Goal: Task Accomplishment & Management: Use online tool/utility

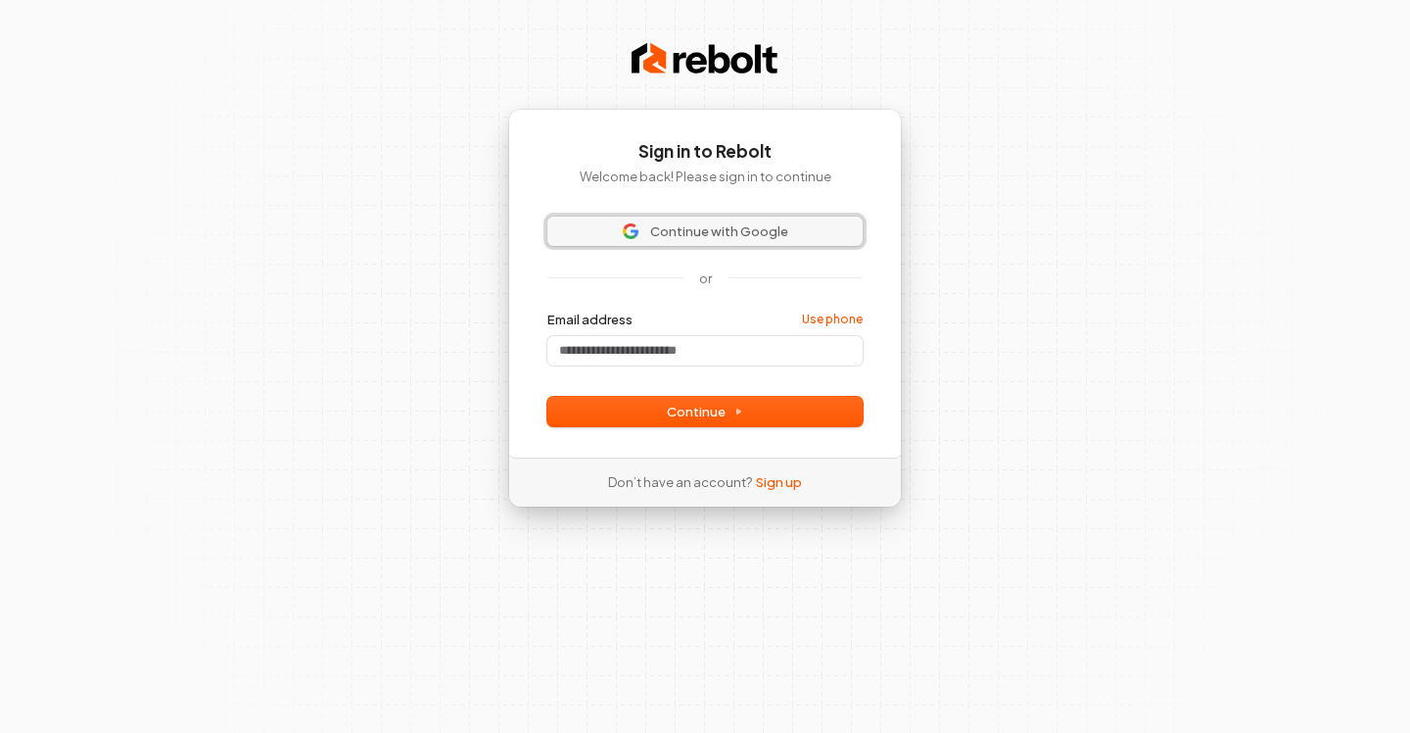
click at [668, 243] on button "Continue with Google" at bounding box center [704, 230] width 315 height 29
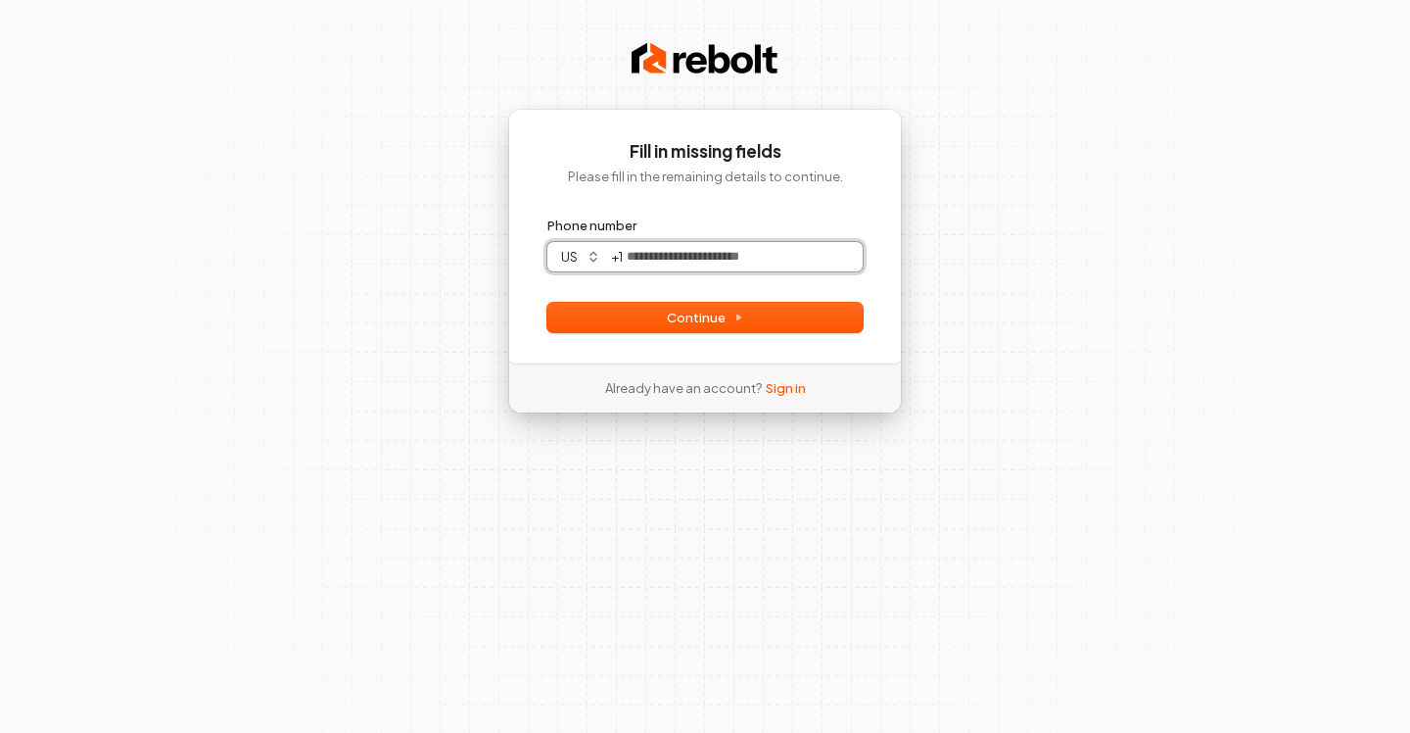
click at [788, 266] on input "Phone number" at bounding box center [743, 256] width 240 height 29
click at [777, 383] on link "Sign in" at bounding box center [786, 388] width 40 height 18
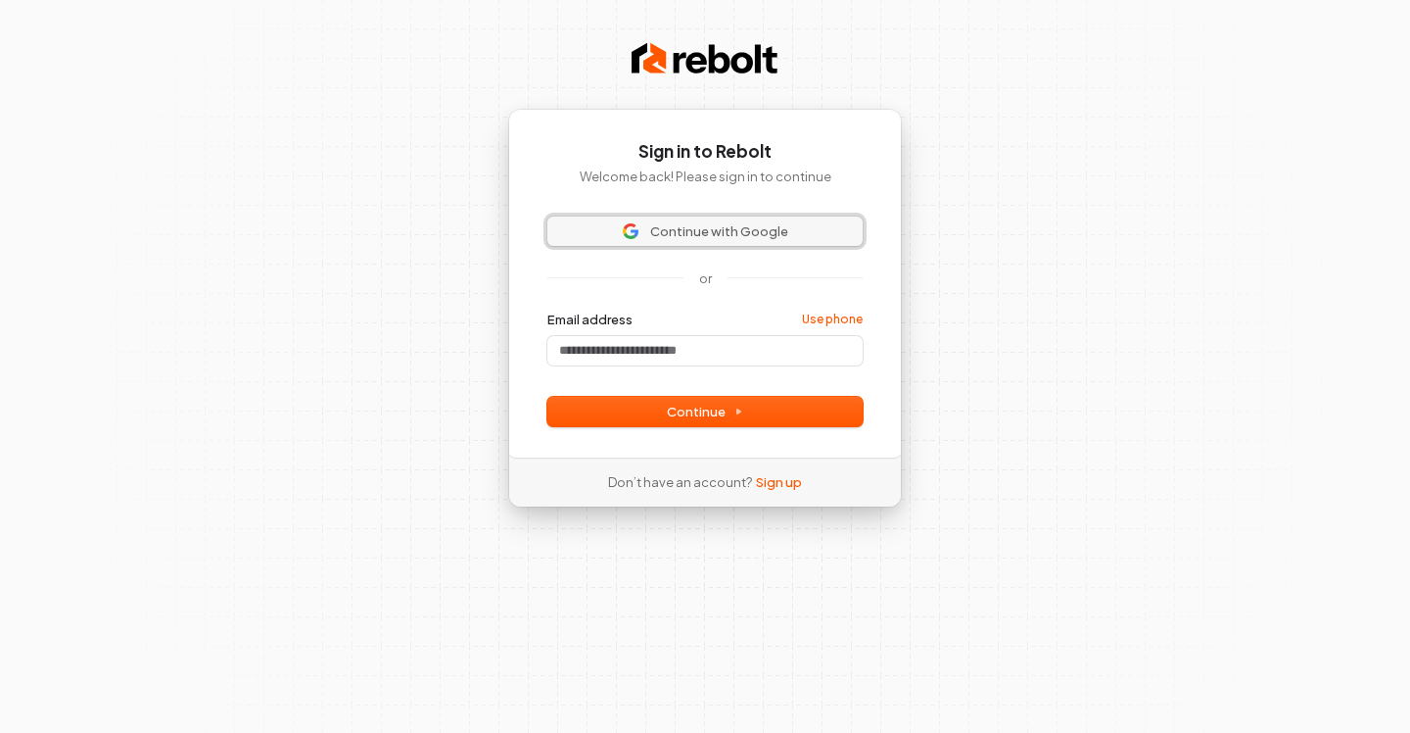
click at [698, 232] on span "Continue with Google" at bounding box center [719, 231] width 138 height 18
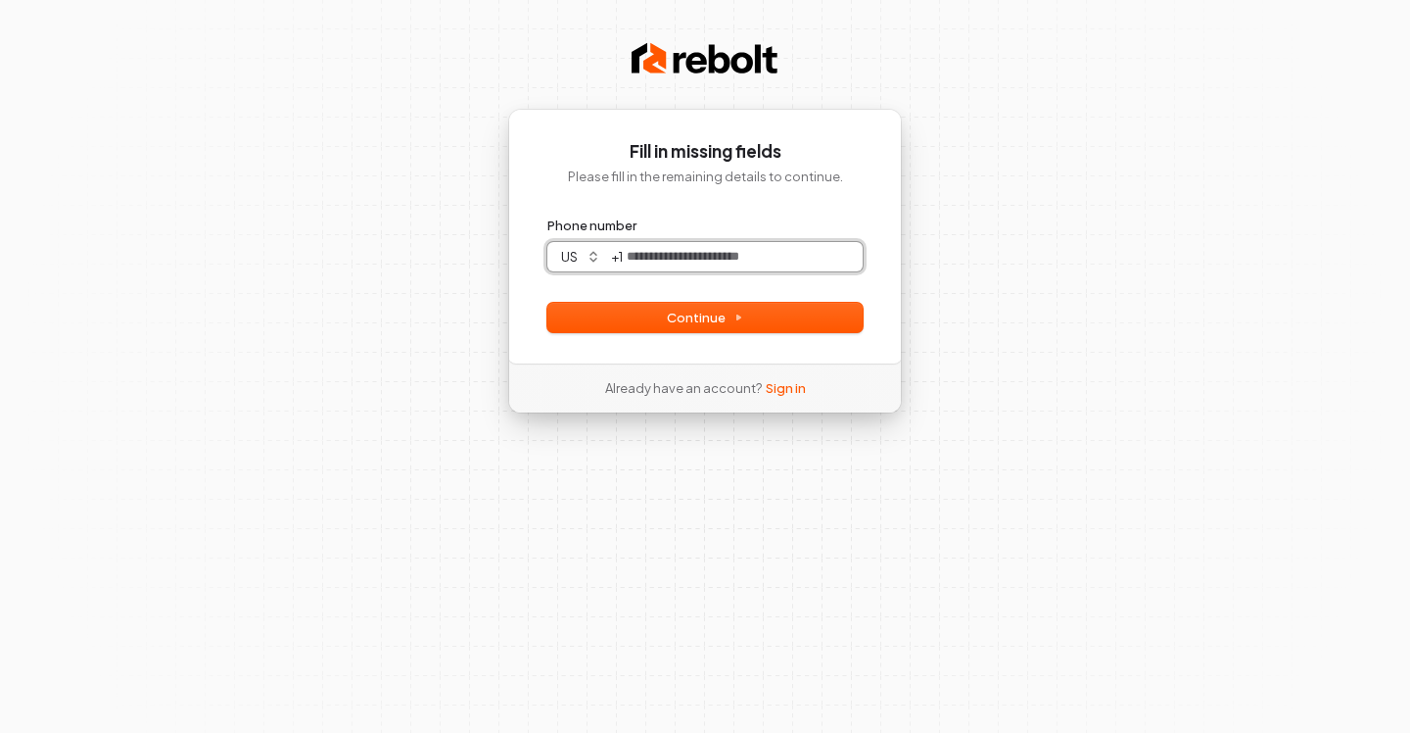
click at [698, 252] on input "Phone number" at bounding box center [743, 256] width 240 height 29
click at [598, 332] on div "**********" at bounding box center [705, 236] width 394 height 255
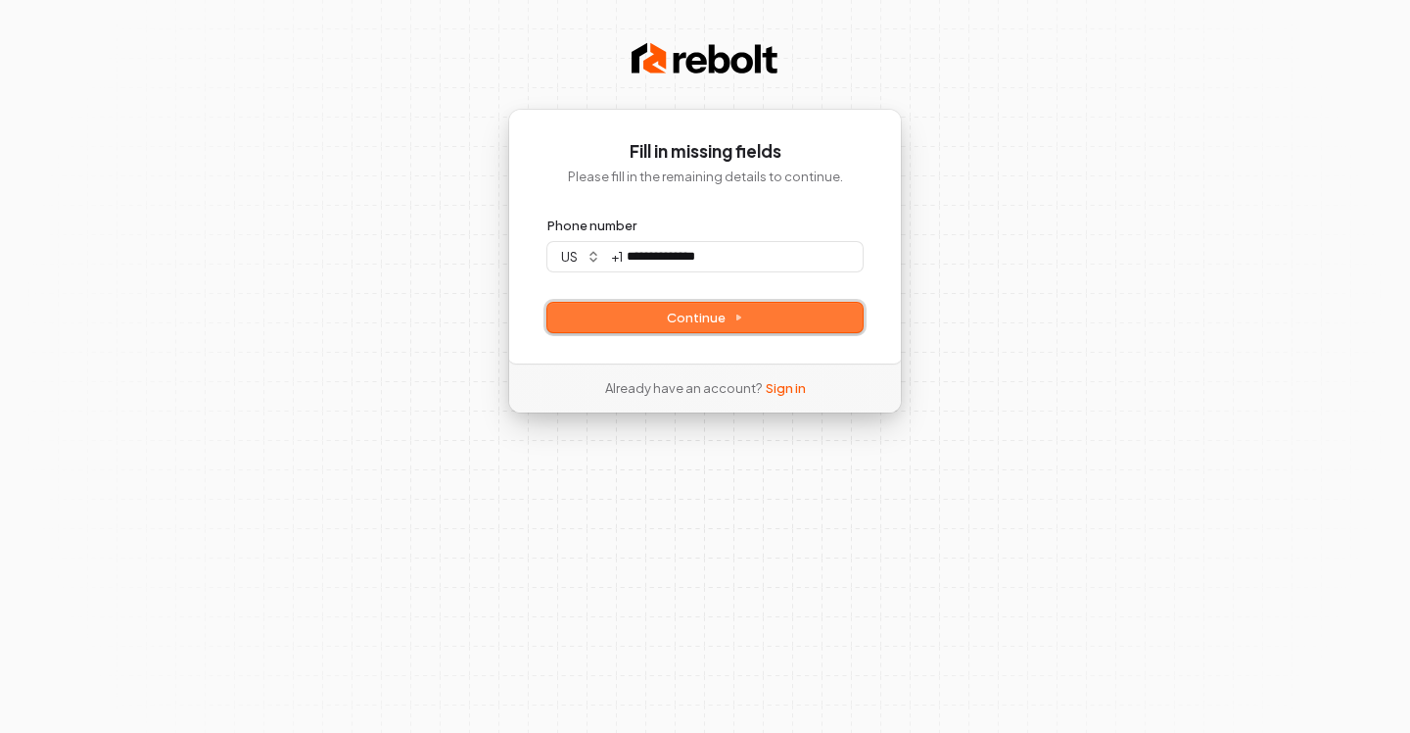
click at [598, 327] on button "Continue" at bounding box center [704, 317] width 315 height 29
type input "**********"
click at [784, 403] on div "Already have an account? Sign in" at bounding box center [705, 387] width 263 height 49
click at [783, 397] on div "Already have an account? Sign in" at bounding box center [705, 387] width 263 height 49
click at [783, 391] on link "Sign in" at bounding box center [786, 388] width 40 height 18
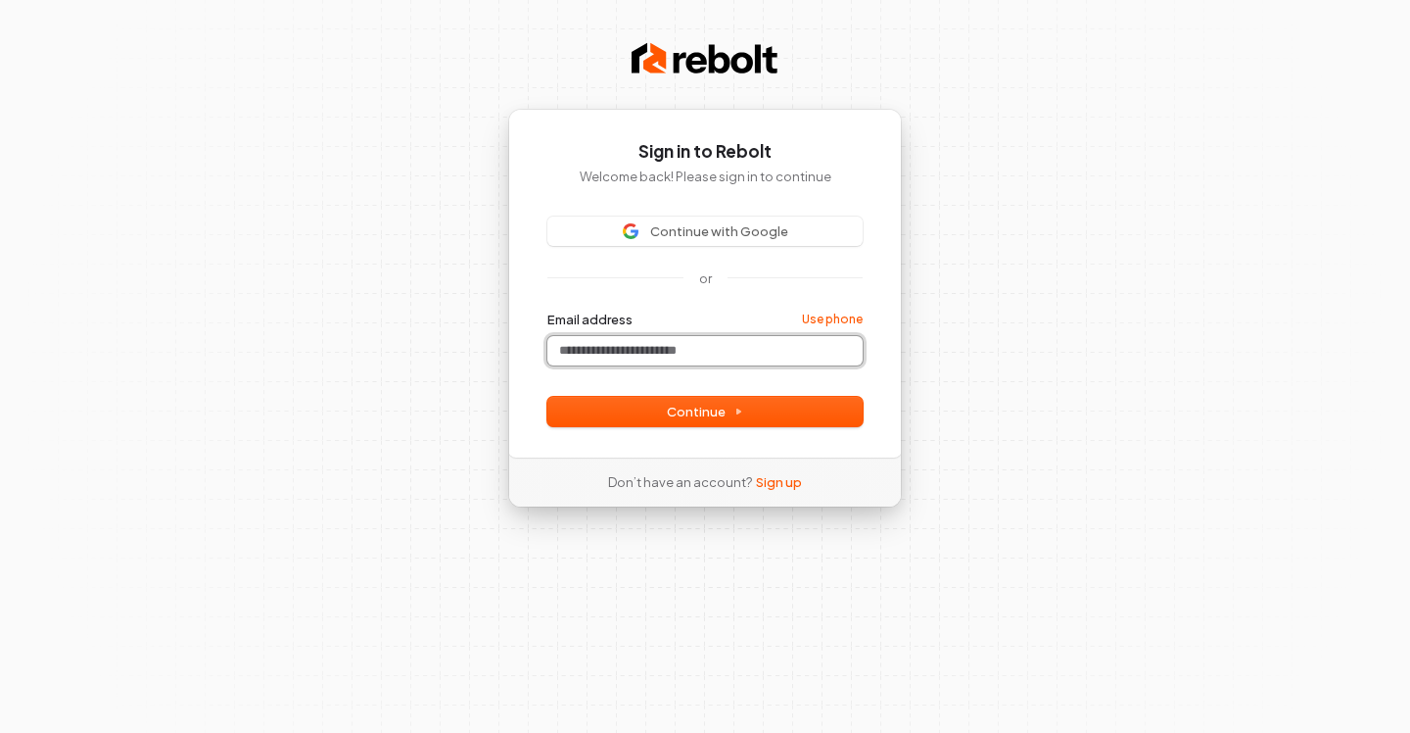
click at [672, 343] on input "Email address" at bounding box center [704, 350] width 315 height 29
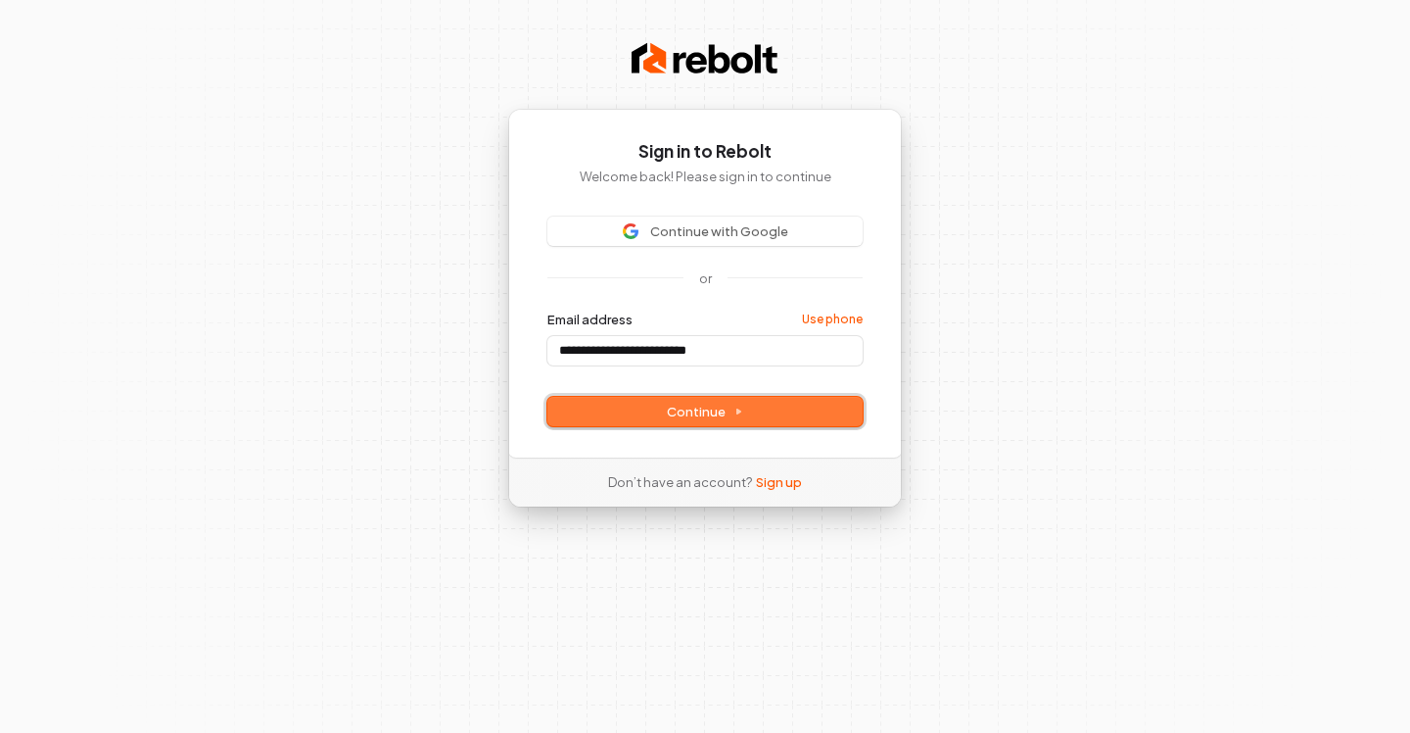
click at [724, 402] on button "Continue" at bounding box center [704, 411] width 315 height 29
type input "**********"
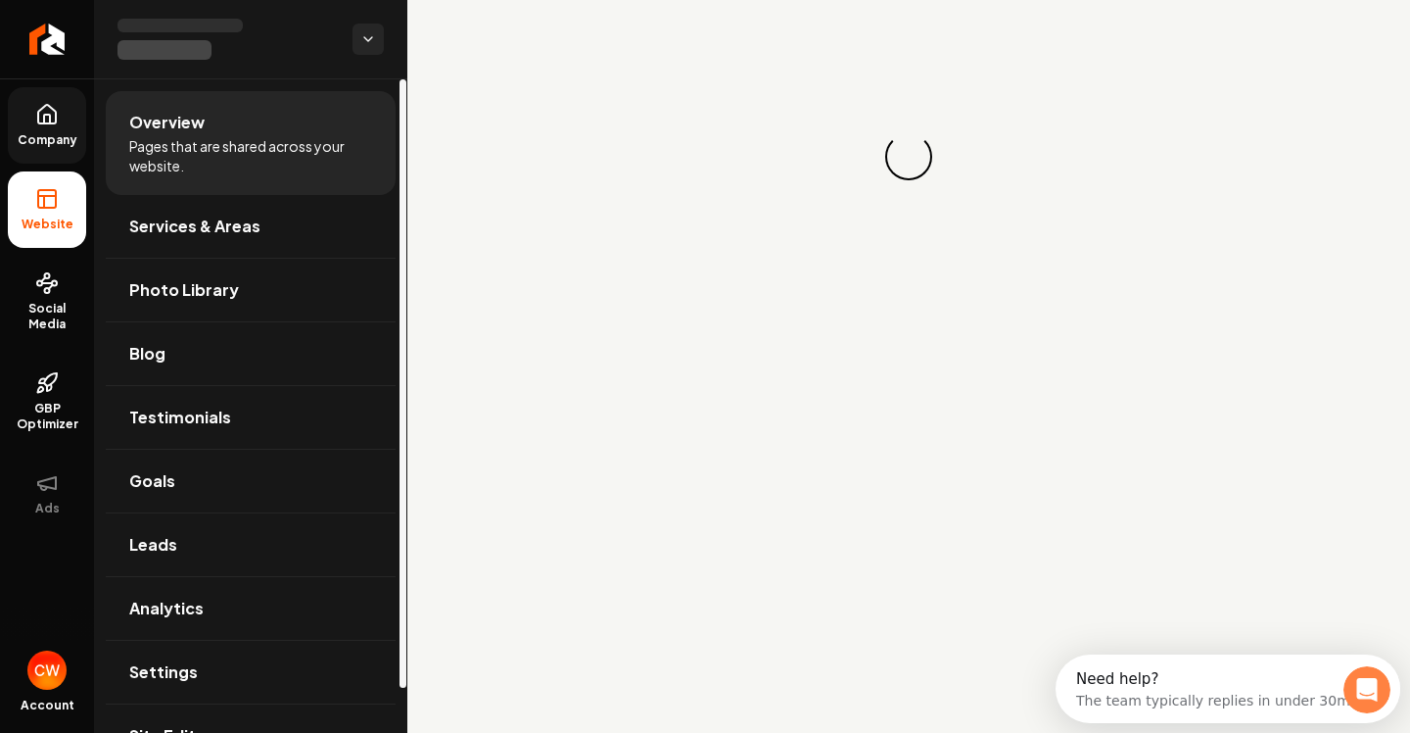
click at [48, 134] on span "Company" at bounding box center [47, 140] width 75 height 16
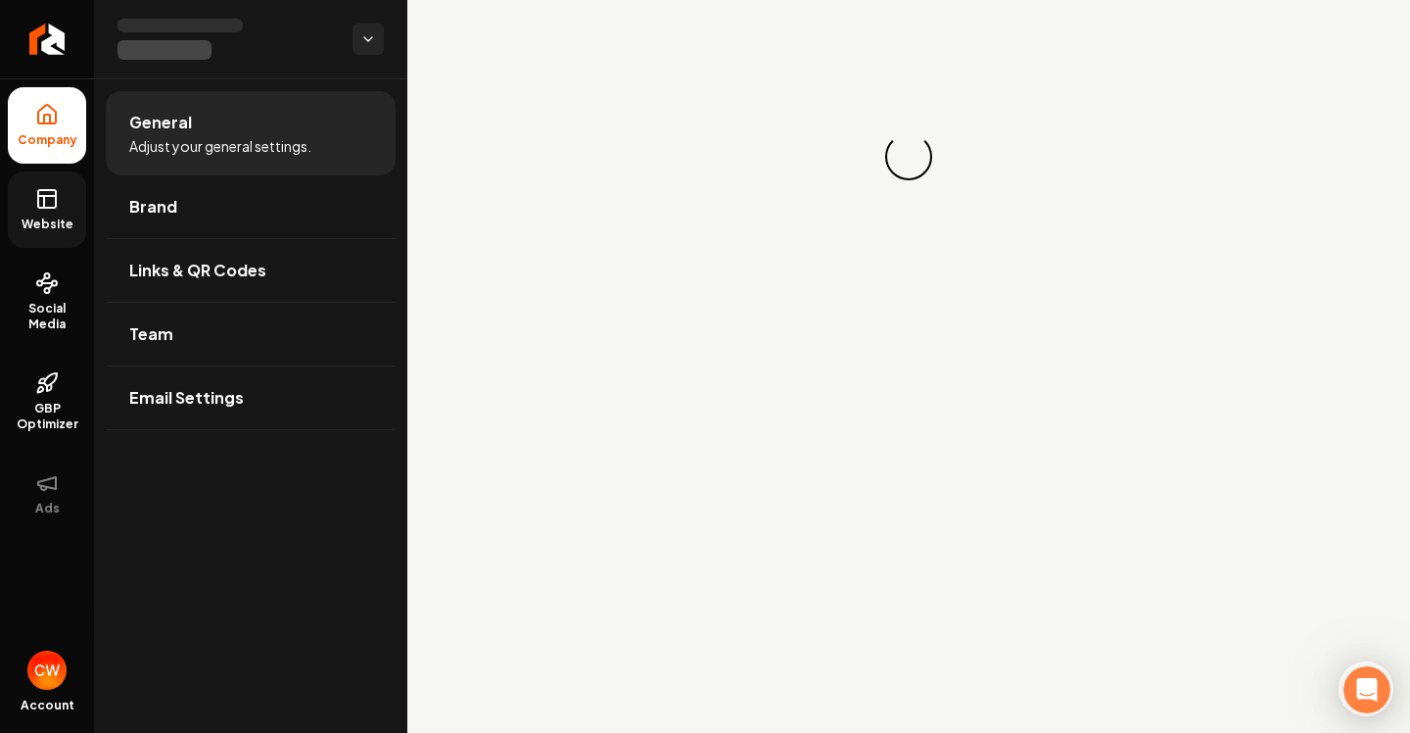
click at [35, 224] on span "Website" at bounding box center [48, 224] width 68 height 16
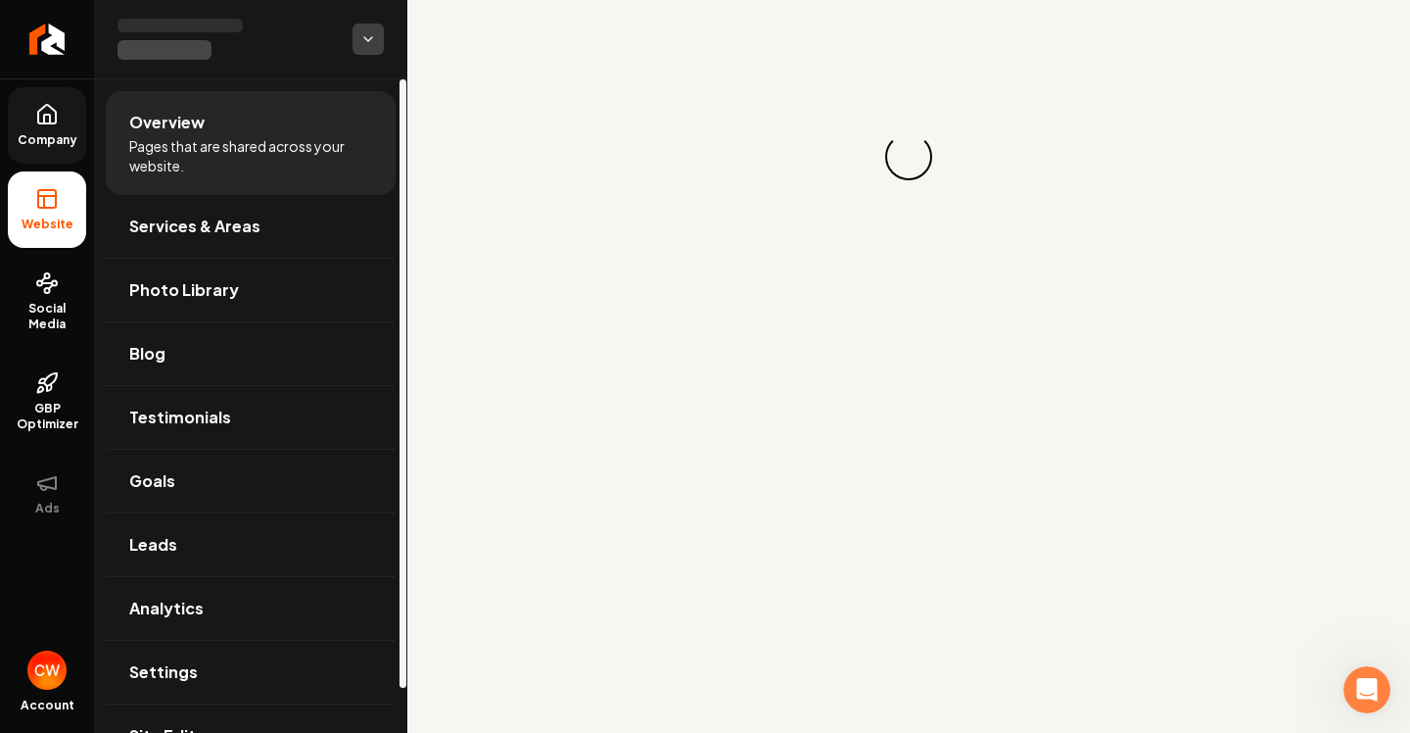
click at [358, 37] on html "Company Website Social Media GBP Optimizer Ads Account Overview Pages that are …" at bounding box center [705, 366] width 1410 height 733
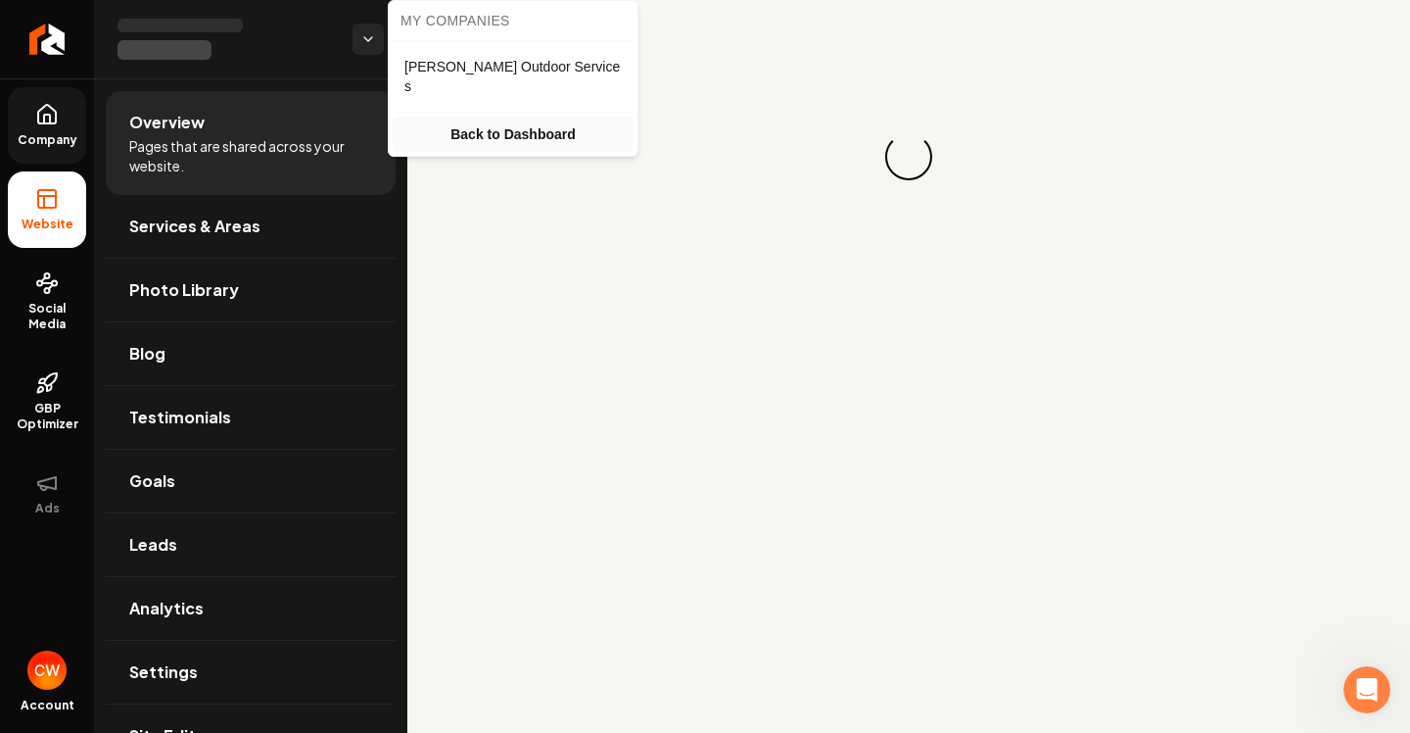
click at [466, 121] on link "Back to Dashboard" at bounding box center [513, 134] width 241 height 35
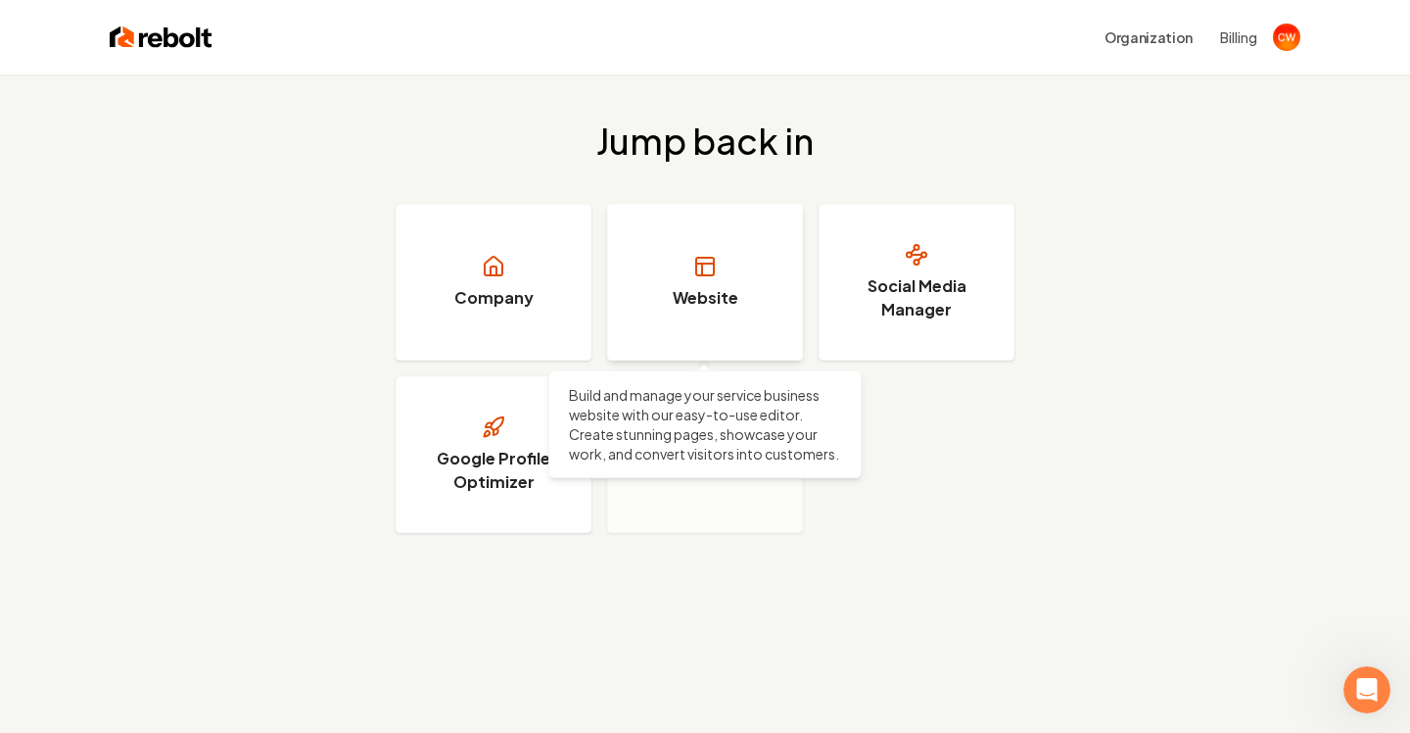
click at [695, 323] on link "Website" at bounding box center [705, 282] width 196 height 157
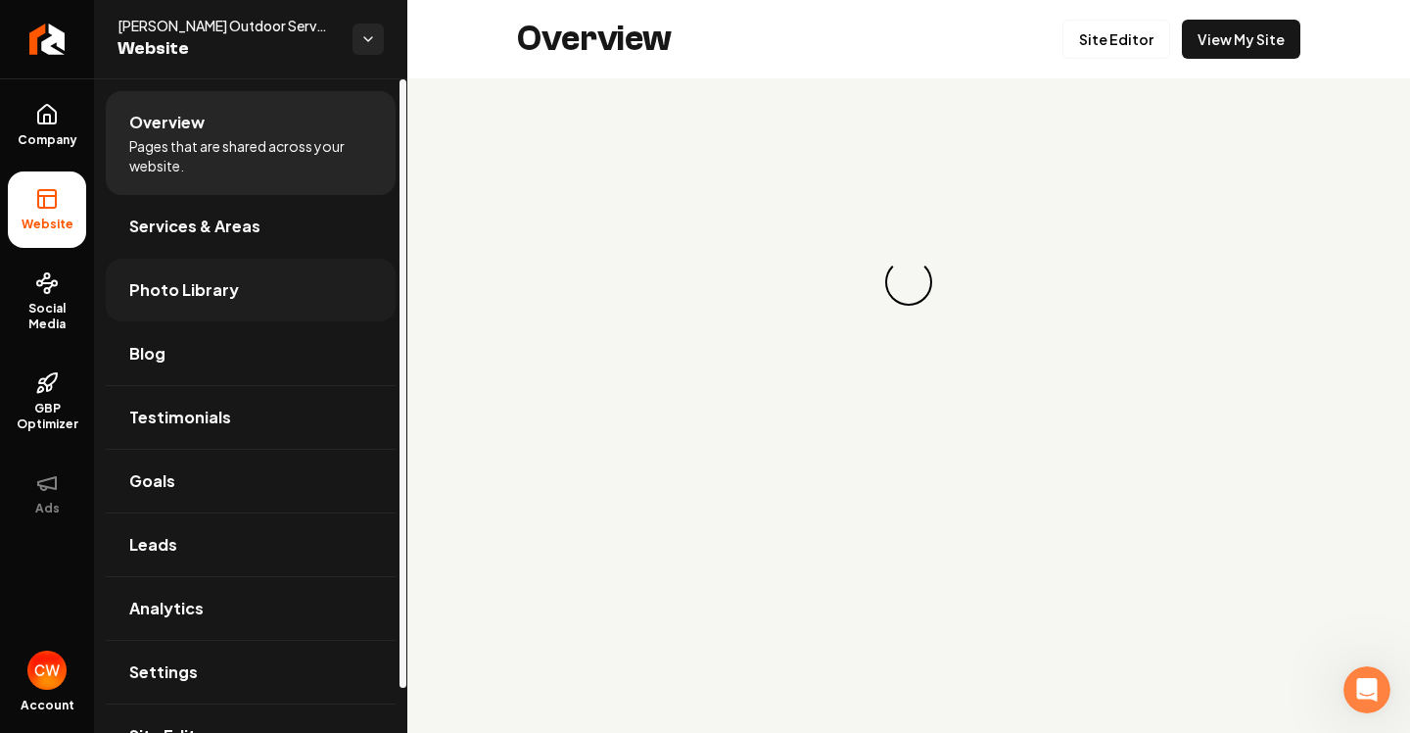
click at [186, 301] on span "Photo Library" at bounding box center [184, 290] width 110 height 24
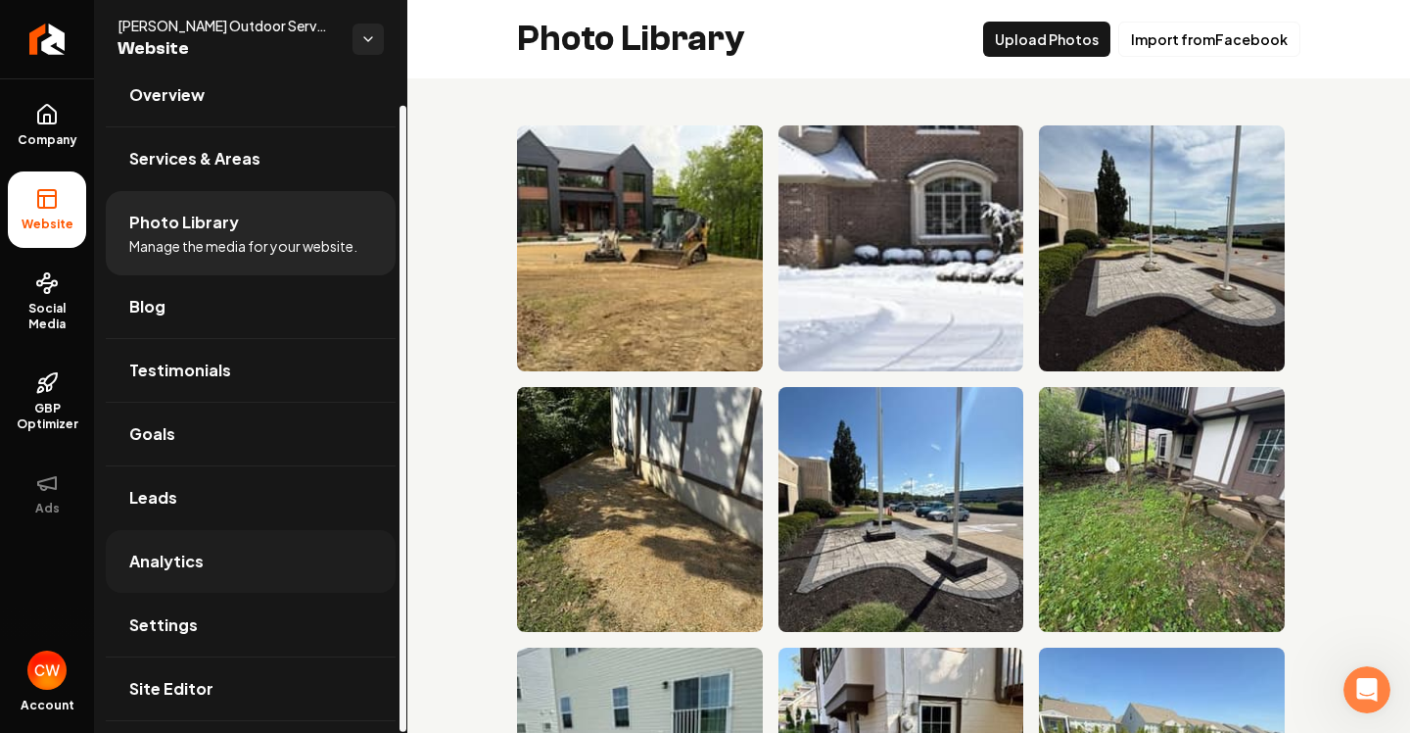
scroll to position [26, 0]
click at [185, 682] on span "Site Editor" at bounding box center [171, 690] width 84 height 24
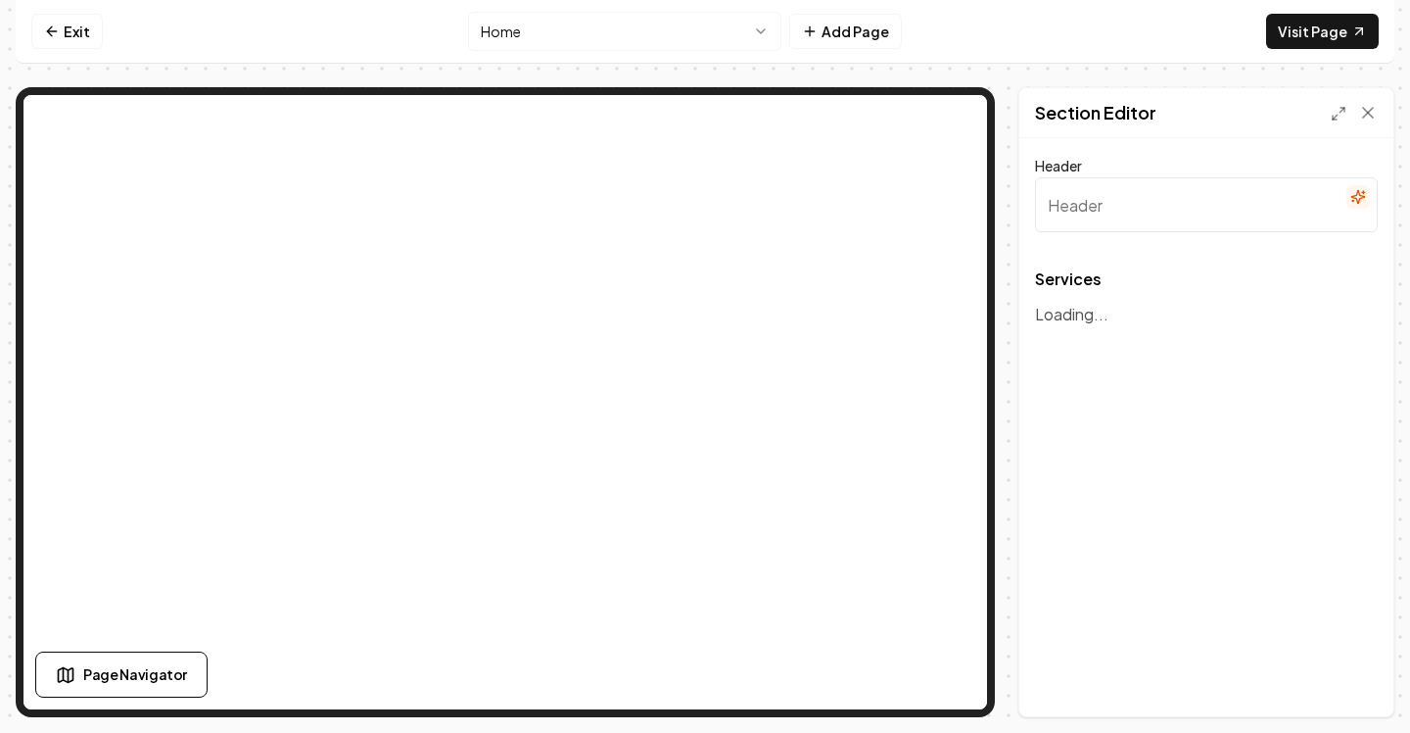
type input "Our Expert Landscaping & Hardscaping Services"
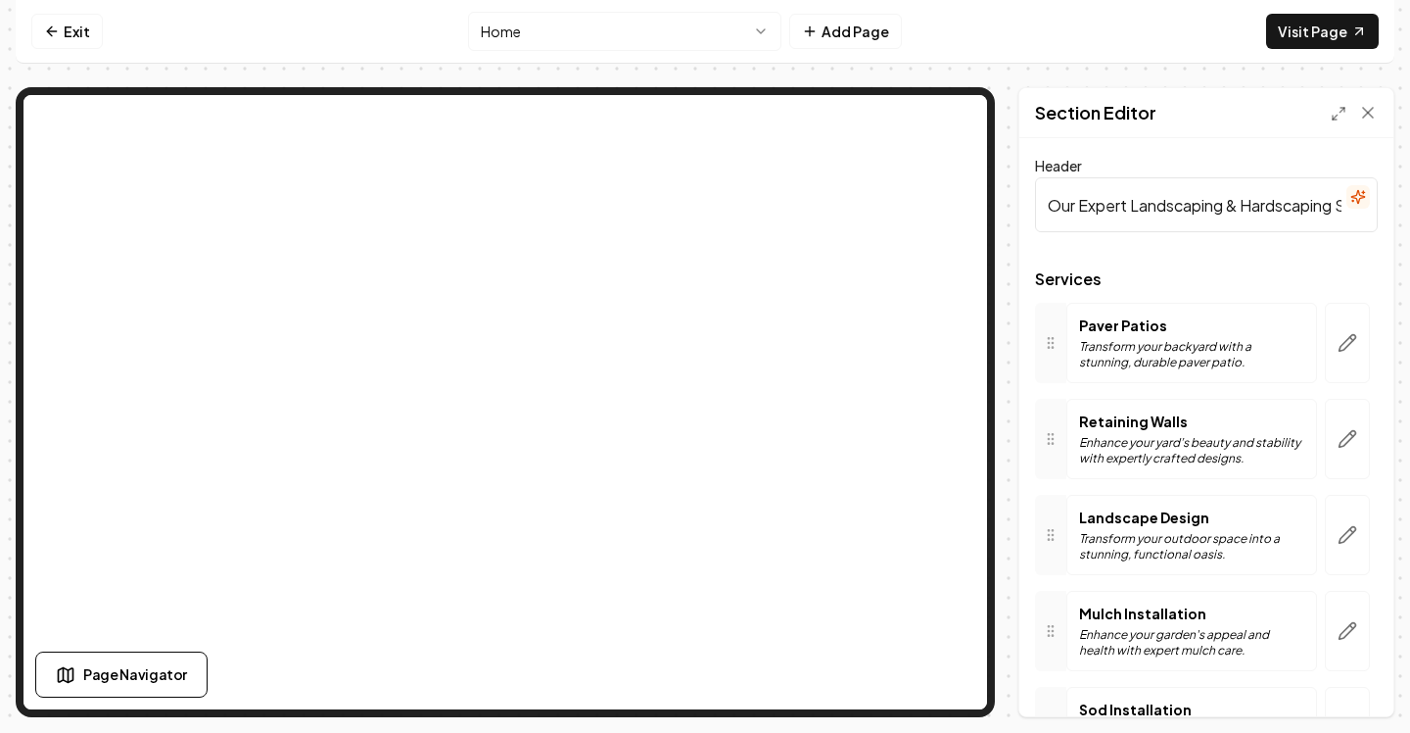
click at [1136, 326] on p "Paver Patios" at bounding box center [1191, 325] width 225 height 20
click at [1051, 333] on div at bounding box center [1050, 343] width 31 height 80
click at [1051, 354] on div at bounding box center [1050, 343] width 31 height 80
click at [1231, 223] on input "Our Expert Landscaping & Hardscaping Services" at bounding box center [1206, 204] width 343 height 55
click at [48, 57] on nav "Exit Home Add Page Visit Page" at bounding box center [705, 32] width 1379 height 64
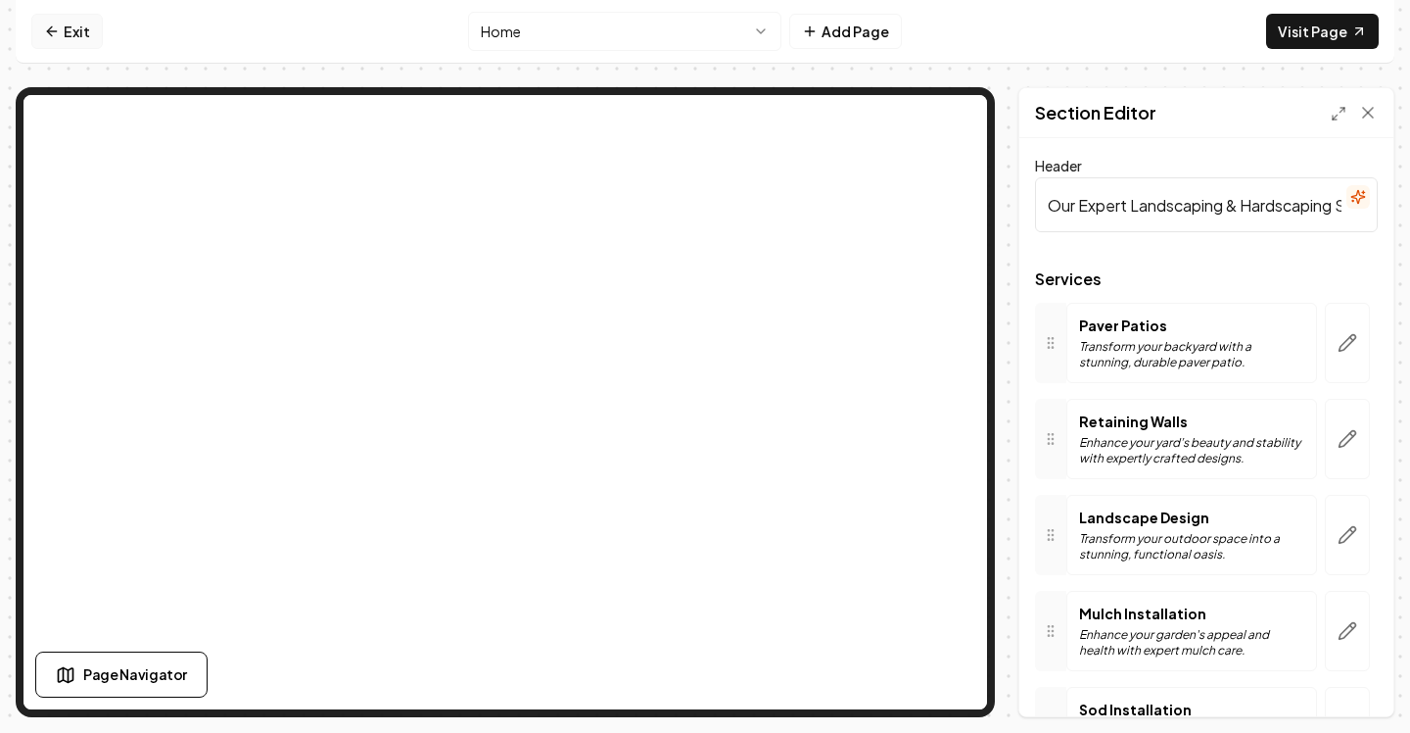
click at [48, 41] on link "Exit" at bounding box center [66, 31] width 71 height 35
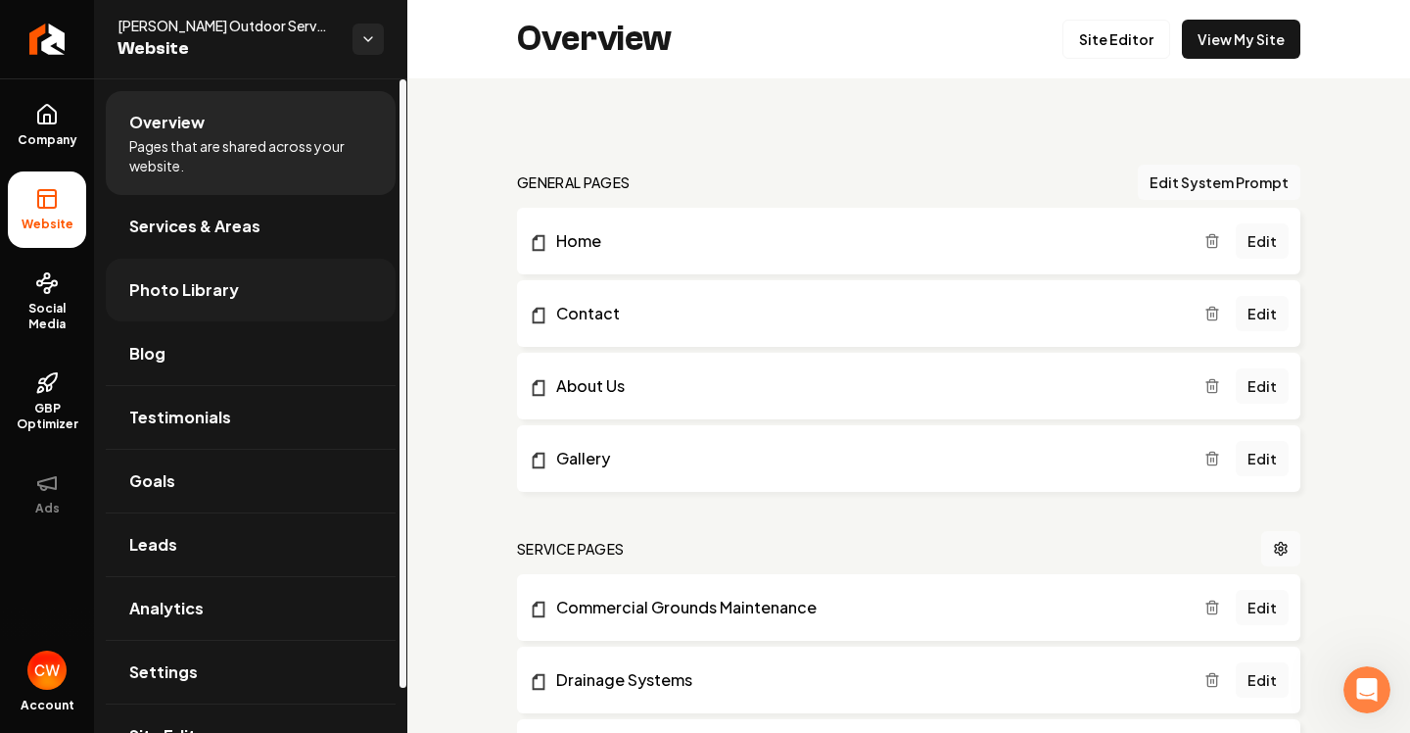
click at [218, 298] on span "Photo Library" at bounding box center [184, 290] width 110 height 24
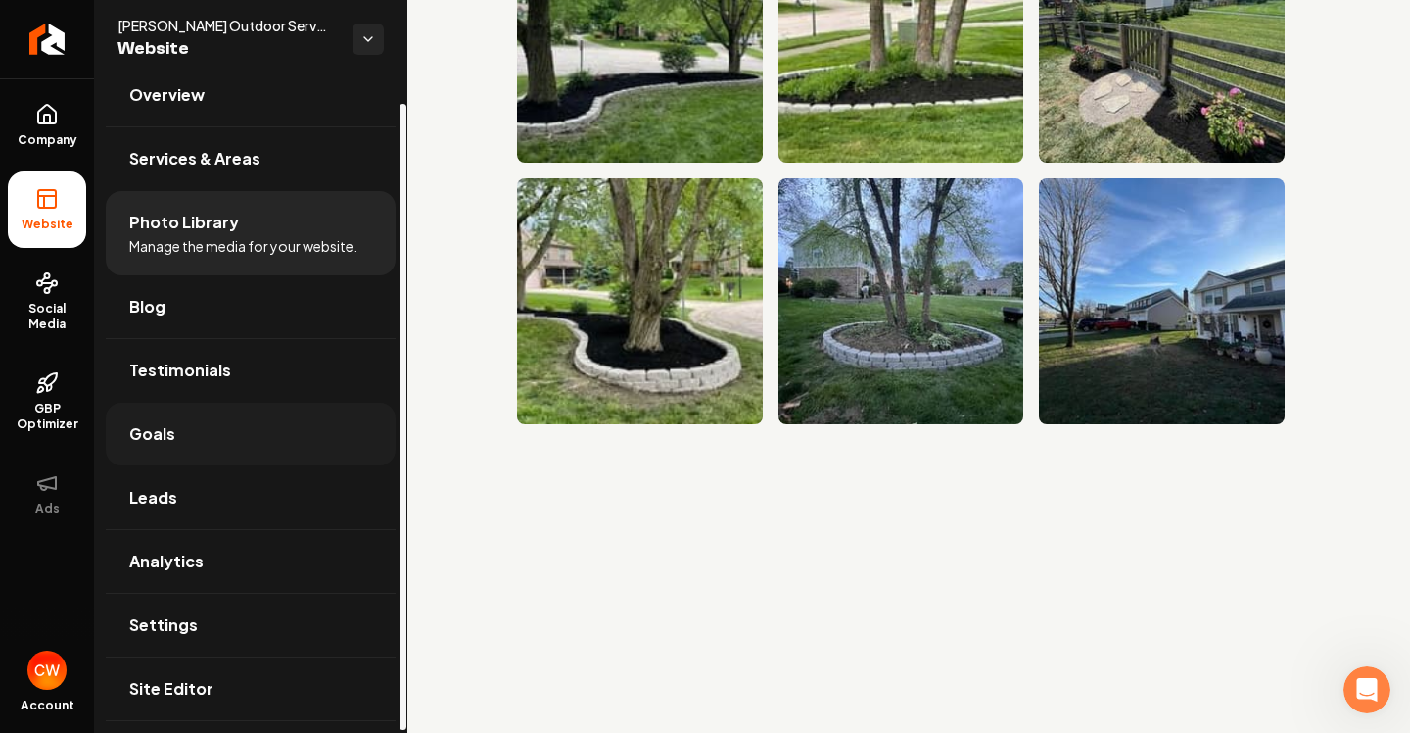
scroll to position [25, 0]
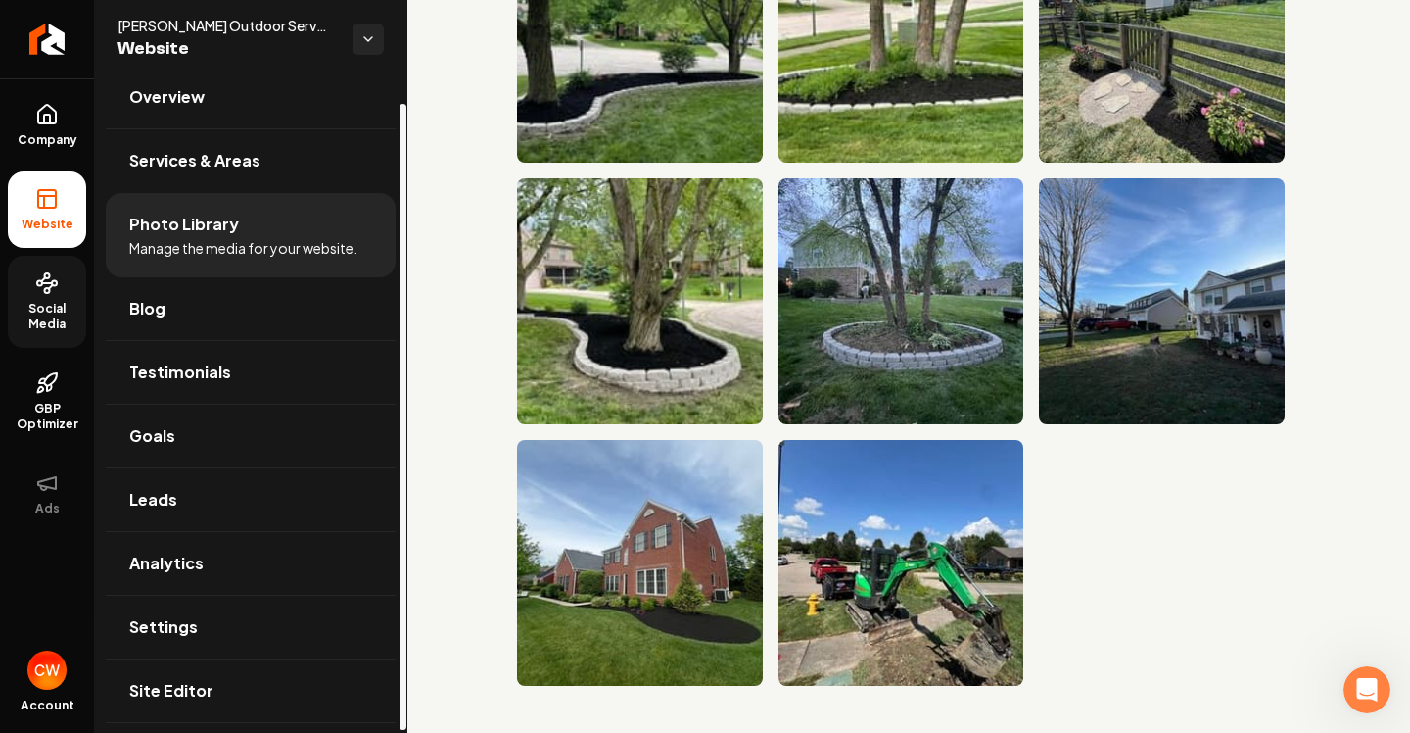
click at [79, 307] on span "Social Media" at bounding box center [47, 316] width 78 height 31
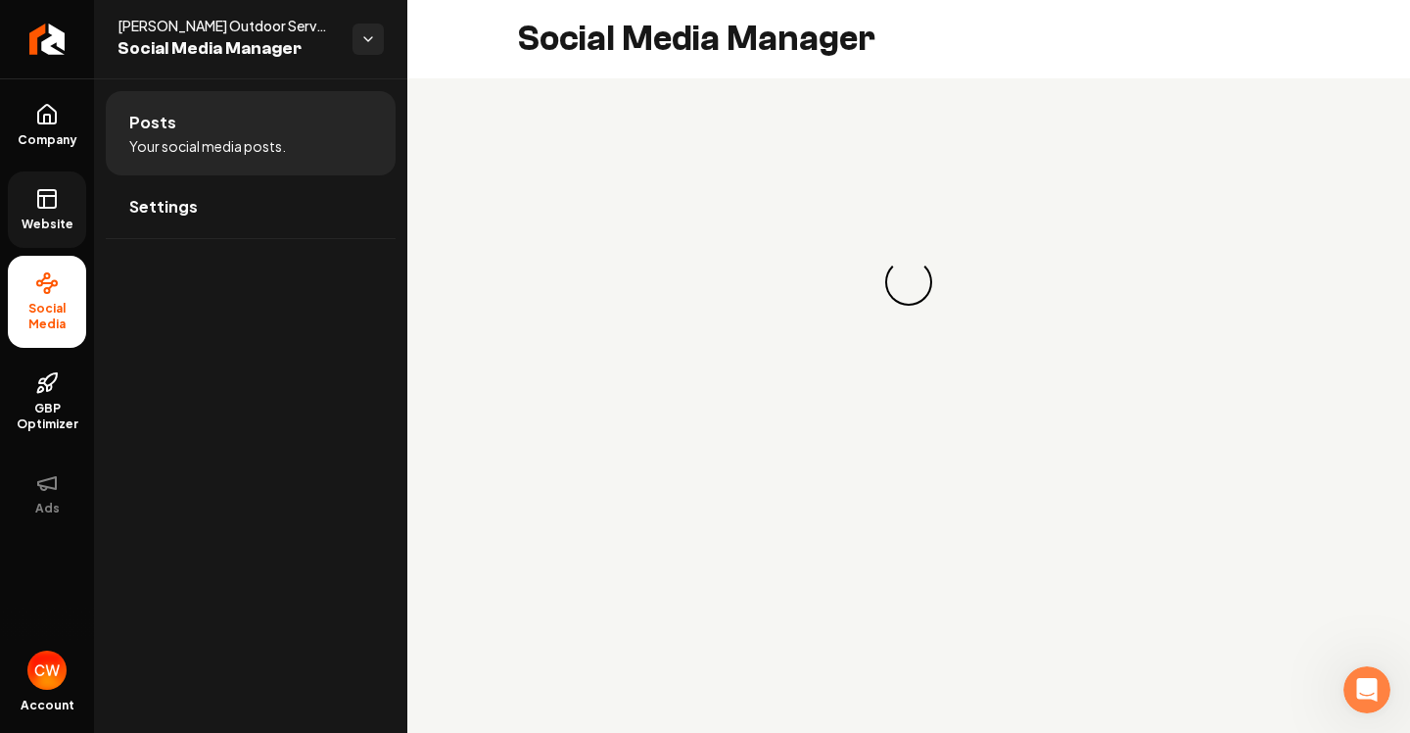
click at [49, 229] on span "Website" at bounding box center [48, 224] width 68 height 16
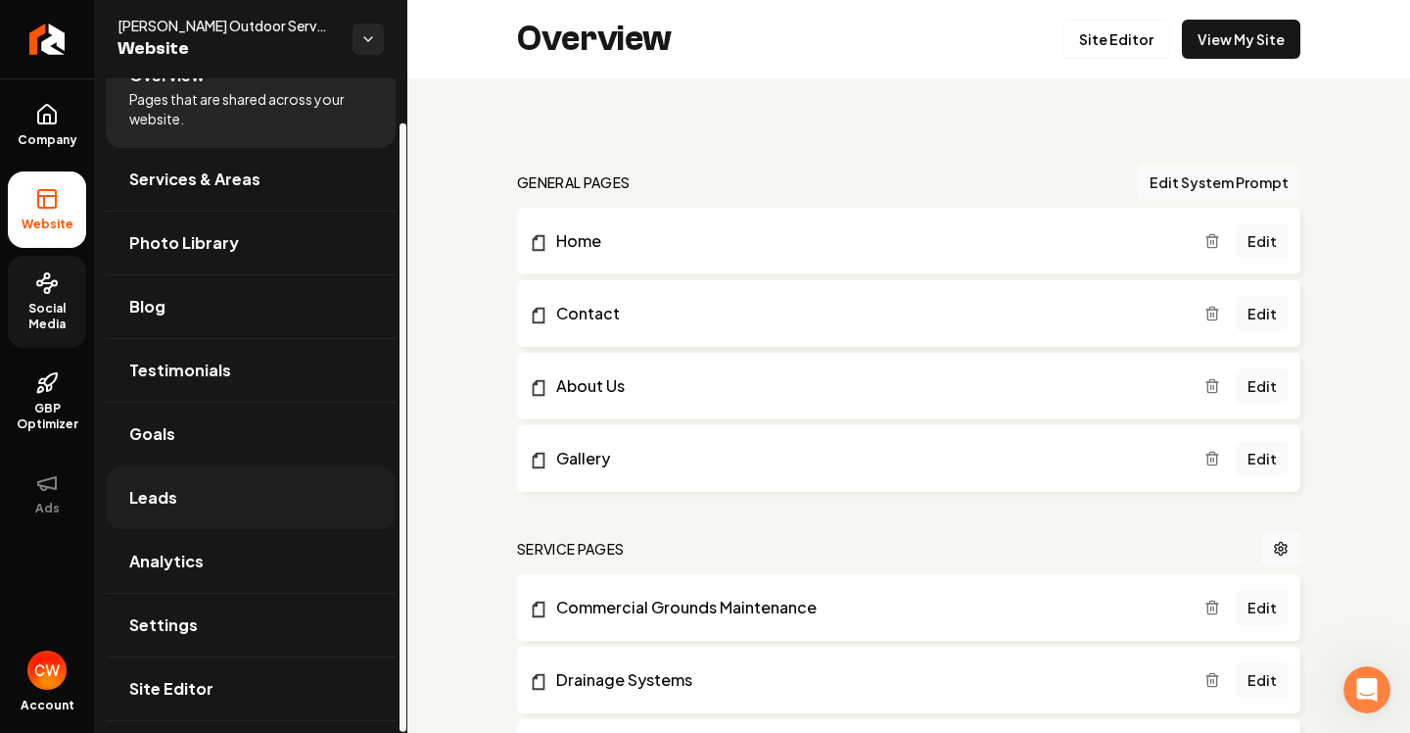
scroll to position [47, 0]
click at [144, 685] on span "Site Editor" at bounding box center [171, 689] width 84 height 24
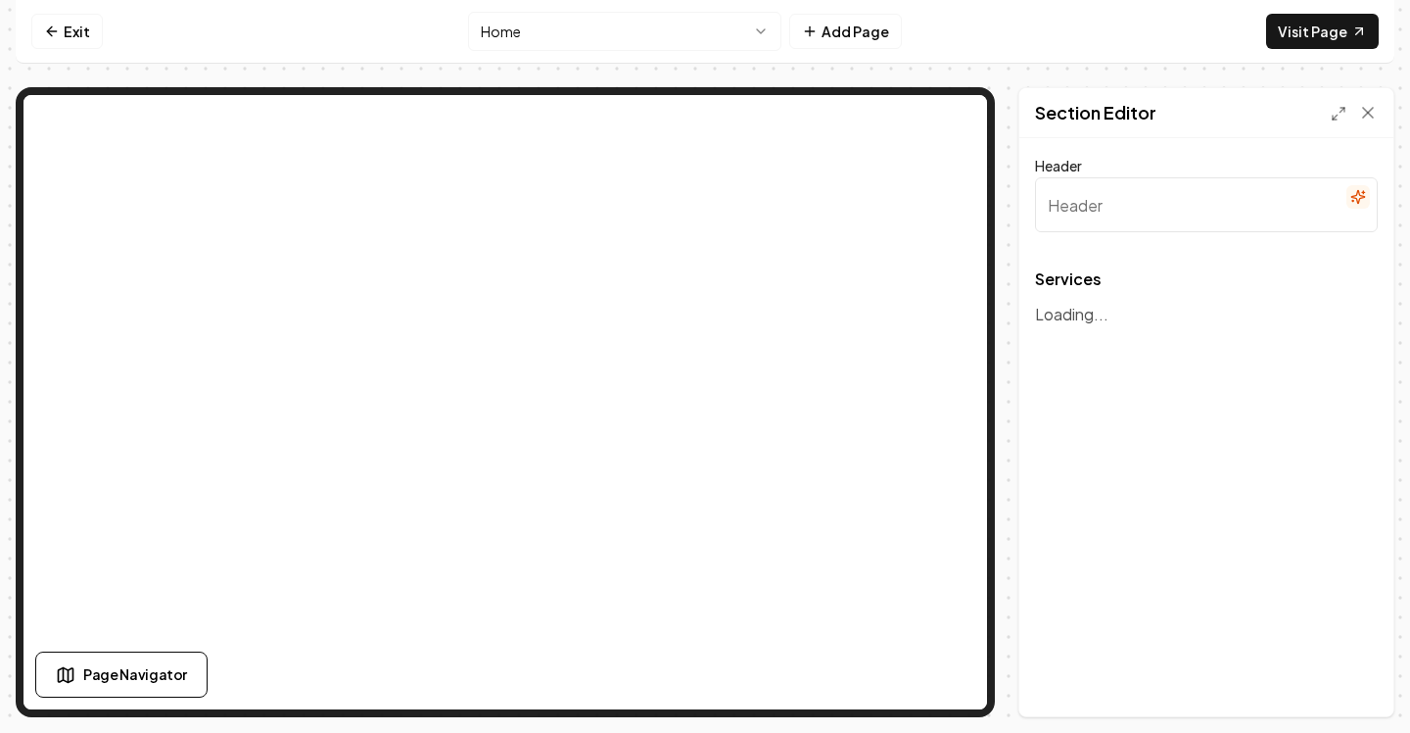
type input "Our Expert Landscaping & Hardscaping Services"
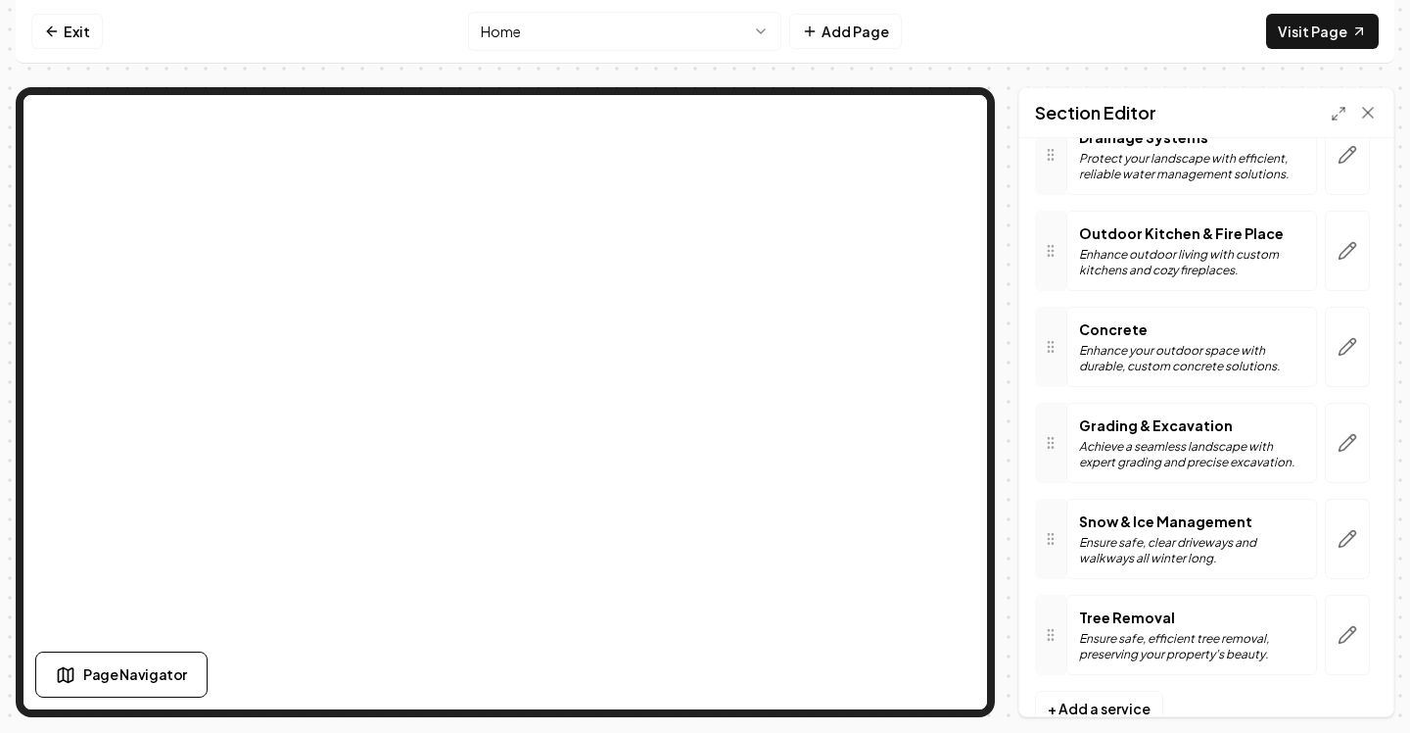
scroll to position [833, 0]
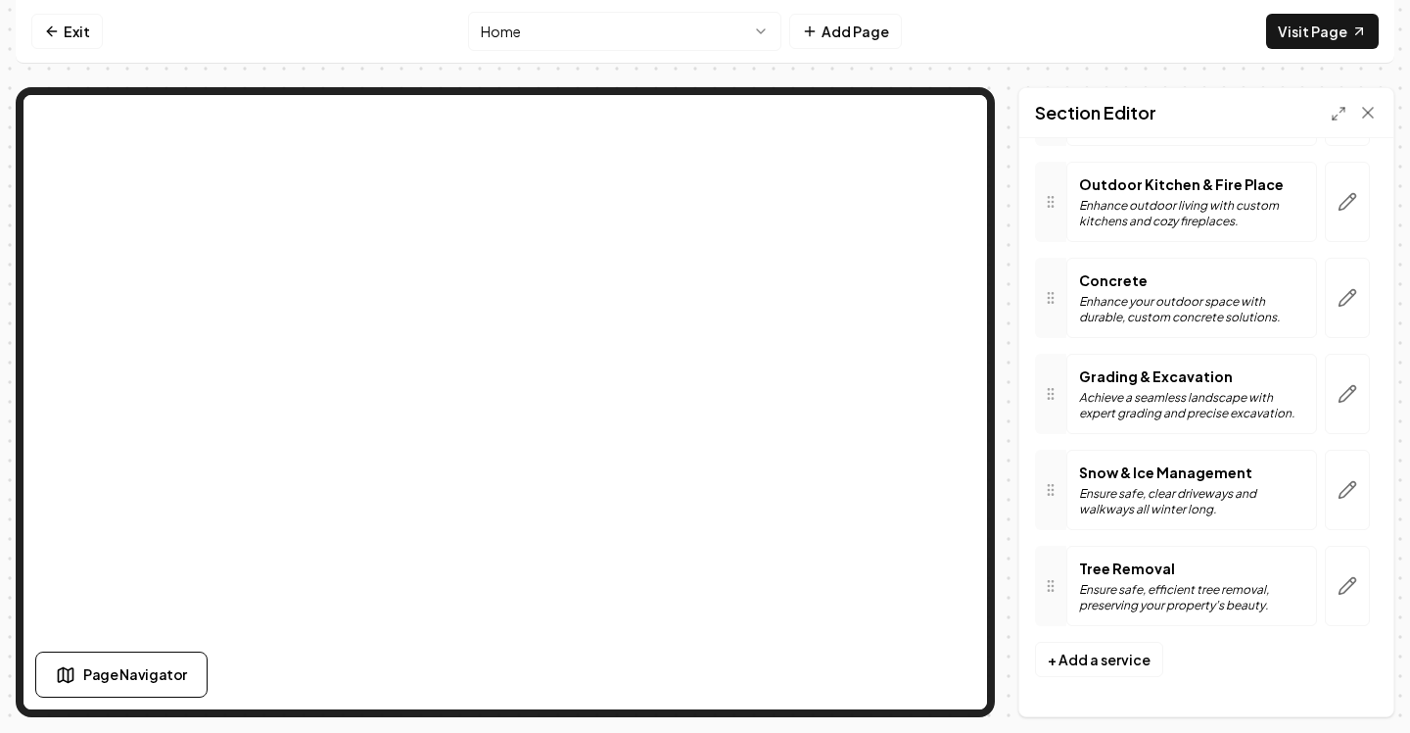
click at [1138, 551] on div "Tree Removal Ensure safe, efficient tree removal, preserving your property’s be…" at bounding box center [1192, 586] width 251 height 80
drag, startPoint x: 1137, startPoint y: 556, endPoint x: 1140, endPoint y: 494, distance: 62.8
click at [1140, 494] on div "Services Paver Patios Transform your backyard with a stunning, durable paver pa…" at bounding box center [1206, 40] width 343 height 1203
drag, startPoint x: 1254, startPoint y: 566, endPoint x: 1225, endPoint y: 537, distance: 40.9
click at [1224, 536] on div "Services Paver Patios Transform your backyard with a stunning, durable paver pa…" at bounding box center [1206, 40] width 343 height 1203
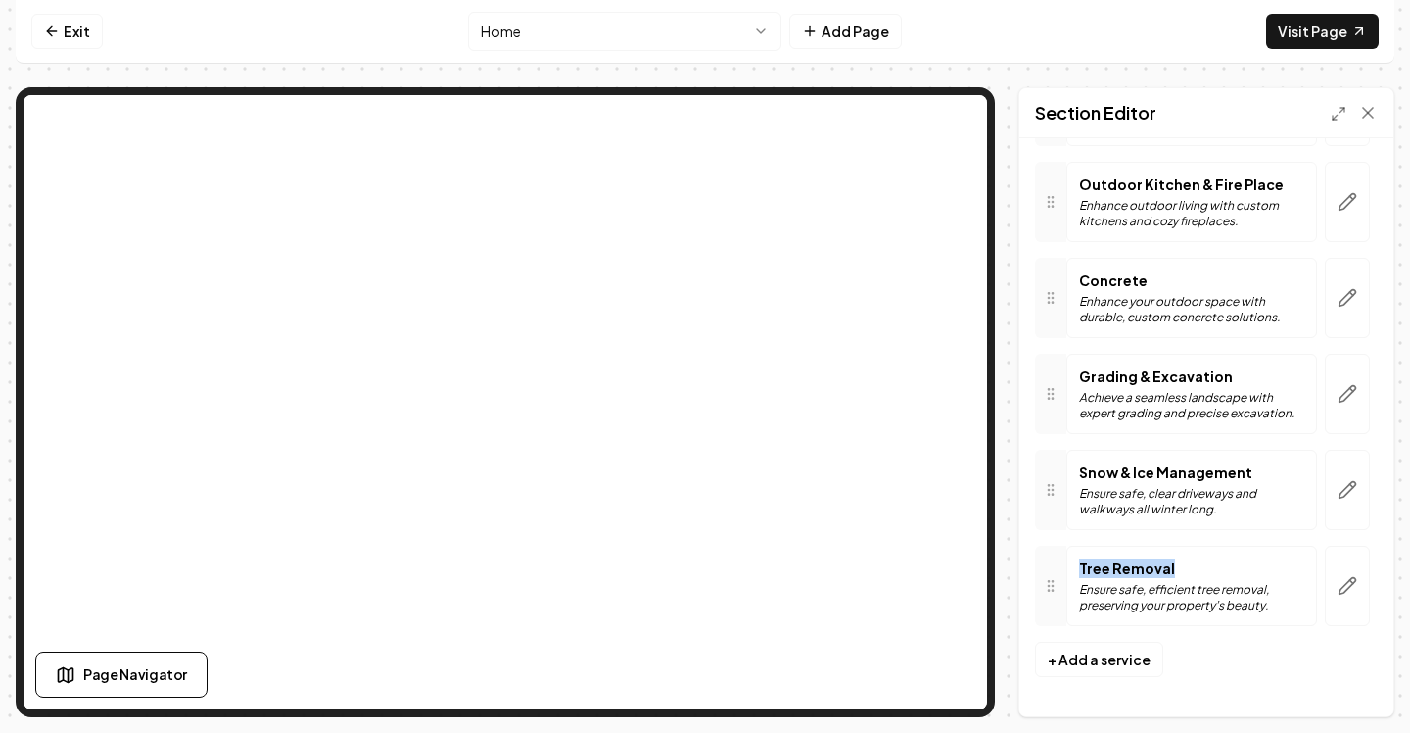
click at [1225, 537] on div "Services Paver Patios Transform your backyard with a stunning, durable paver pa…" at bounding box center [1206, 40] width 343 height 1203
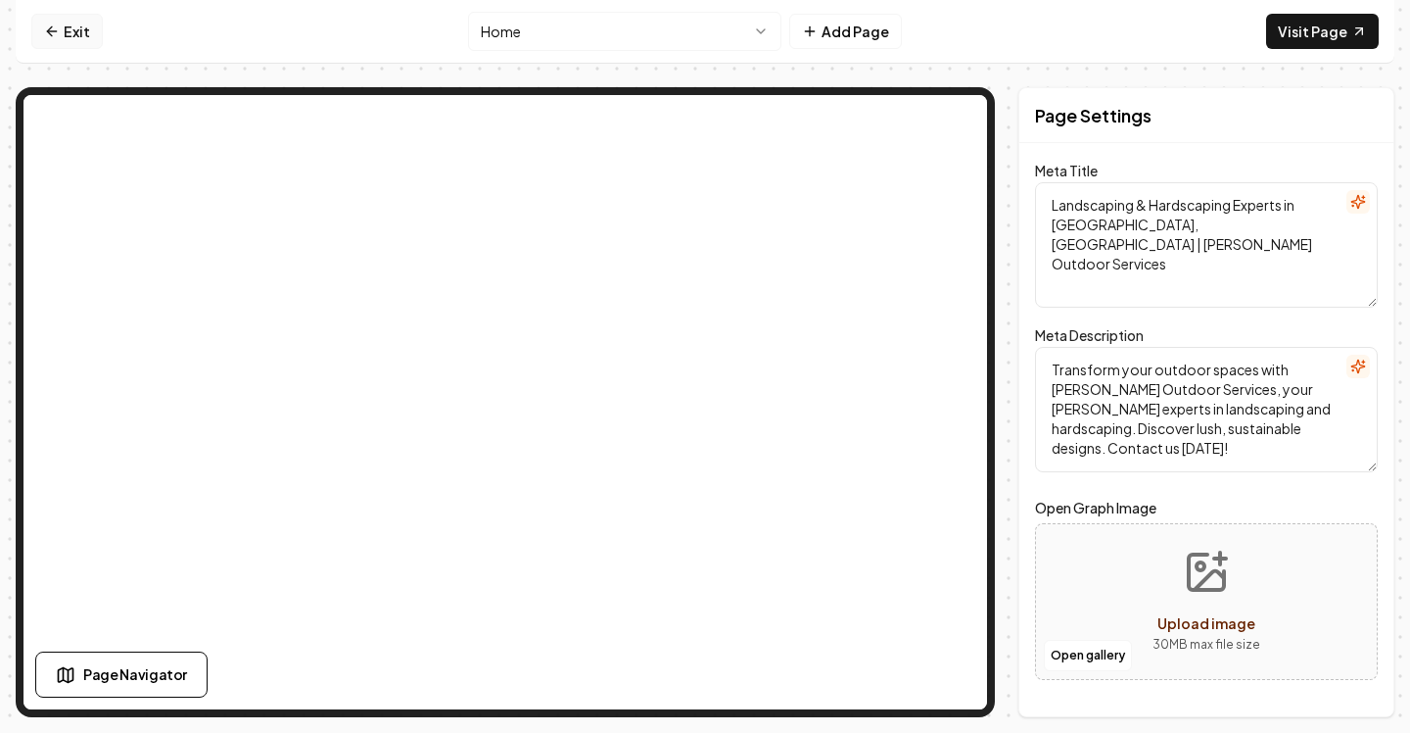
click at [63, 38] on link "Exit" at bounding box center [66, 31] width 71 height 35
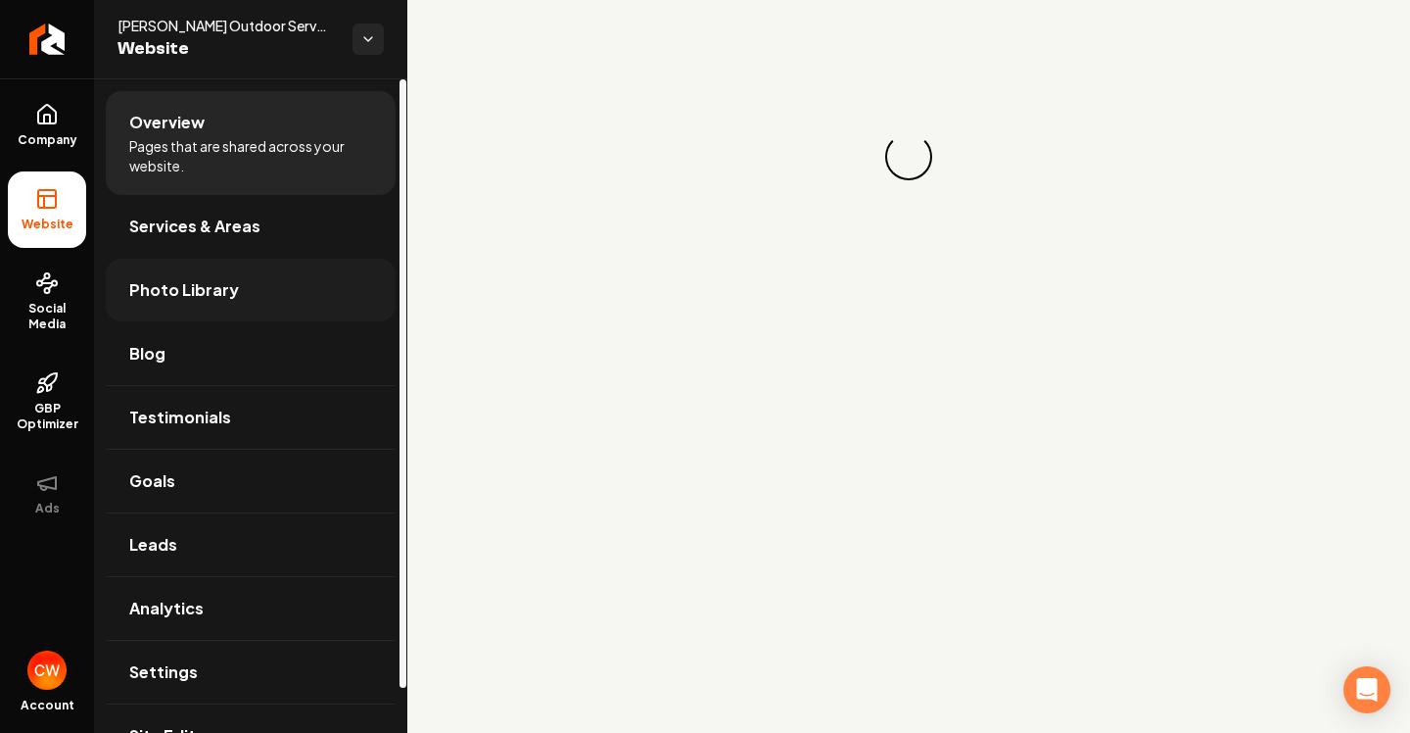
click at [127, 286] on link "Photo Library" at bounding box center [251, 290] width 290 height 63
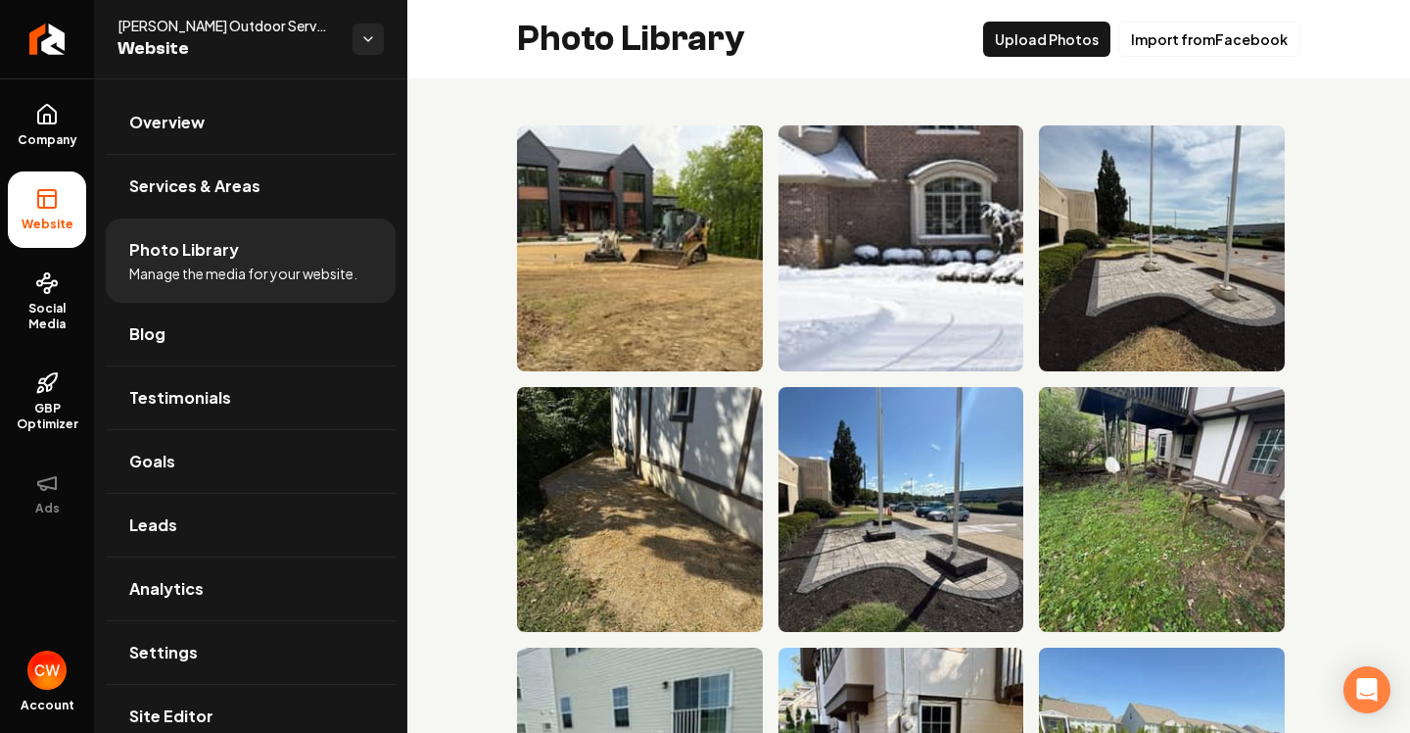
click at [1014, 18] on div "Photo Library Upload Photos Import from Facebook" at bounding box center [908, 39] width 1003 height 78
click at [1016, 42] on button "Upload Photos" at bounding box center [1046, 39] width 127 height 35
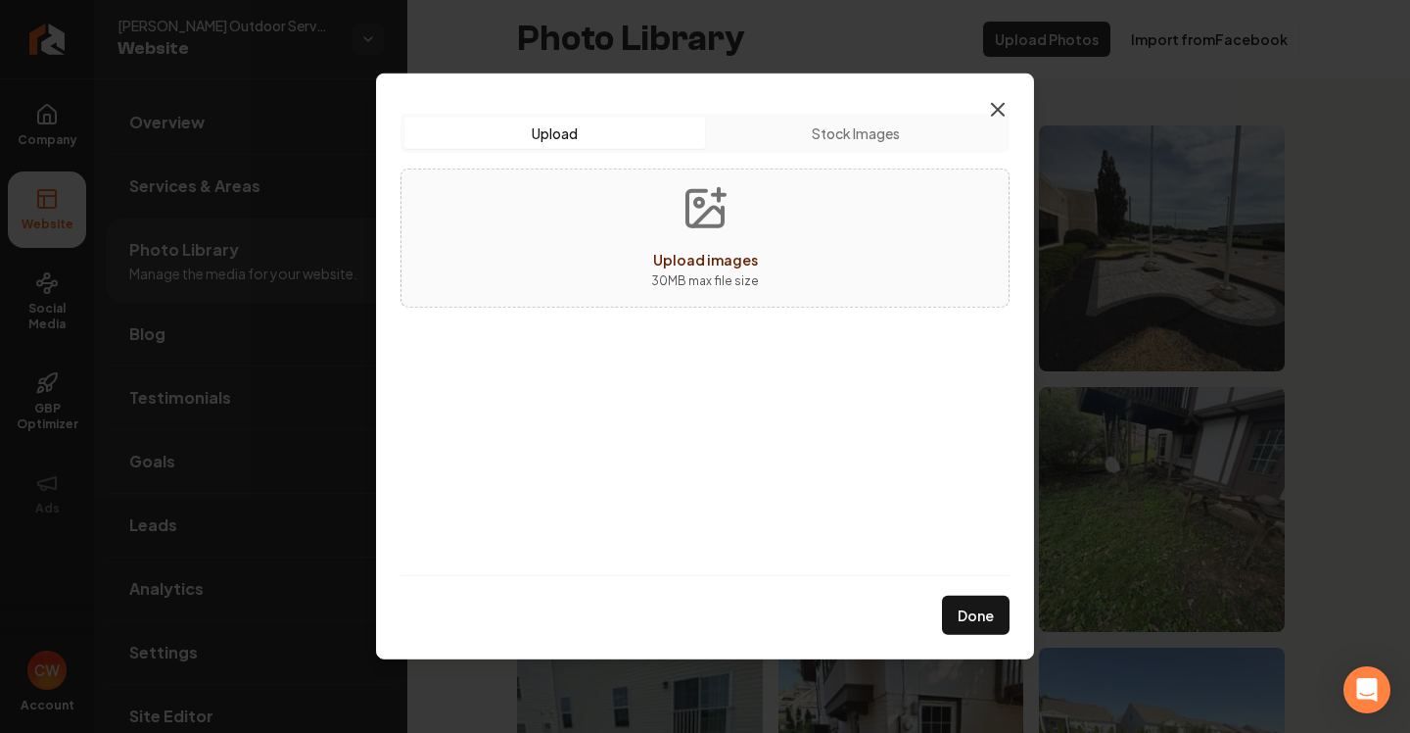
click at [998, 111] on icon "button" at bounding box center [998, 110] width 12 height 12
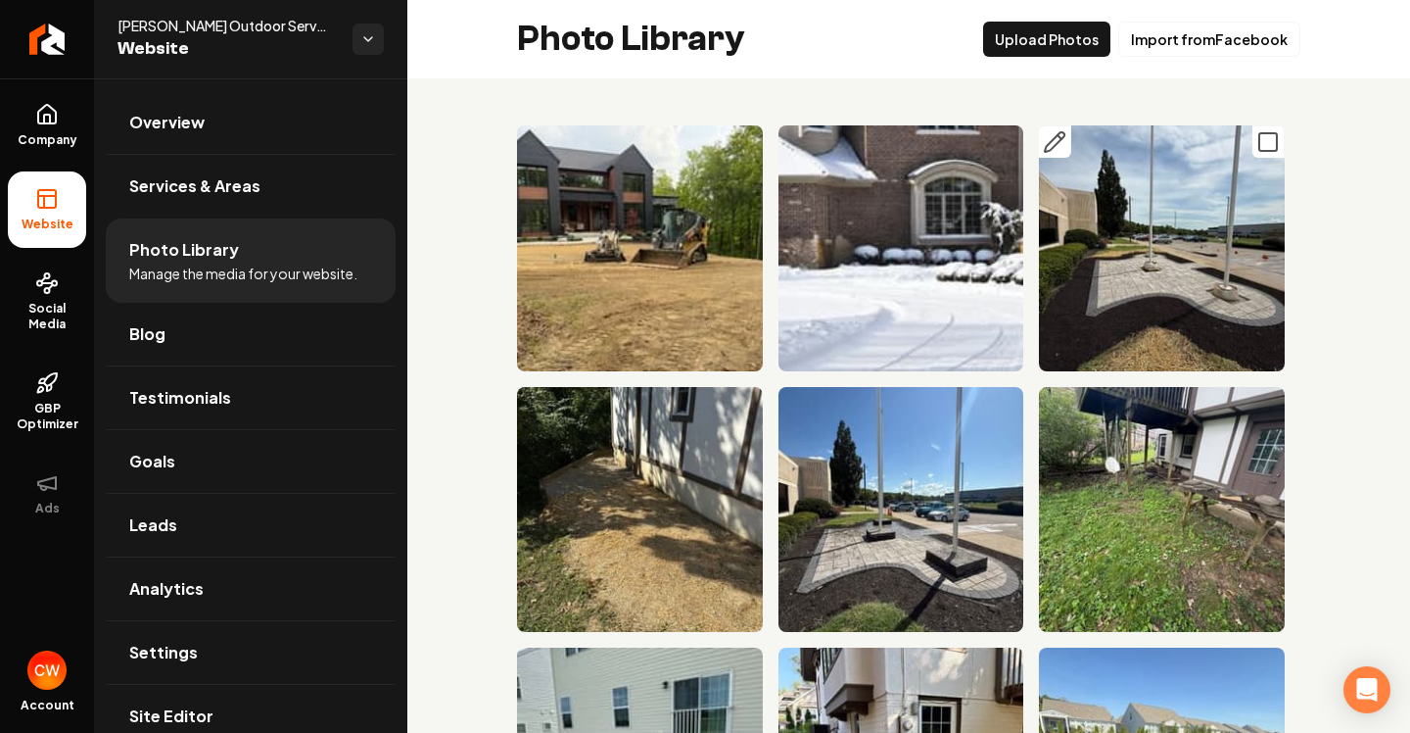
click at [1091, 273] on img "Main content area" at bounding box center [1162, 248] width 246 height 246
click at [1055, 139] on icon "Main content area" at bounding box center [1055, 142] width 20 height 20
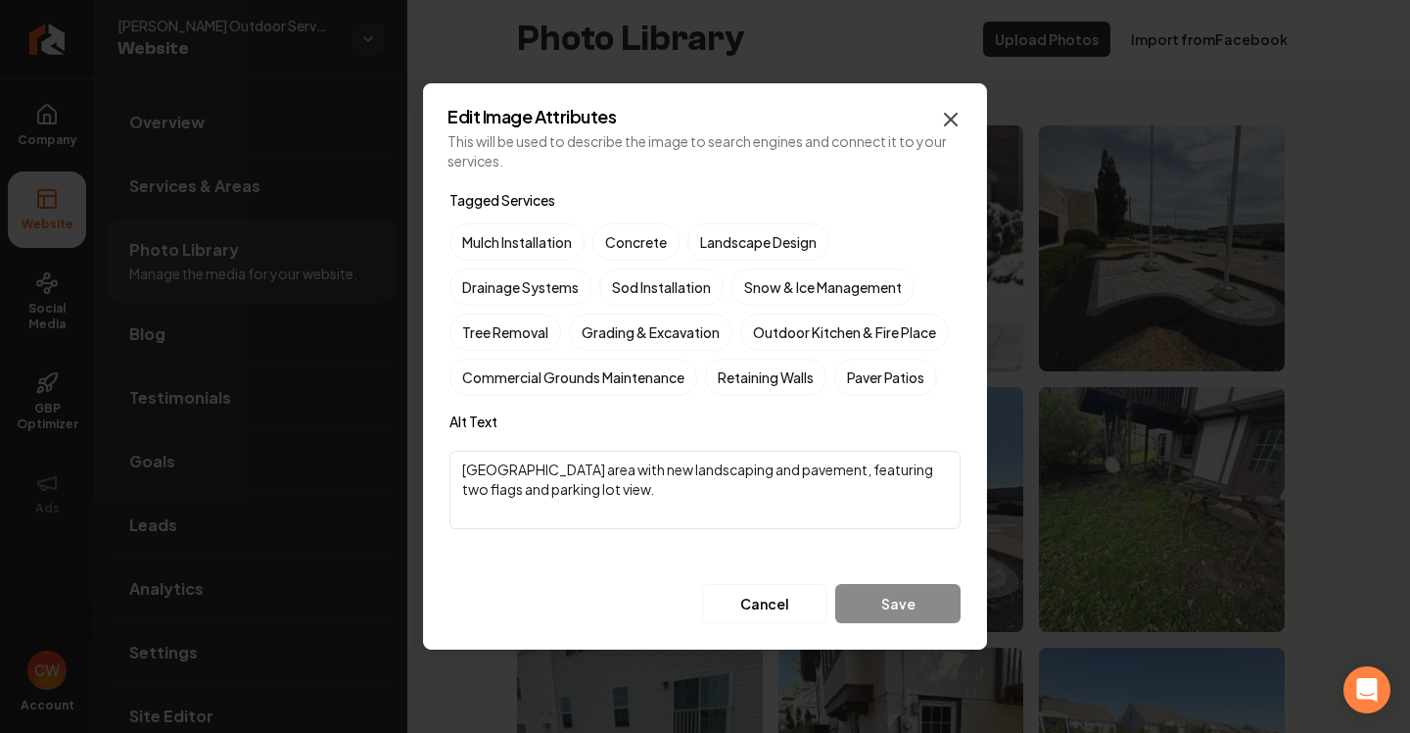
click at [945, 115] on icon "button" at bounding box center [951, 120] width 12 height 12
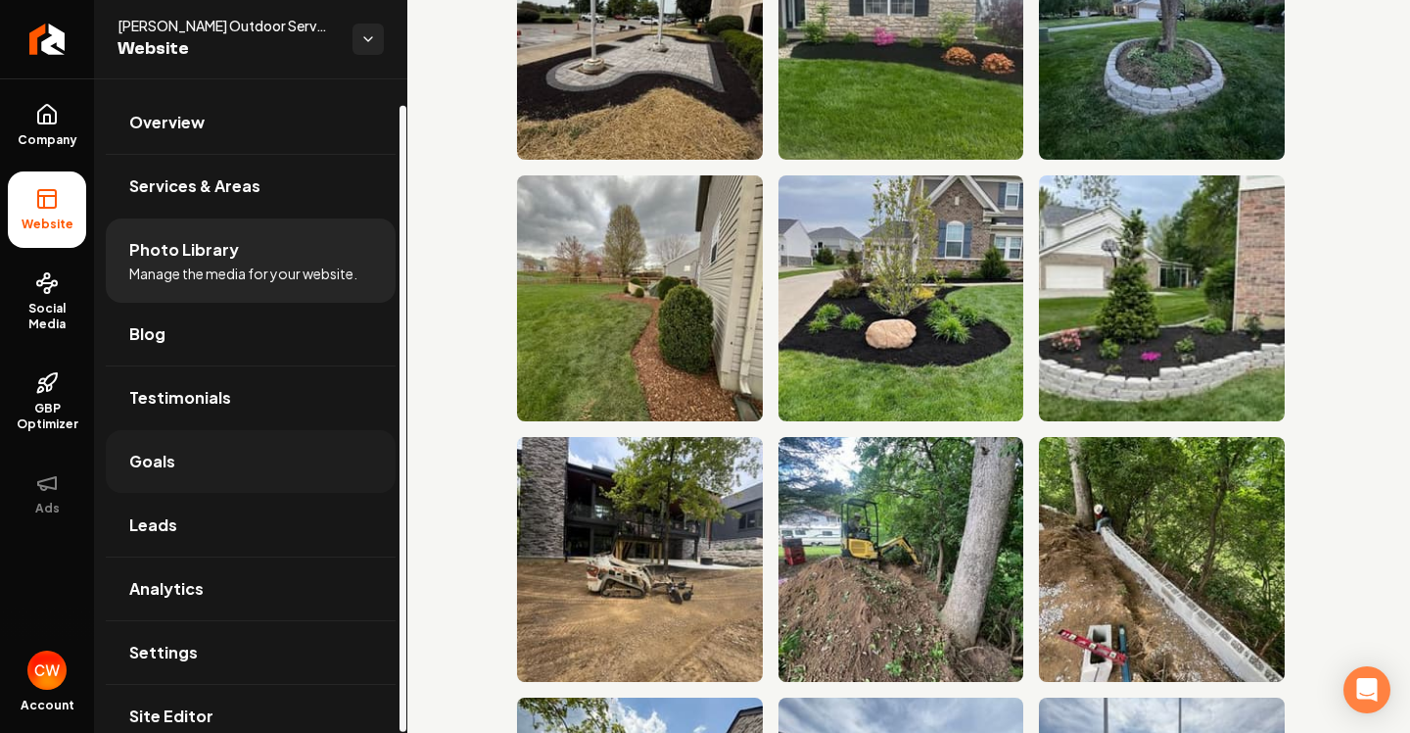
scroll to position [27, 0]
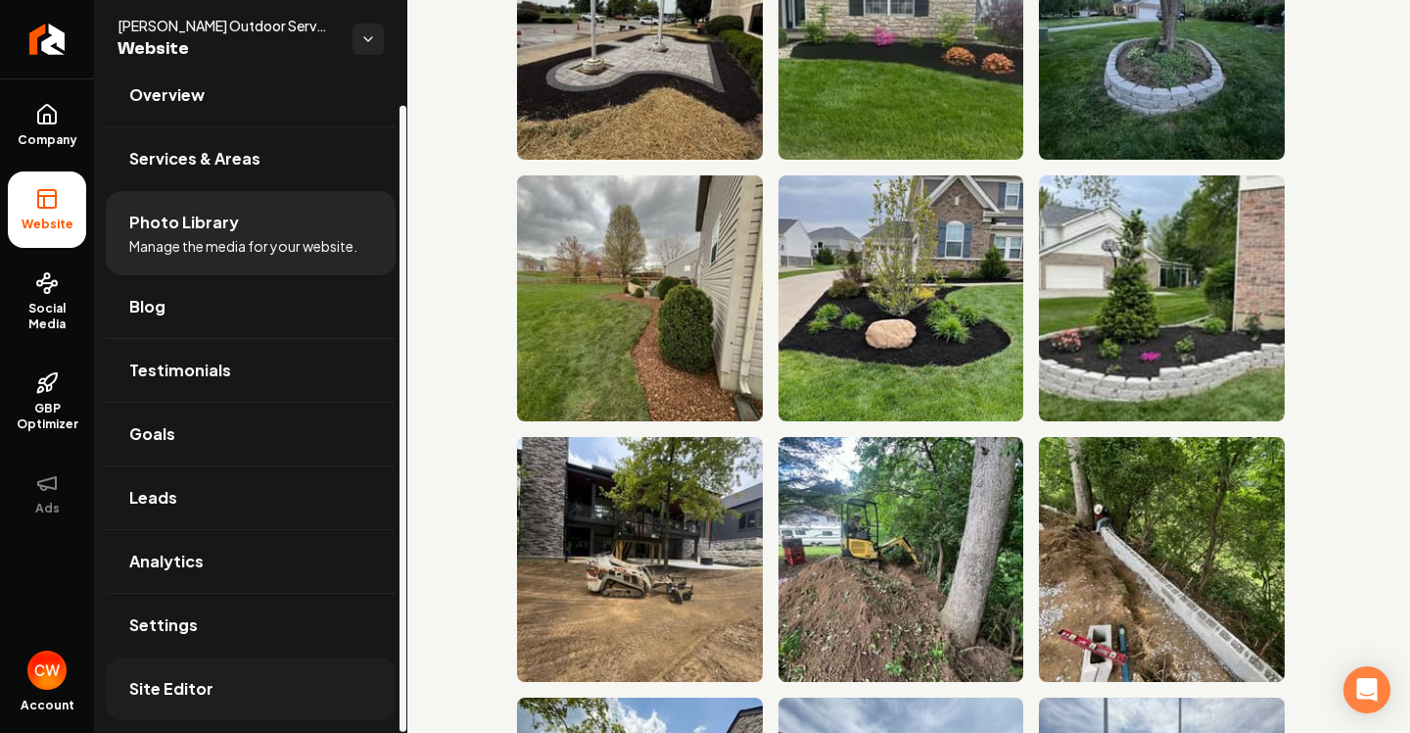
click at [182, 675] on link "Site Editor" at bounding box center [251, 688] width 290 height 63
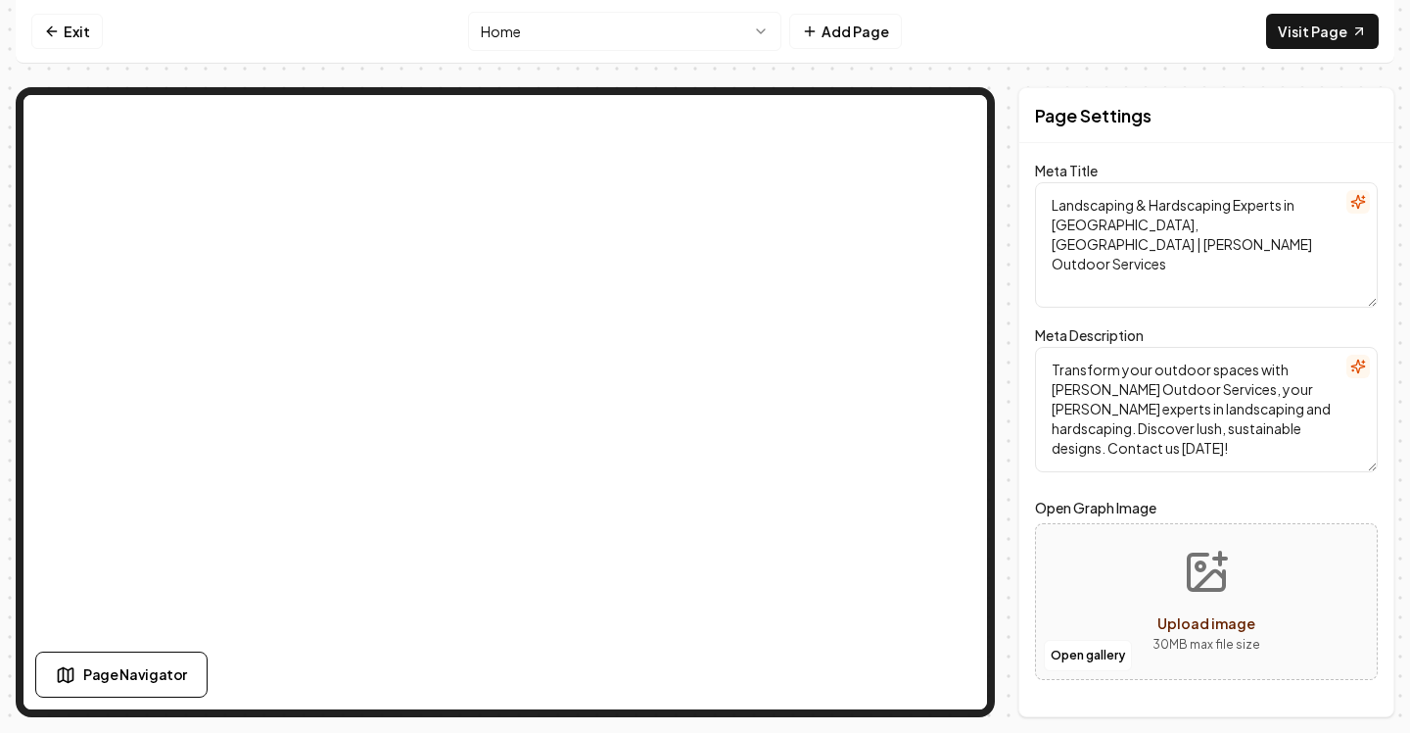
click at [1213, 590] on icon "Upload image" at bounding box center [1206, 571] width 35 height 35
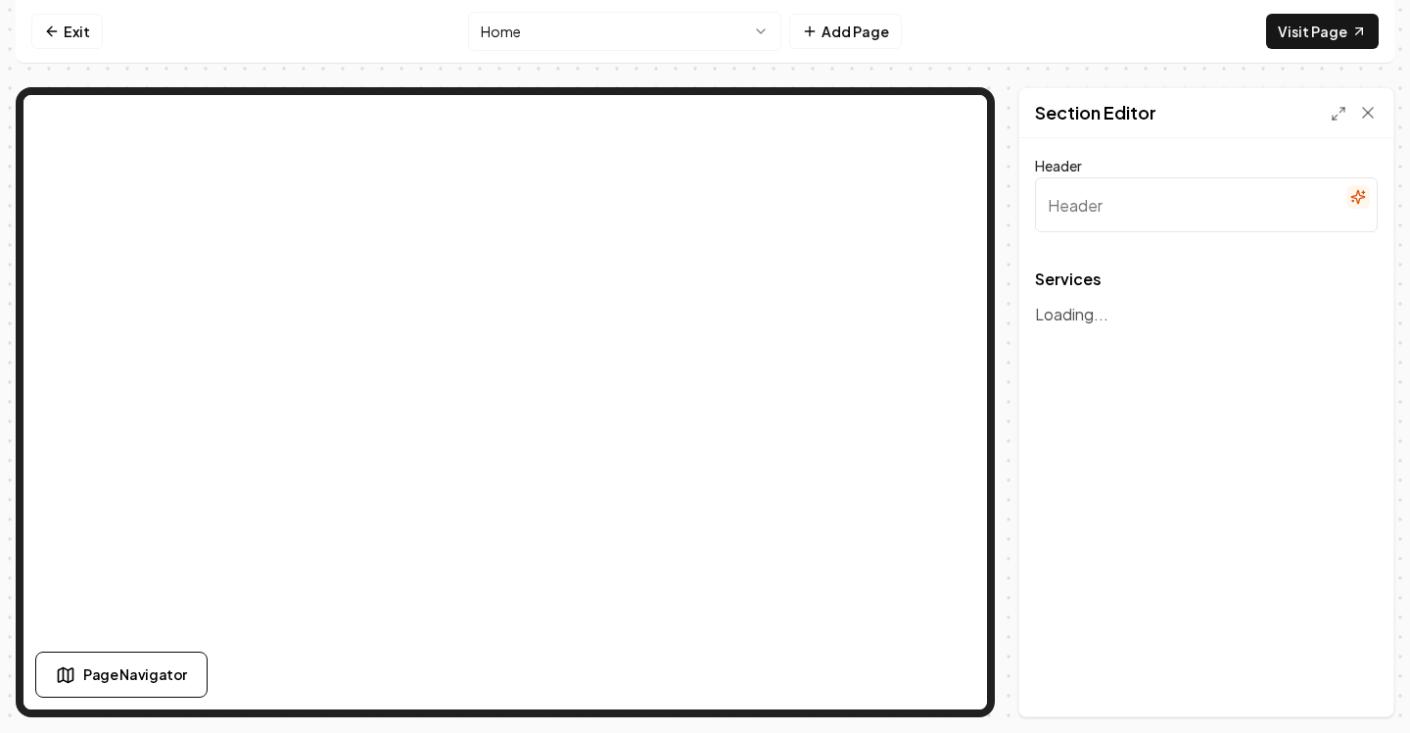
type input "Our Expert Landscaping & Hardscaping Services"
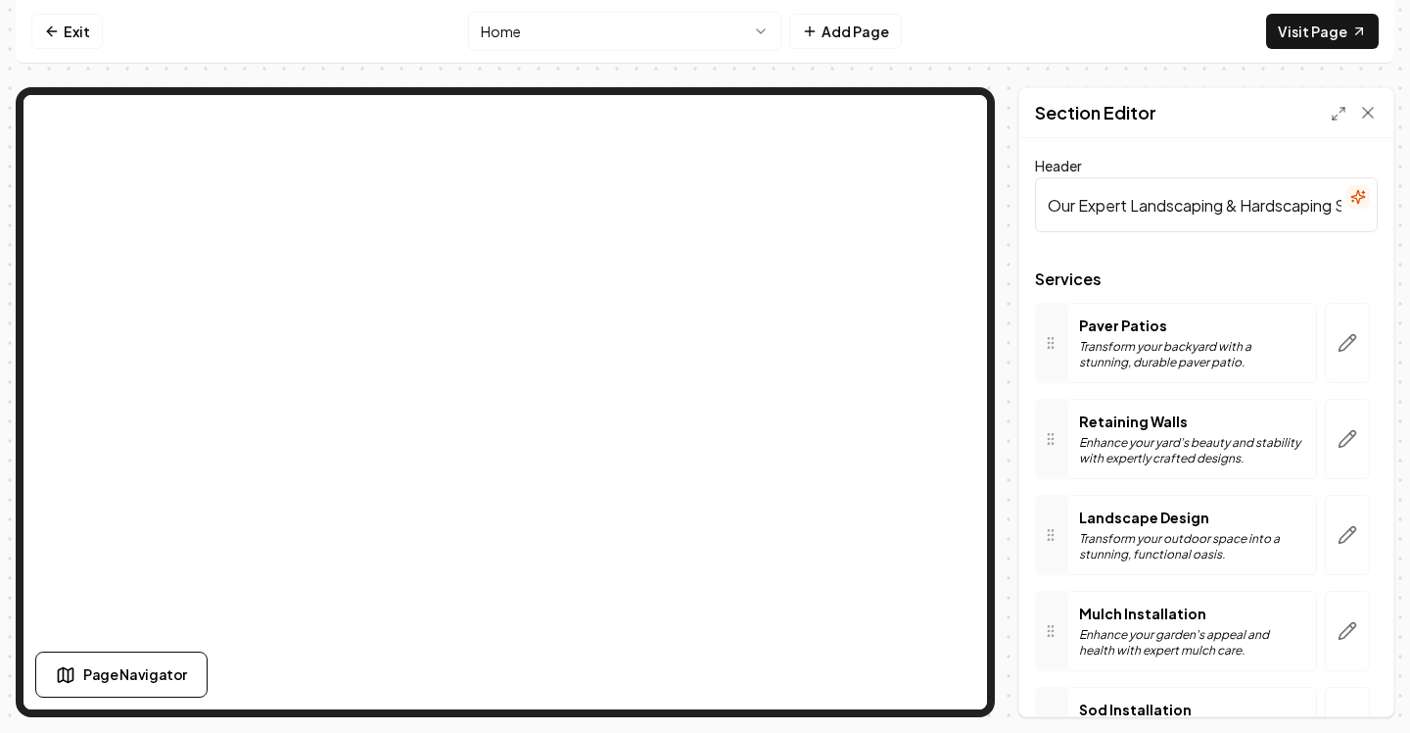
click at [1050, 356] on div at bounding box center [1050, 343] width 31 height 80
click at [1116, 346] on p "Transform your backyard with a stunning, durable paver patio." at bounding box center [1191, 354] width 225 height 31
click at [1246, 346] on p "Transform your backyard with a stunning, durable paver patio." at bounding box center [1191, 354] width 225 height 31
click at [1338, 352] on icon "button" at bounding box center [1348, 343] width 20 height 20
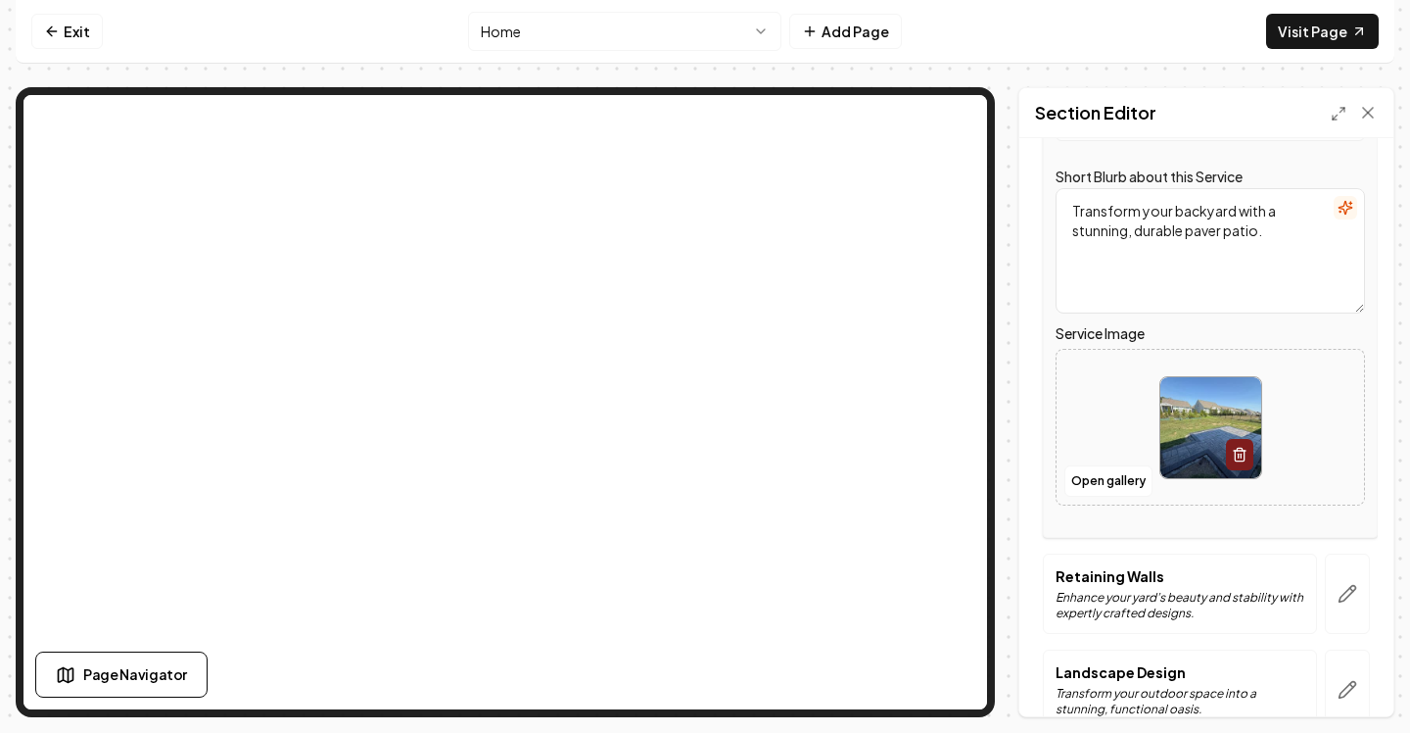
scroll to position [268, 0]
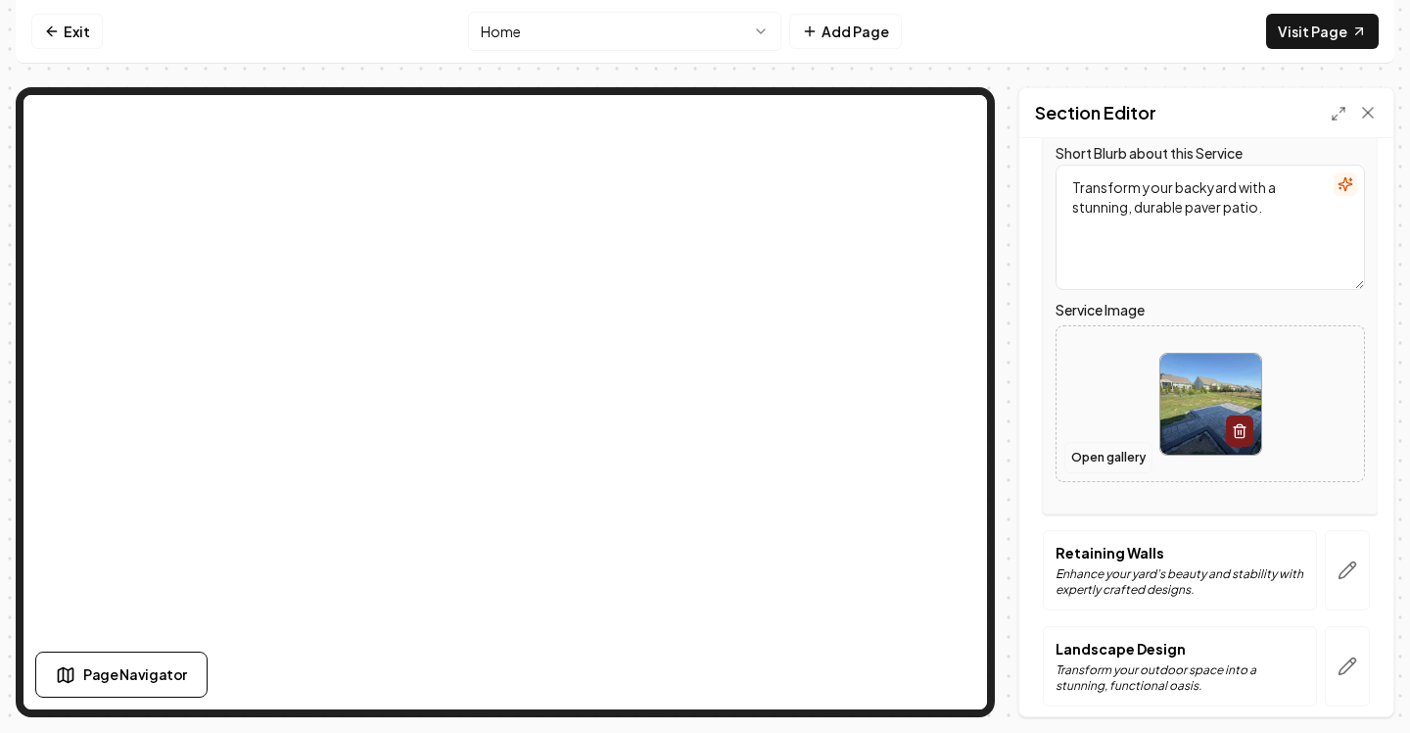
click at [1116, 465] on button "Open gallery" at bounding box center [1109, 457] width 88 height 31
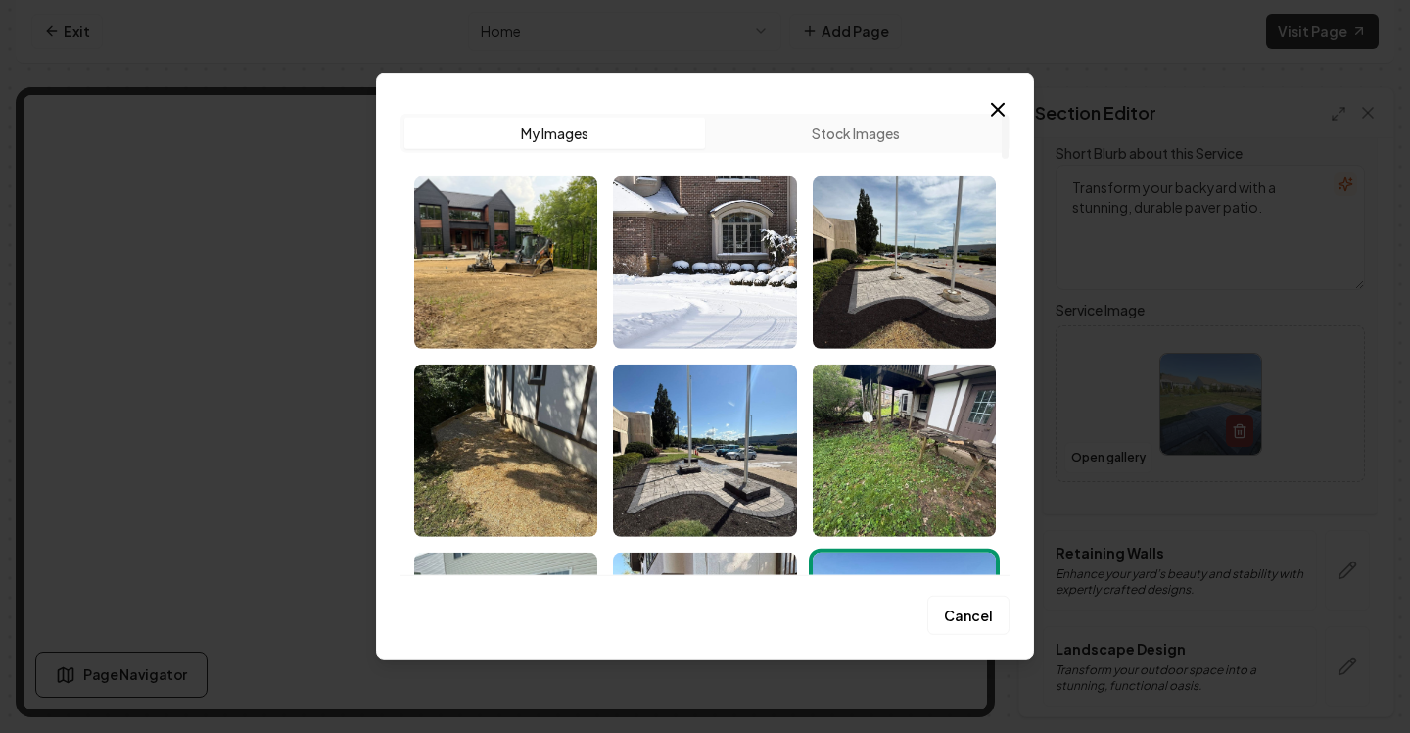
click at [874, 129] on button "Stock Images" at bounding box center [855, 133] width 301 height 31
click at [611, 136] on button "My Images" at bounding box center [554, 133] width 301 height 31
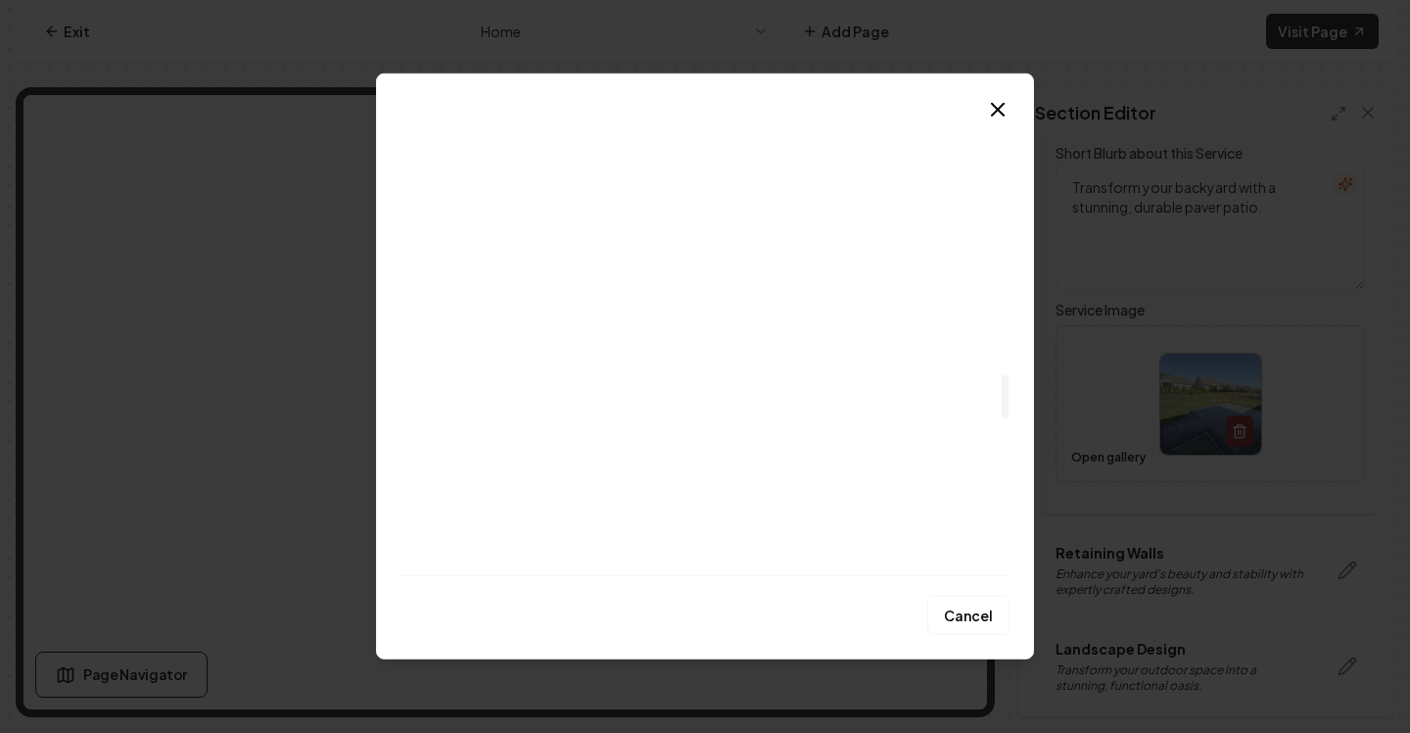
scroll to position [2690, 0]
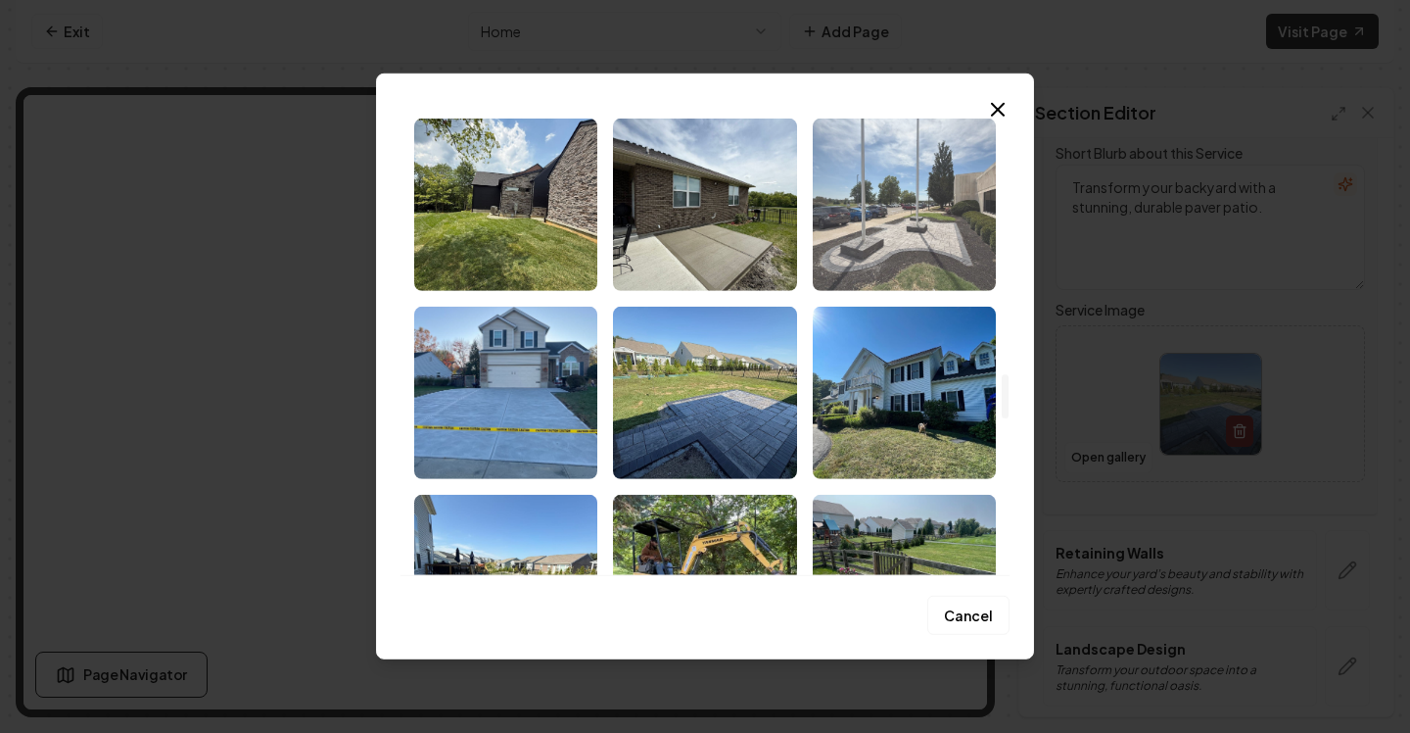
click at [898, 214] on img "Select image image_68bb239b5c7cd75eb8feef05.jpeg" at bounding box center [904, 205] width 183 height 172
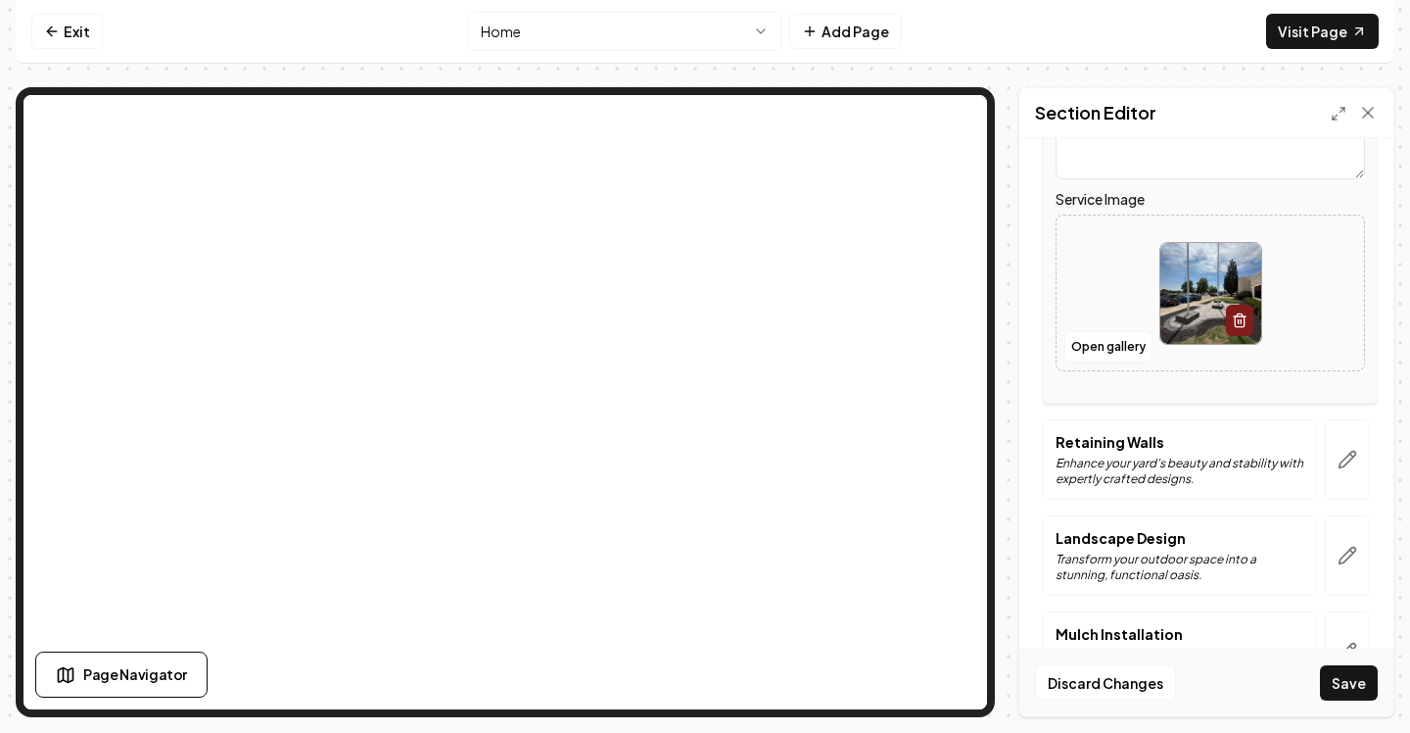
scroll to position [381, 0]
click at [1333, 683] on button "Save" at bounding box center [1349, 682] width 58 height 35
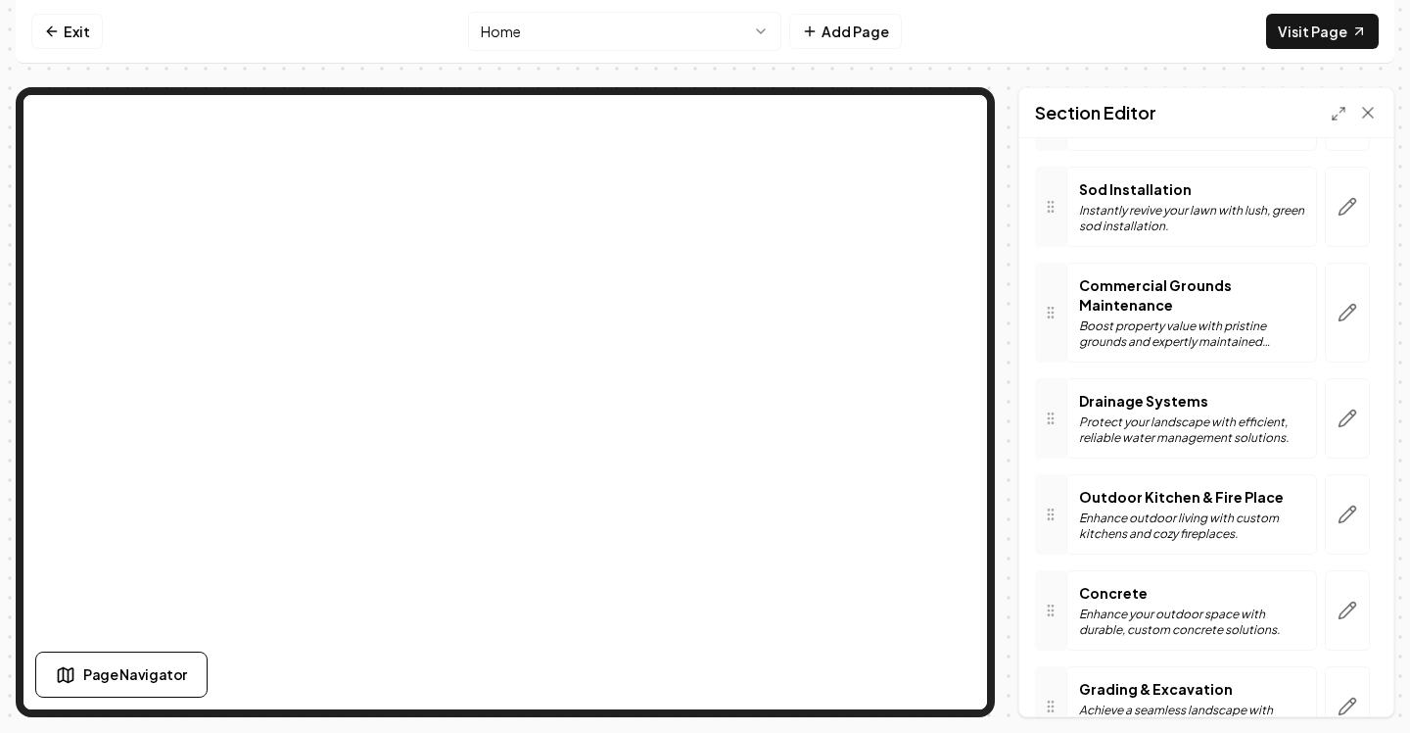
scroll to position [557, 0]
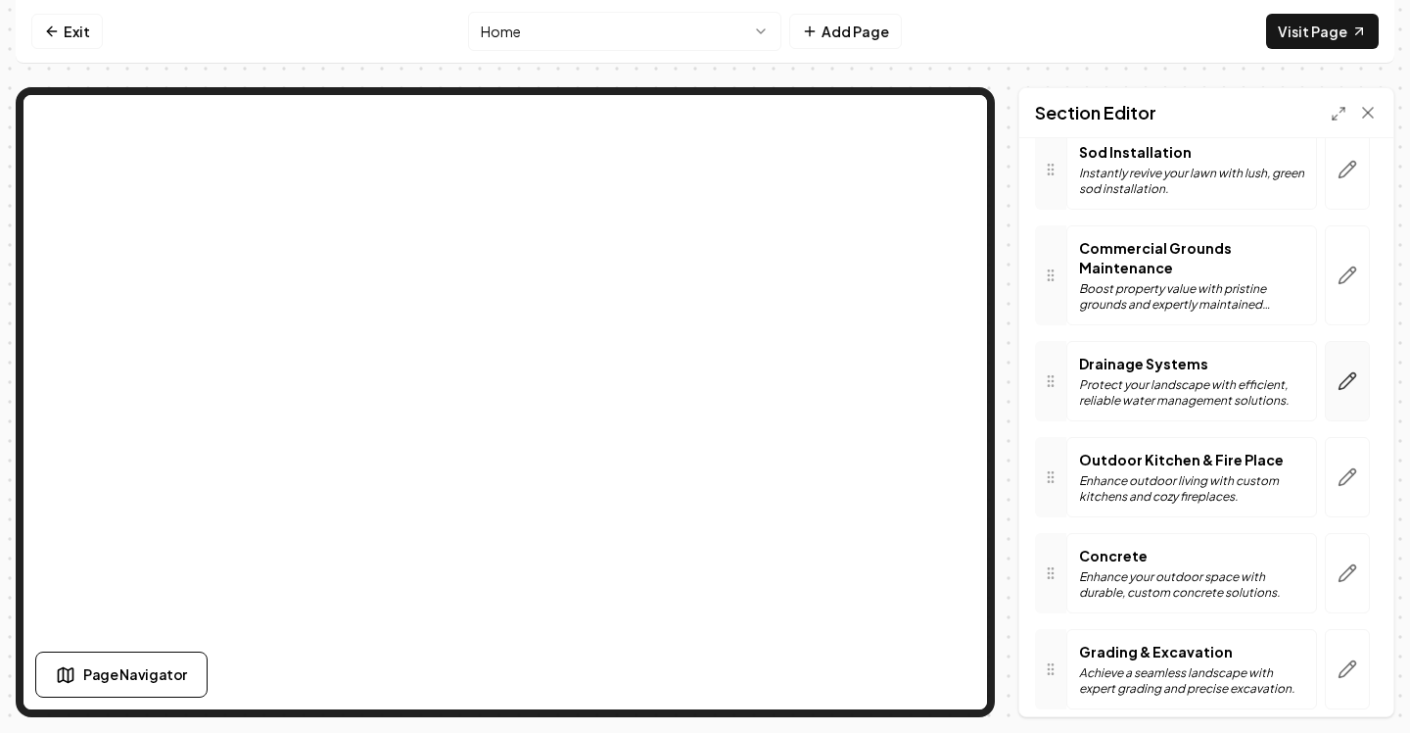
click at [1338, 386] on icon "button" at bounding box center [1348, 381] width 20 height 20
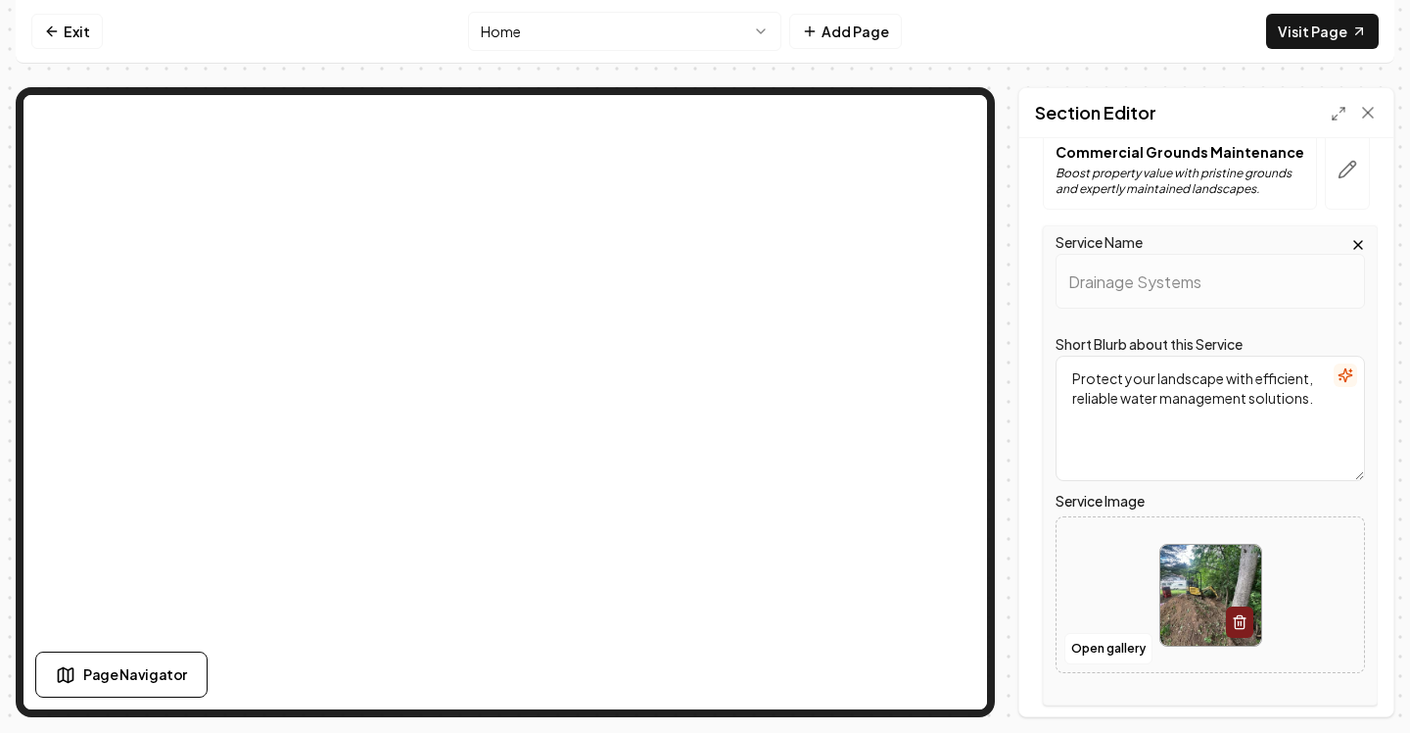
scroll to position [681, 0]
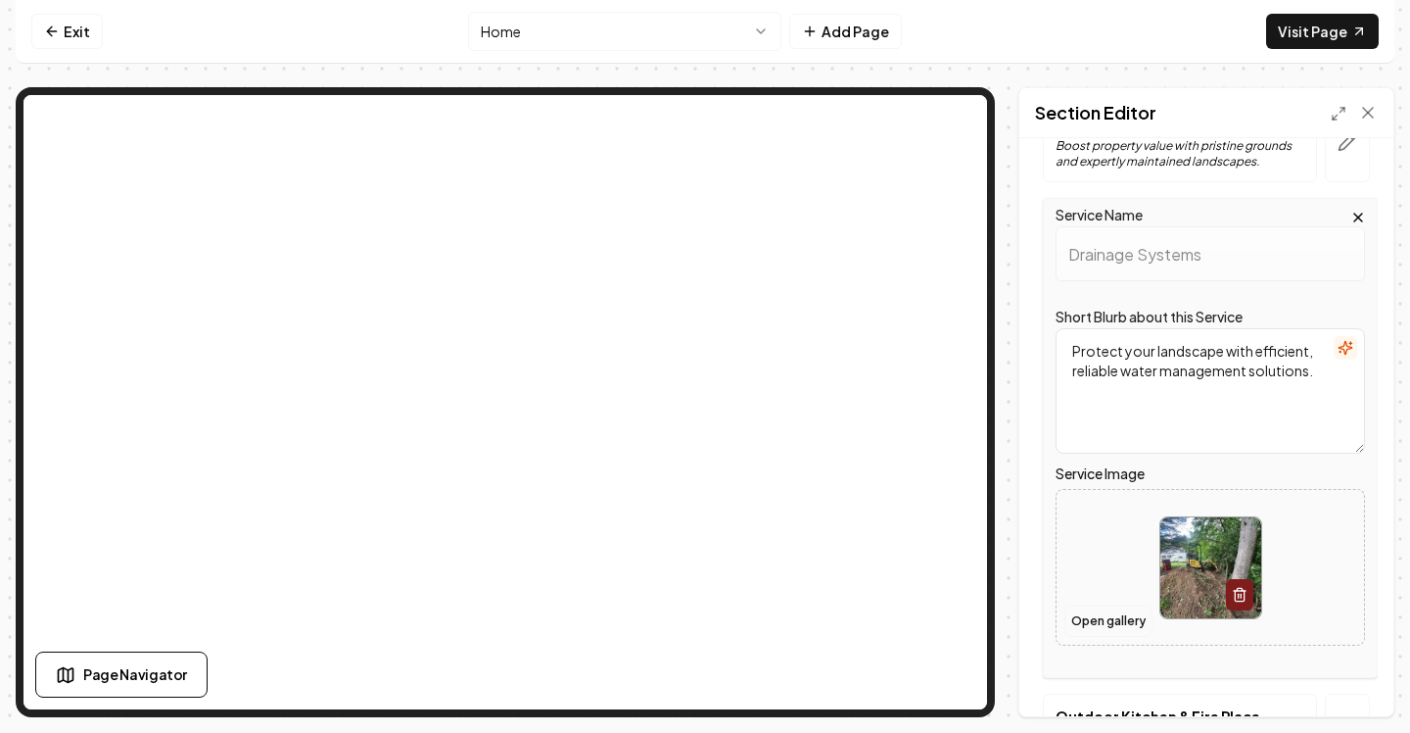
click at [1087, 615] on button "Open gallery" at bounding box center [1109, 620] width 88 height 31
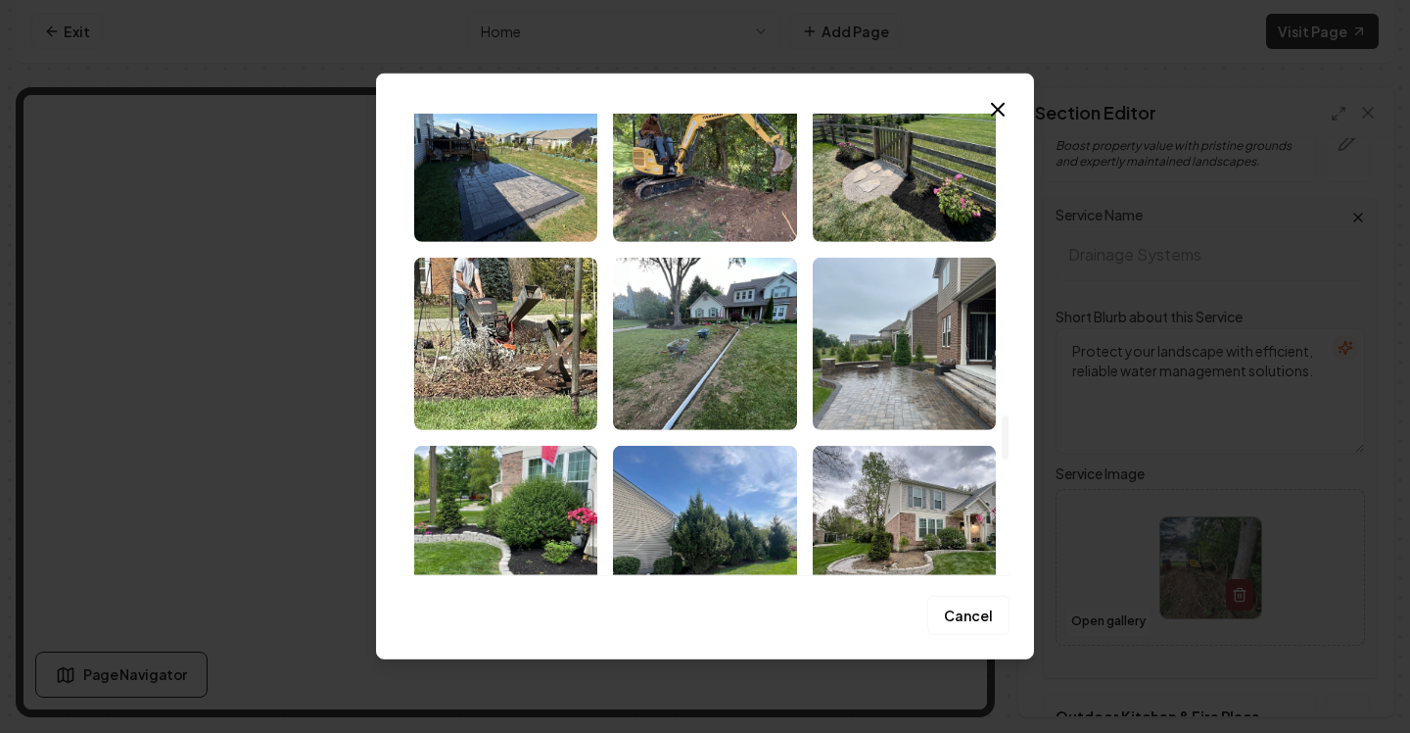
scroll to position [3110, 0]
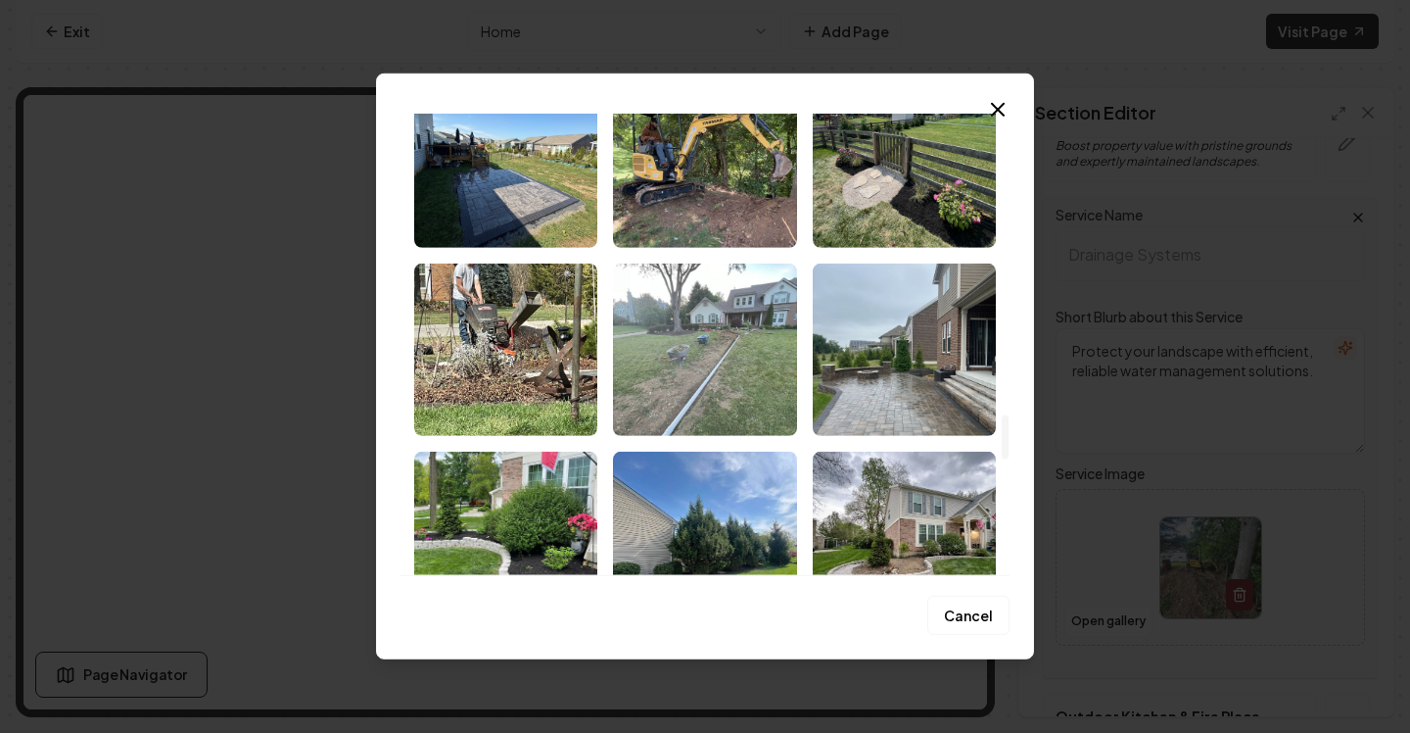
click at [668, 352] on img "Select image image_68bb239b5c7cd75eb8feea23.jpeg" at bounding box center [704, 349] width 183 height 172
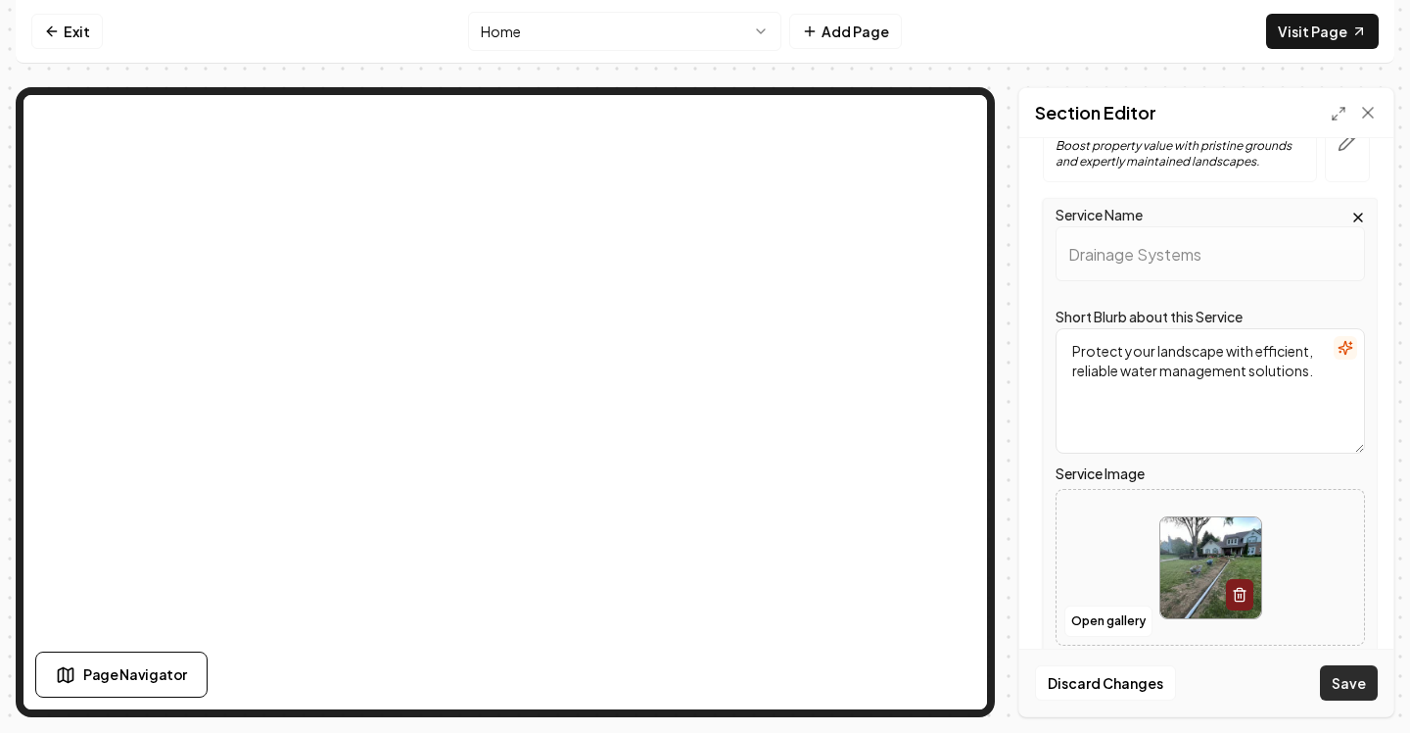
click at [1349, 680] on button "Save" at bounding box center [1349, 682] width 58 height 35
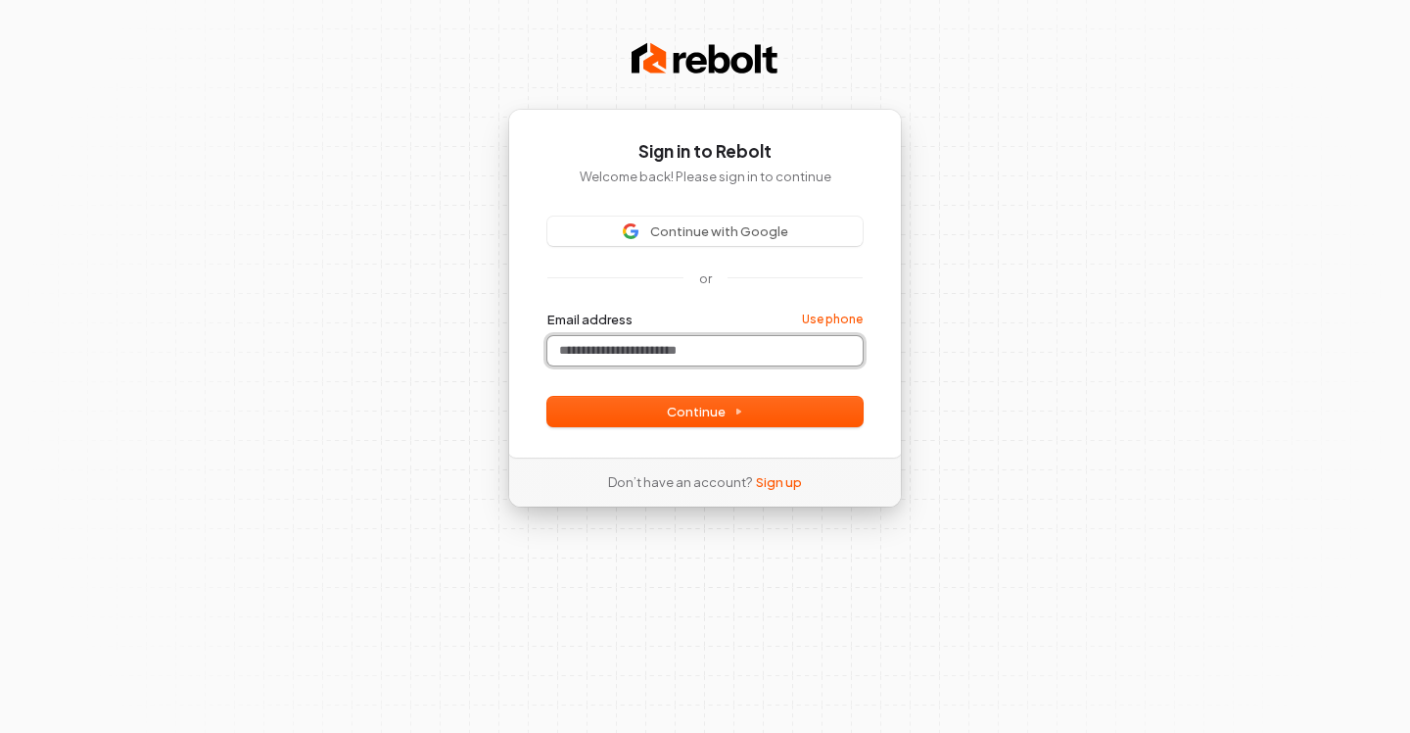
click at [588, 339] on input "Email address" at bounding box center [704, 350] width 315 height 29
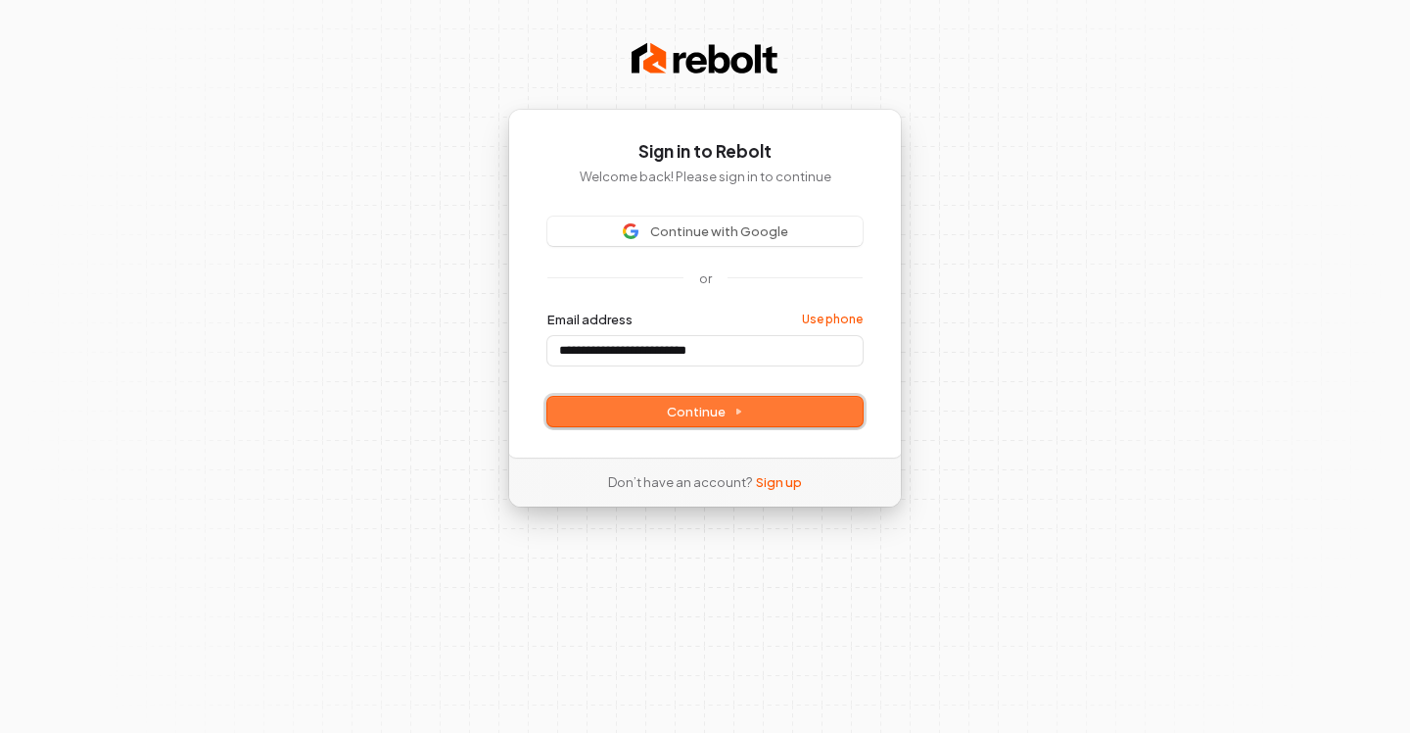
click at [682, 398] on button "Continue" at bounding box center [704, 411] width 315 height 29
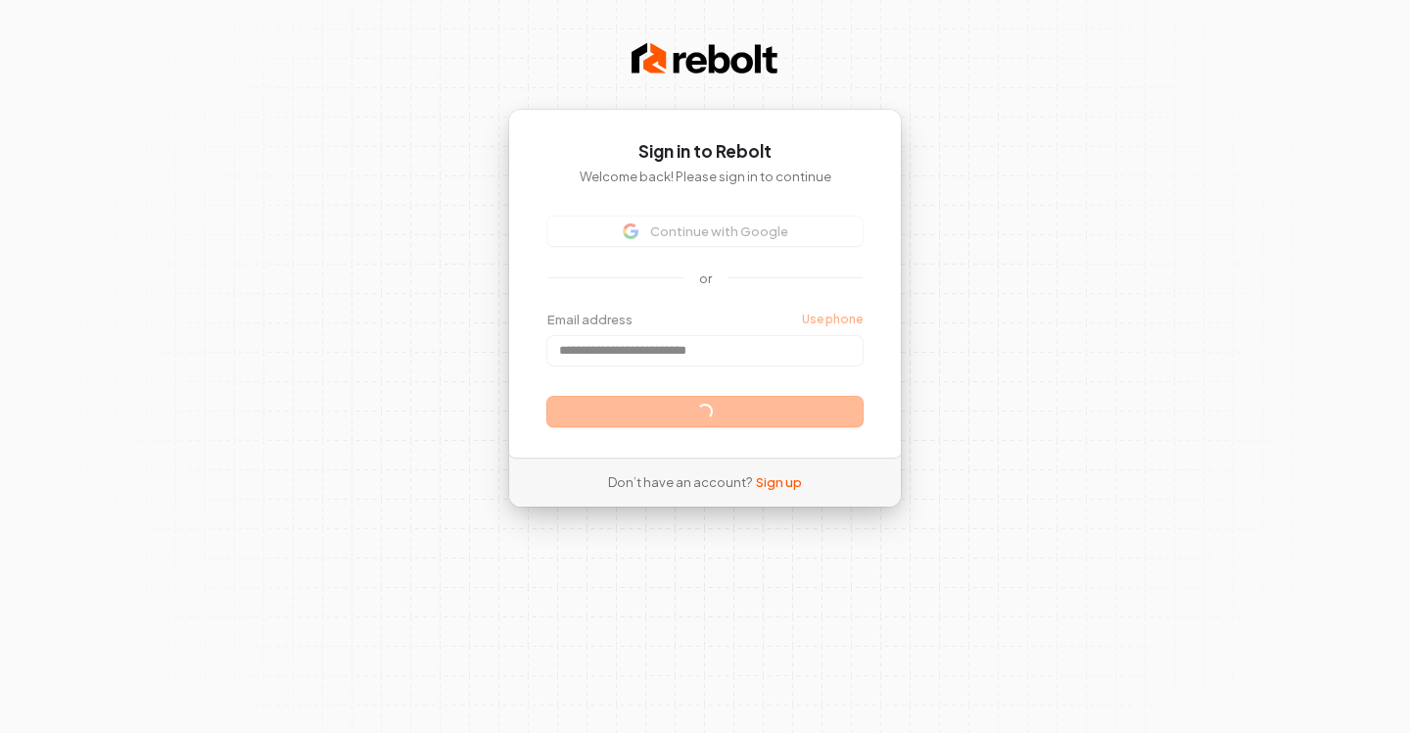
type input "**********"
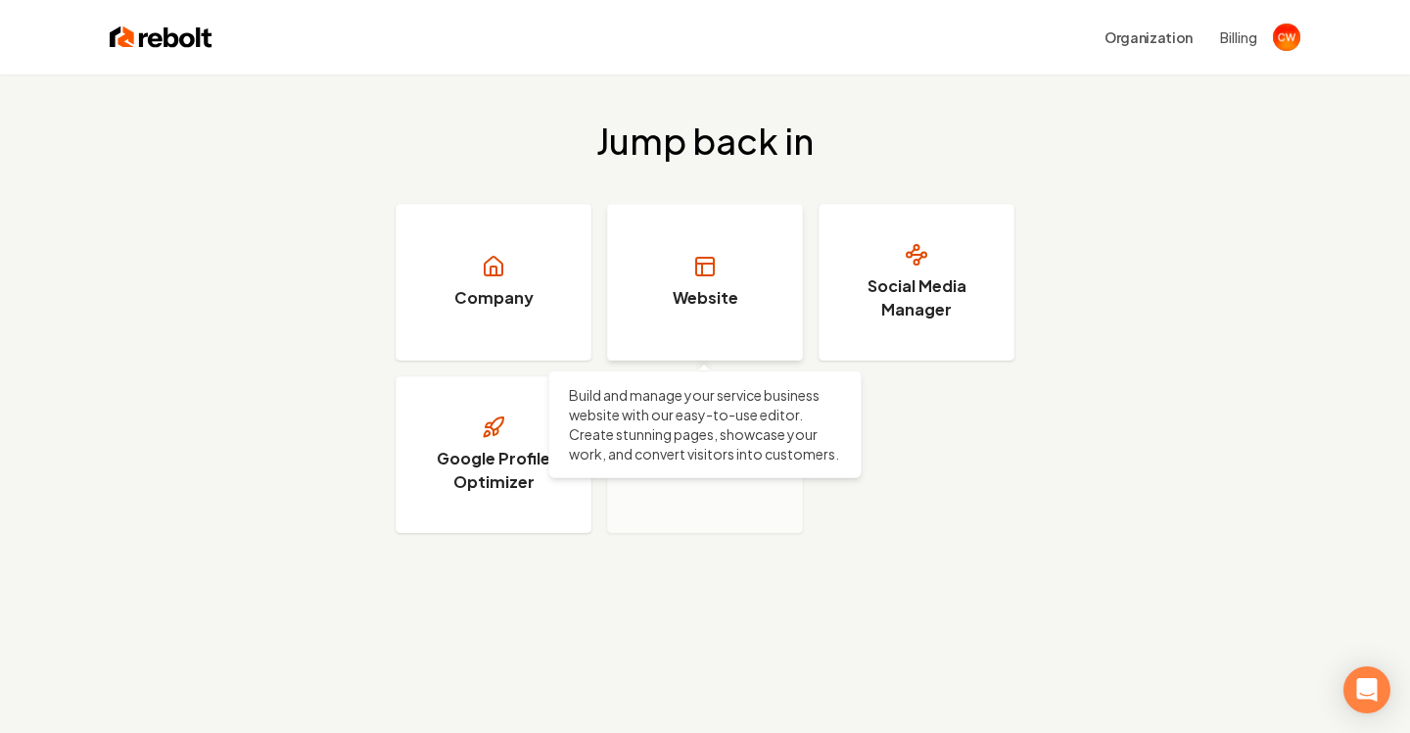
click at [659, 305] on link "Website" at bounding box center [705, 282] width 196 height 157
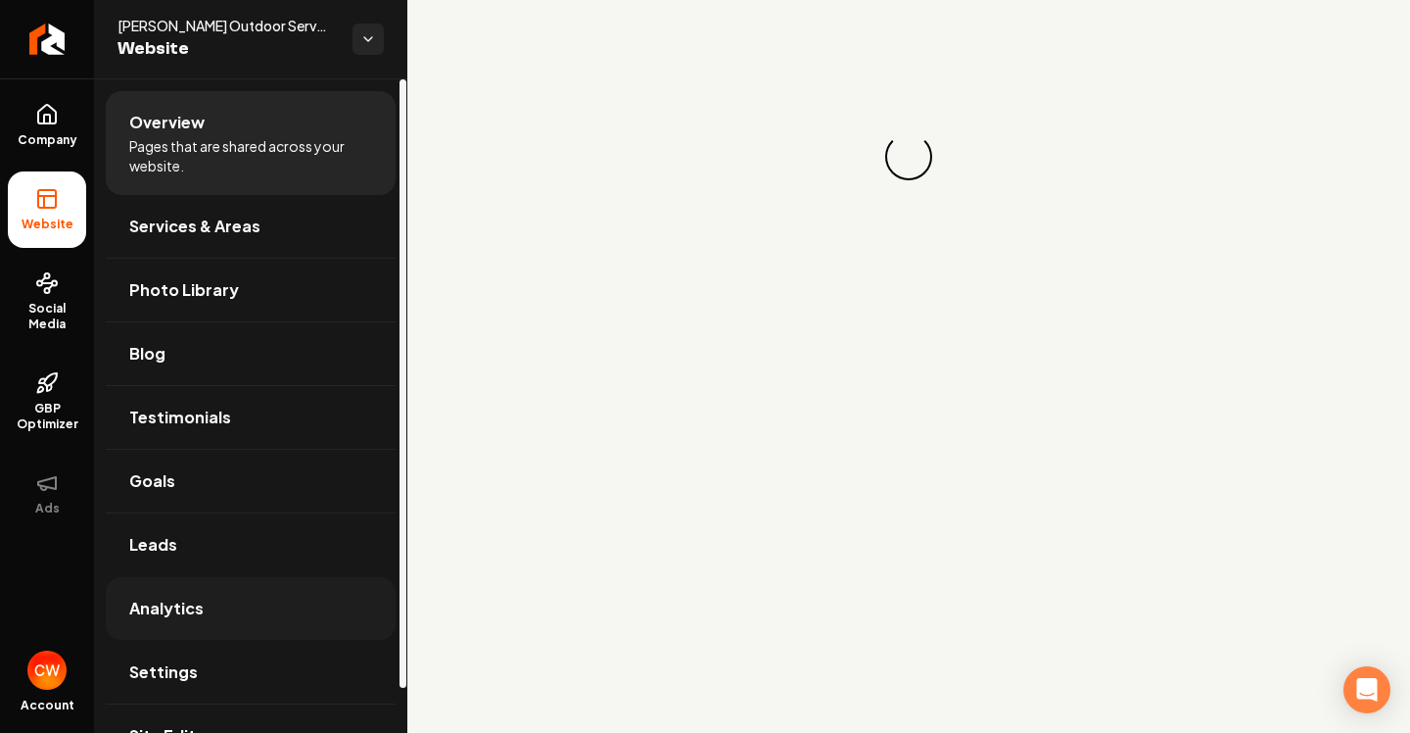
scroll to position [47, 0]
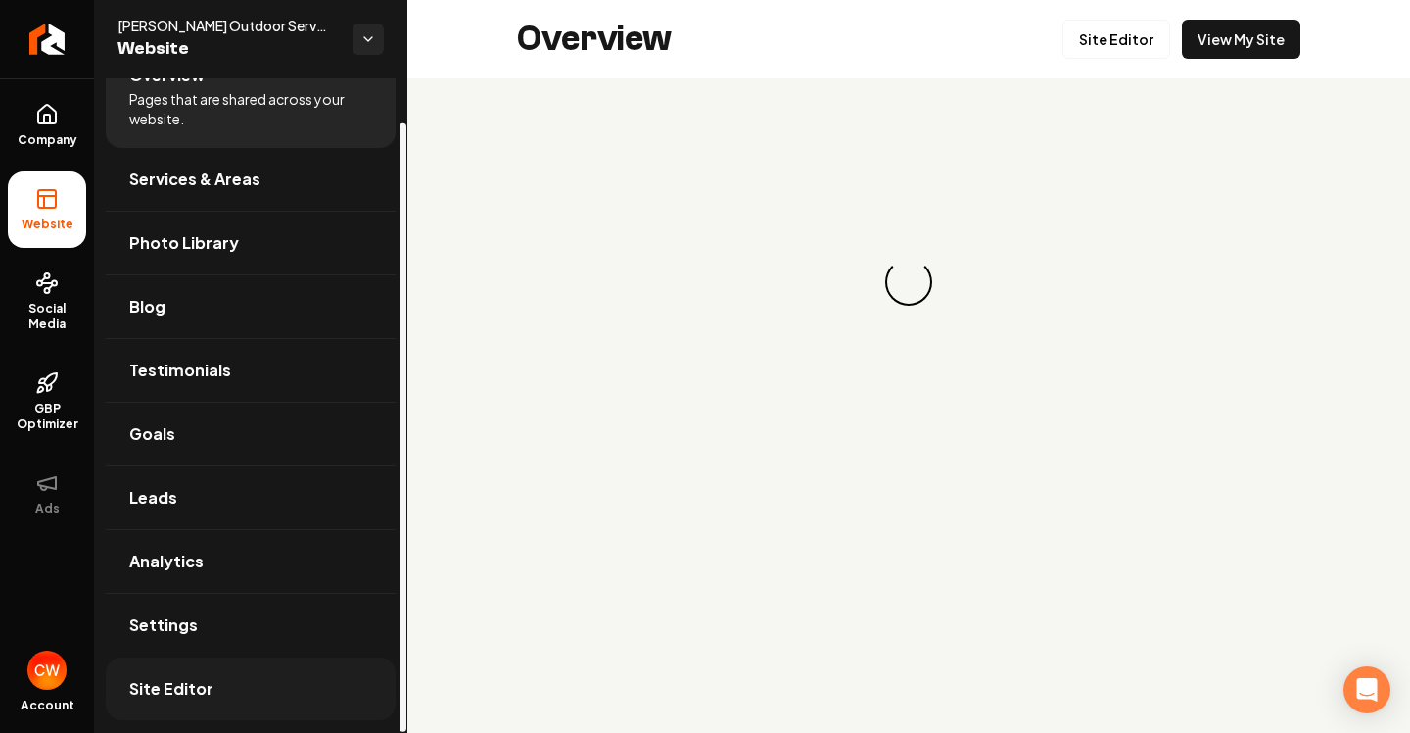
click at [195, 674] on link "Site Editor" at bounding box center [251, 688] width 290 height 63
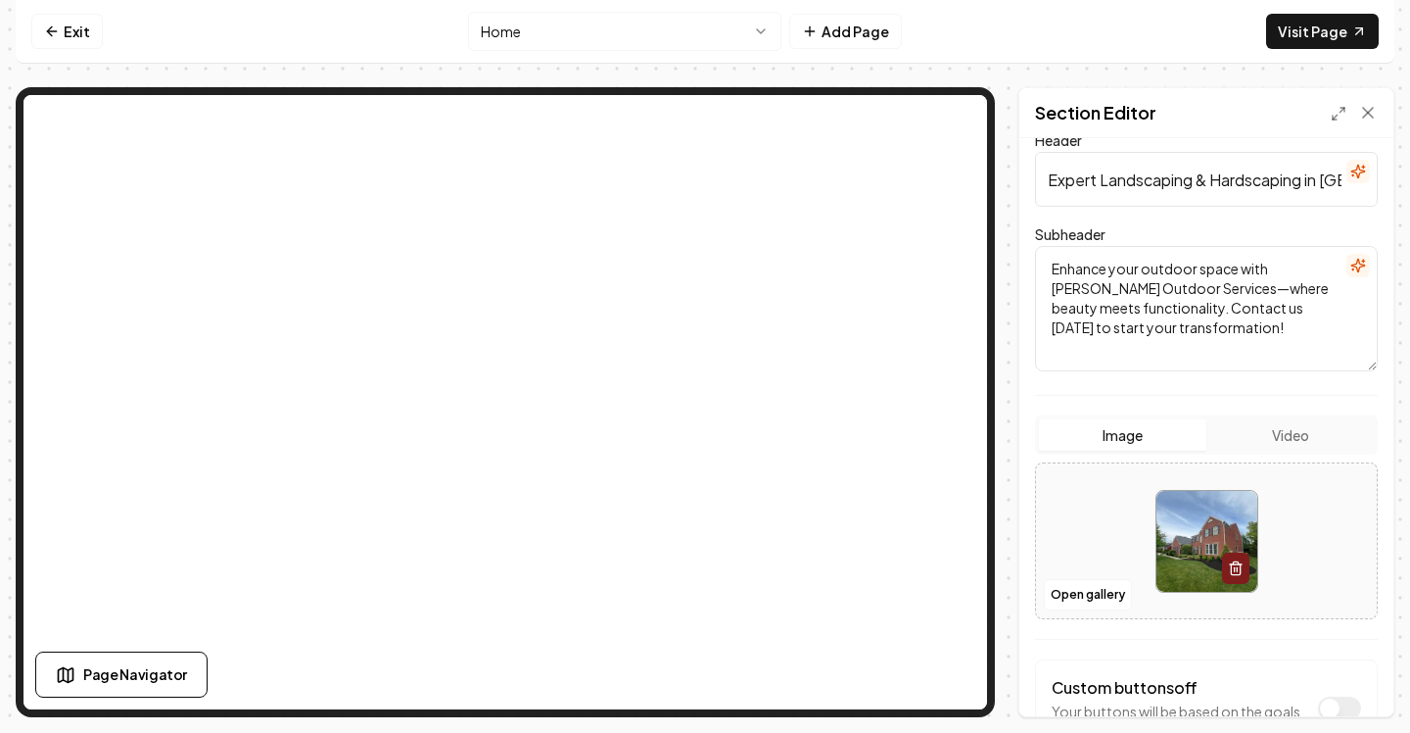
scroll to position [137, 0]
click at [1102, 588] on button "Open gallery" at bounding box center [1088, 592] width 88 height 31
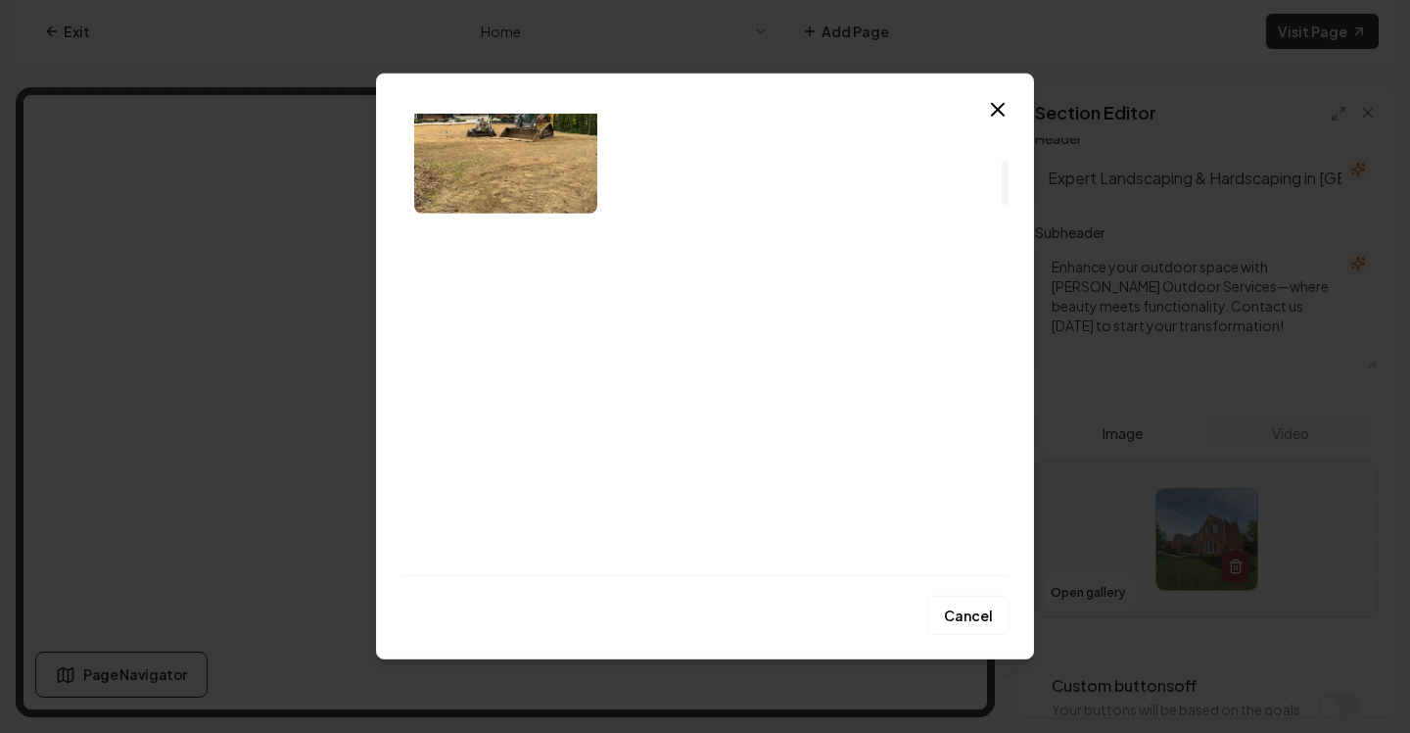
scroll to position [0, 0]
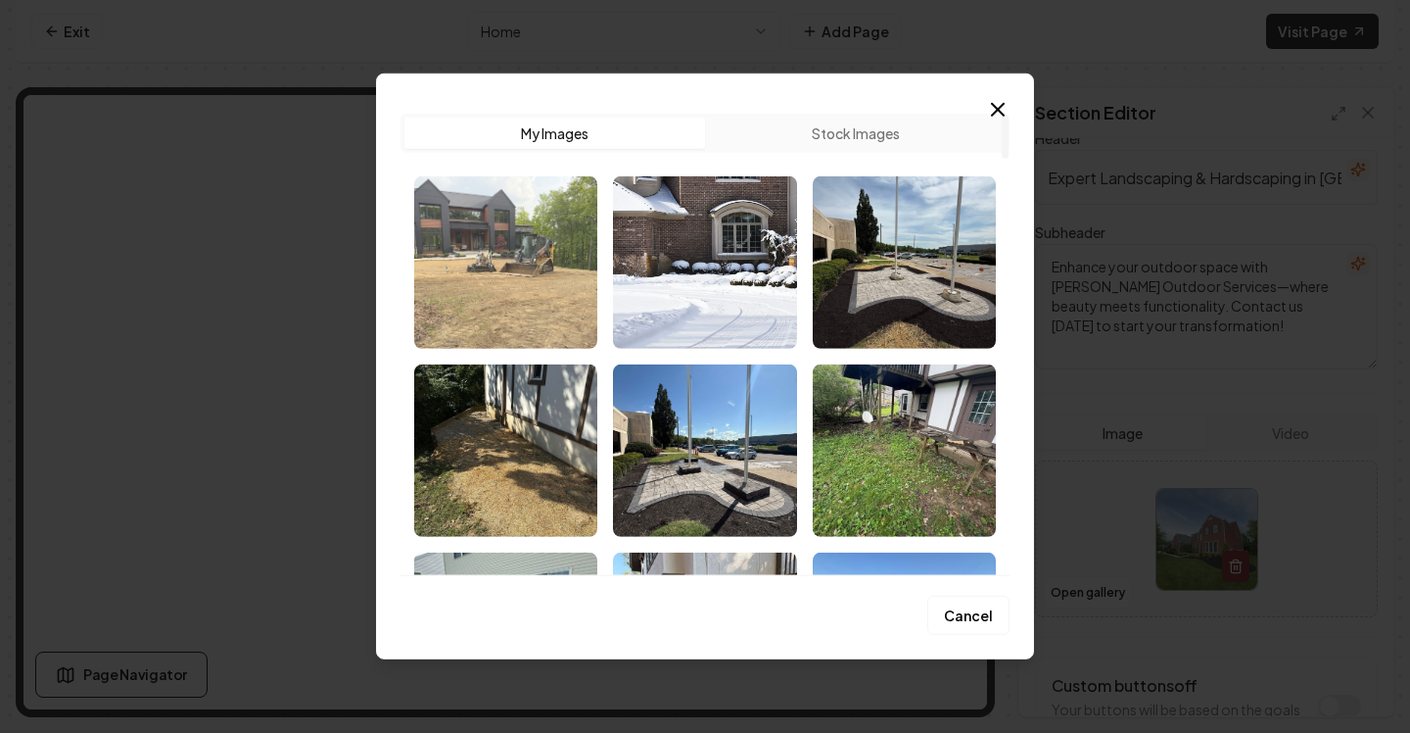
click at [503, 269] on img "Select image image_68bb29aa5c7cd75eb82b313f.jpeg" at bounding box center [505, 262] width 183 height 172
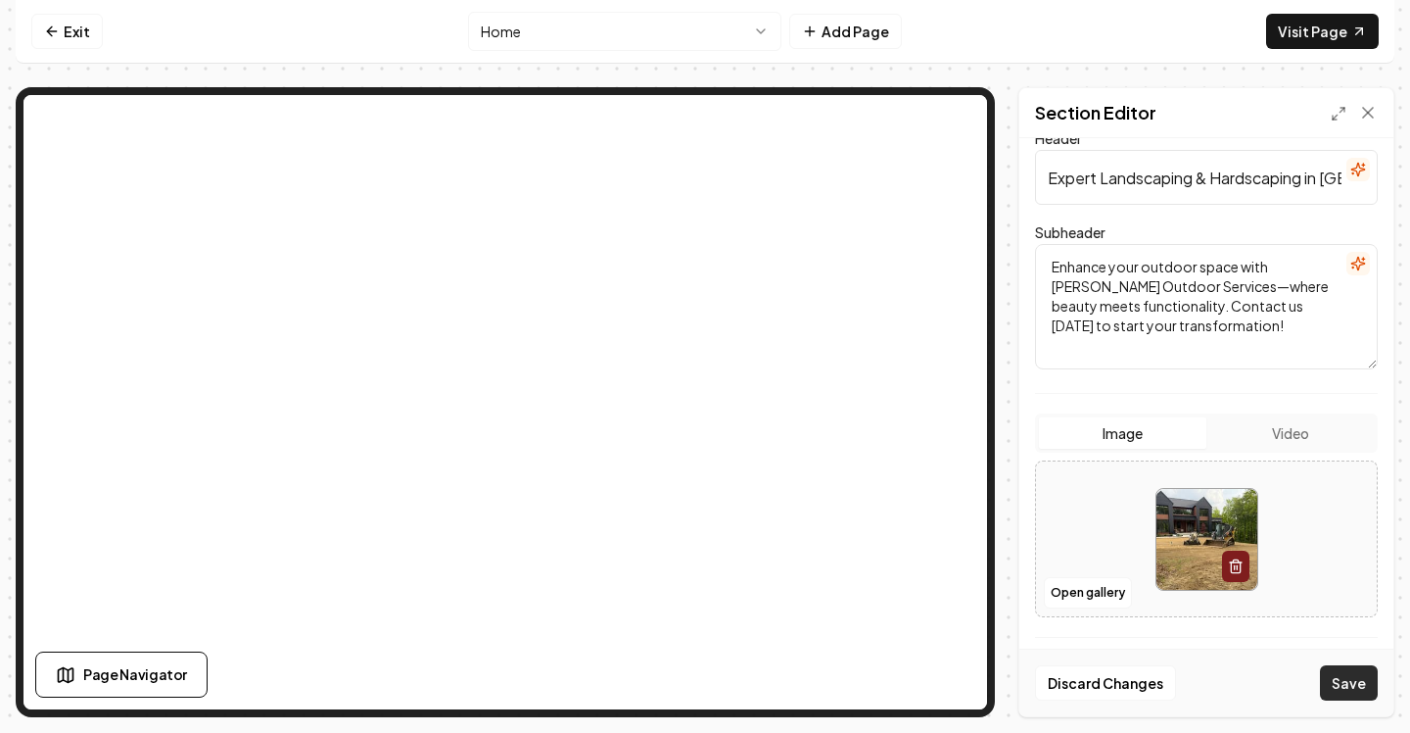
click at [1335, 679] on button "Save" at bounding box center [1349, 682] width 58 height 35
click at [1036, 380] on form "Dark mode off Using your light color palette. Header Expert Landscaping & Hards…" at bounding box center [1206, 428] width 343 height 809
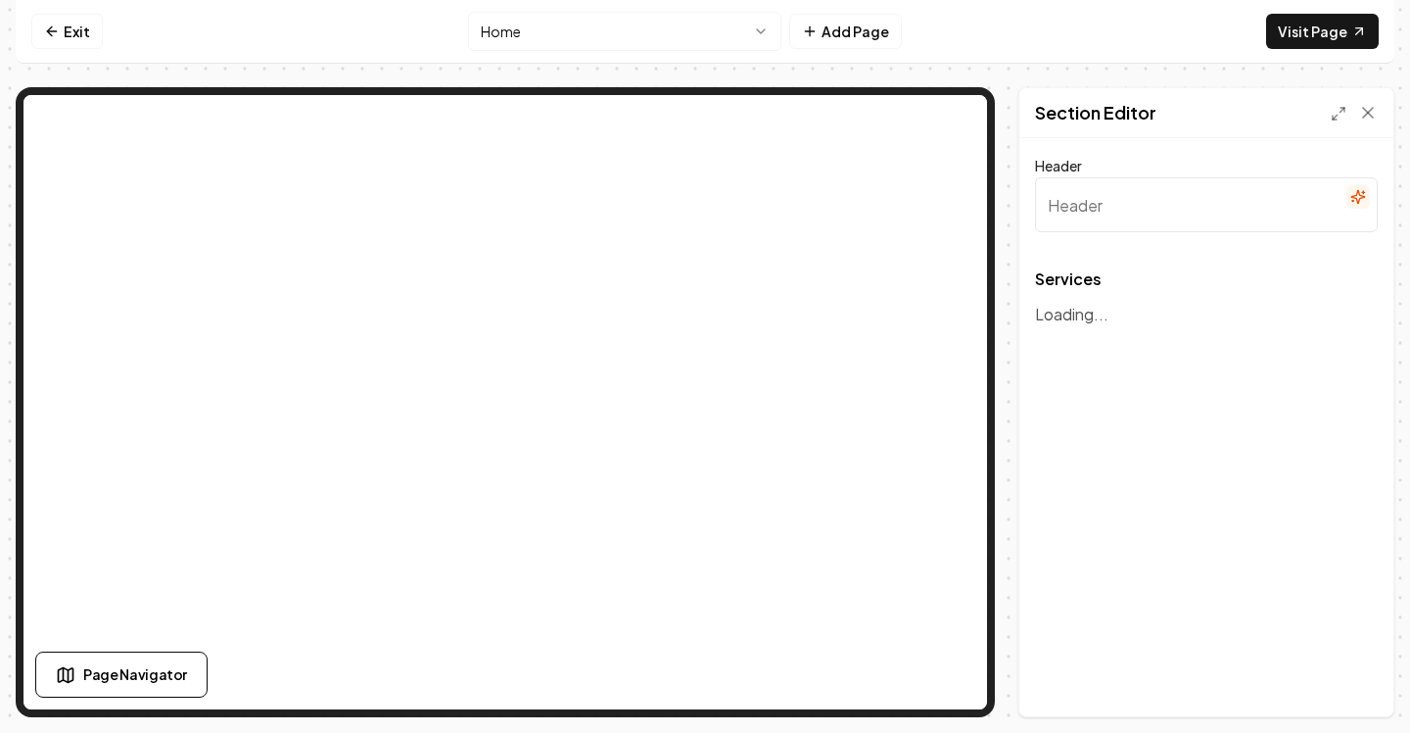
type input "Our Expert Landscaping & Hardscaping Services"
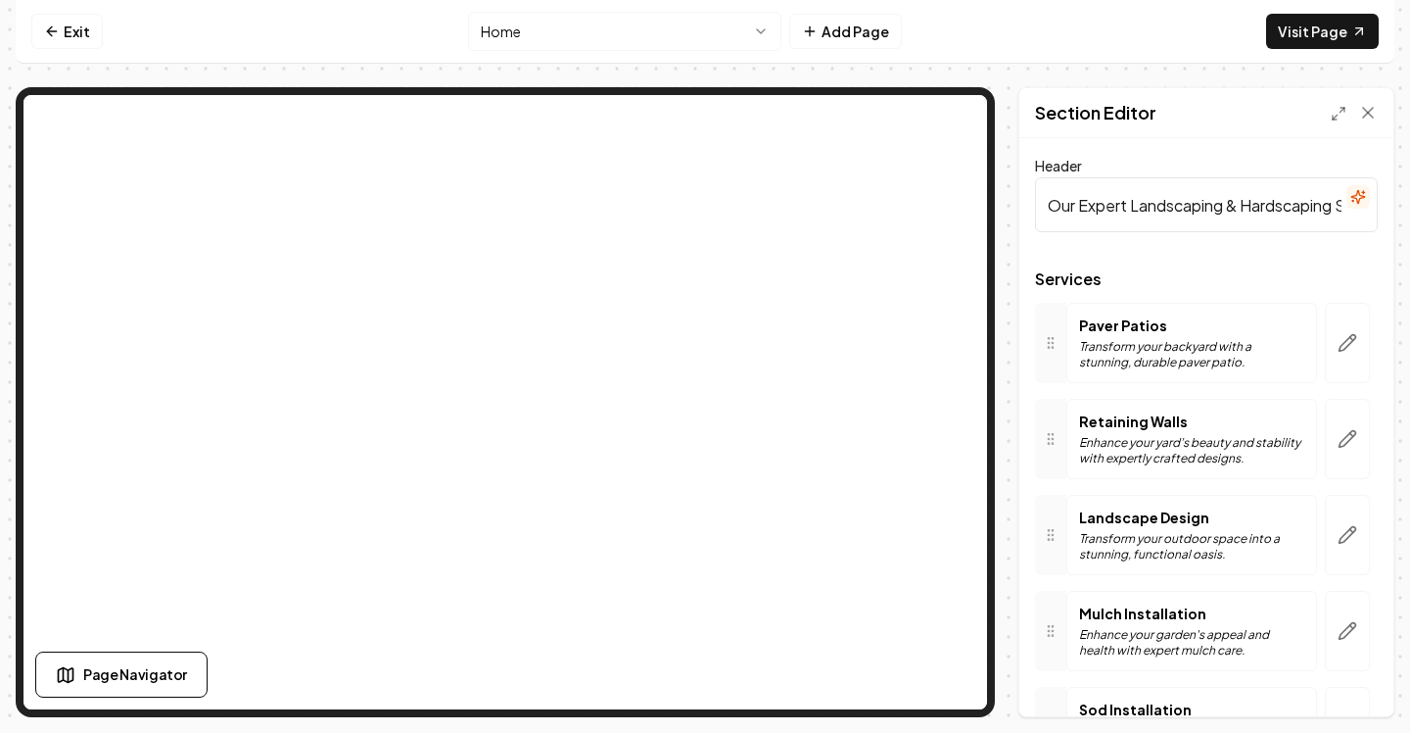
scroll to position [31, 0]
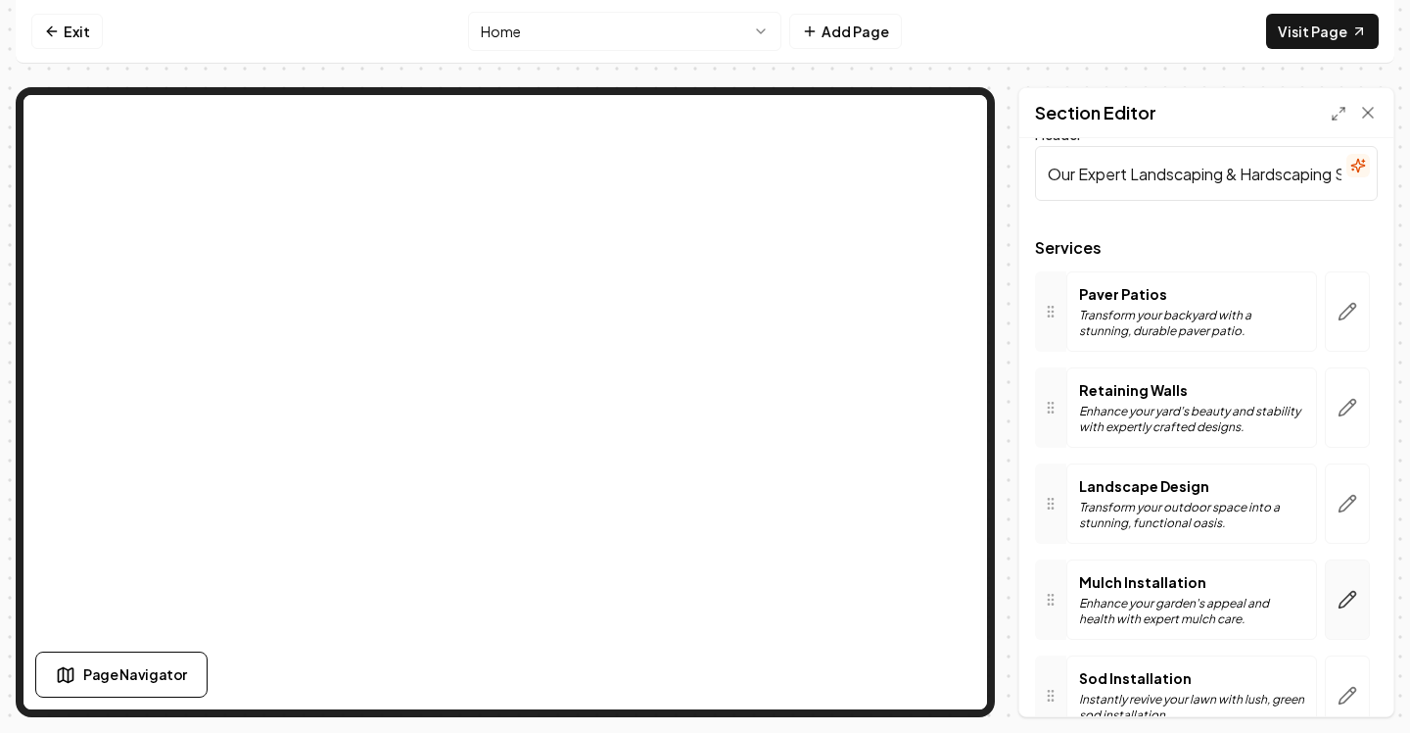
click at [1348, 592] on icon "button" at bounding box center [1348, 600] width 20 height 20
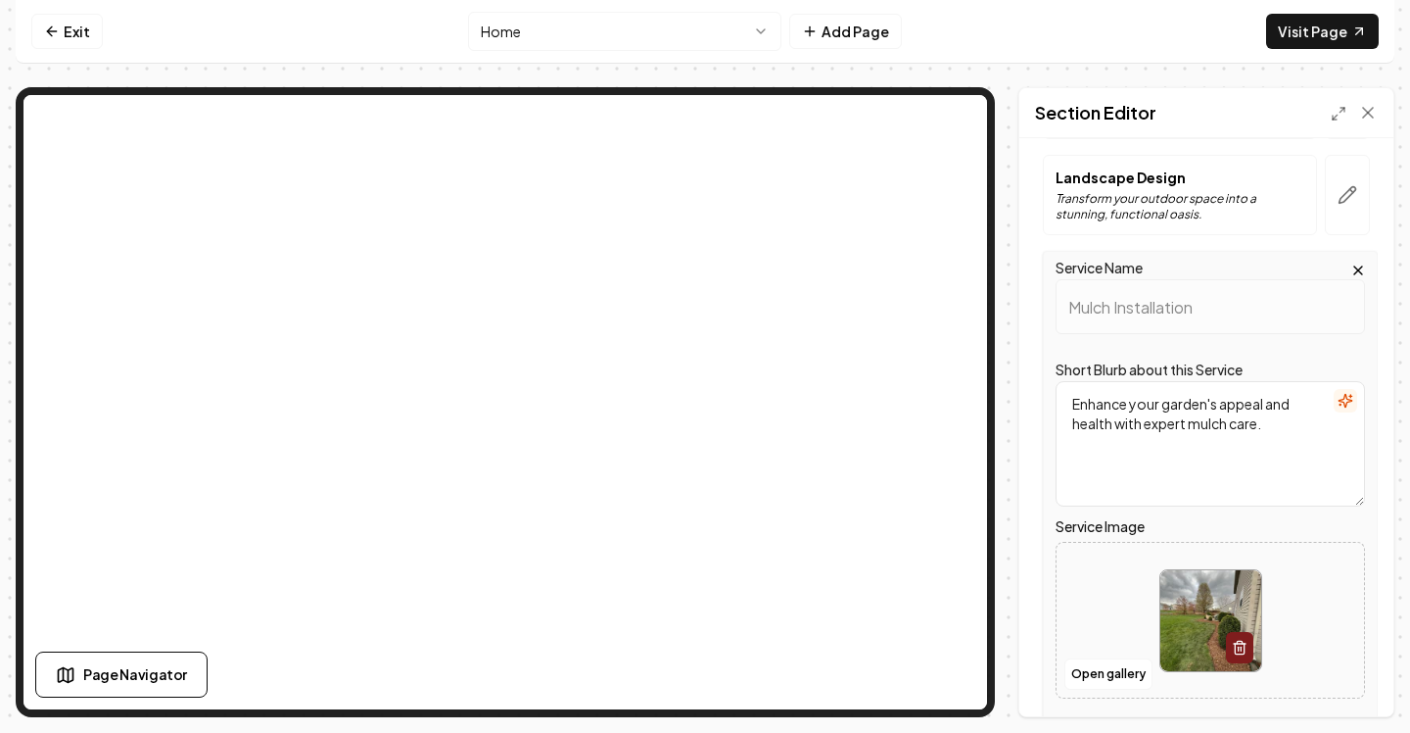
scroll to position [374, 0]
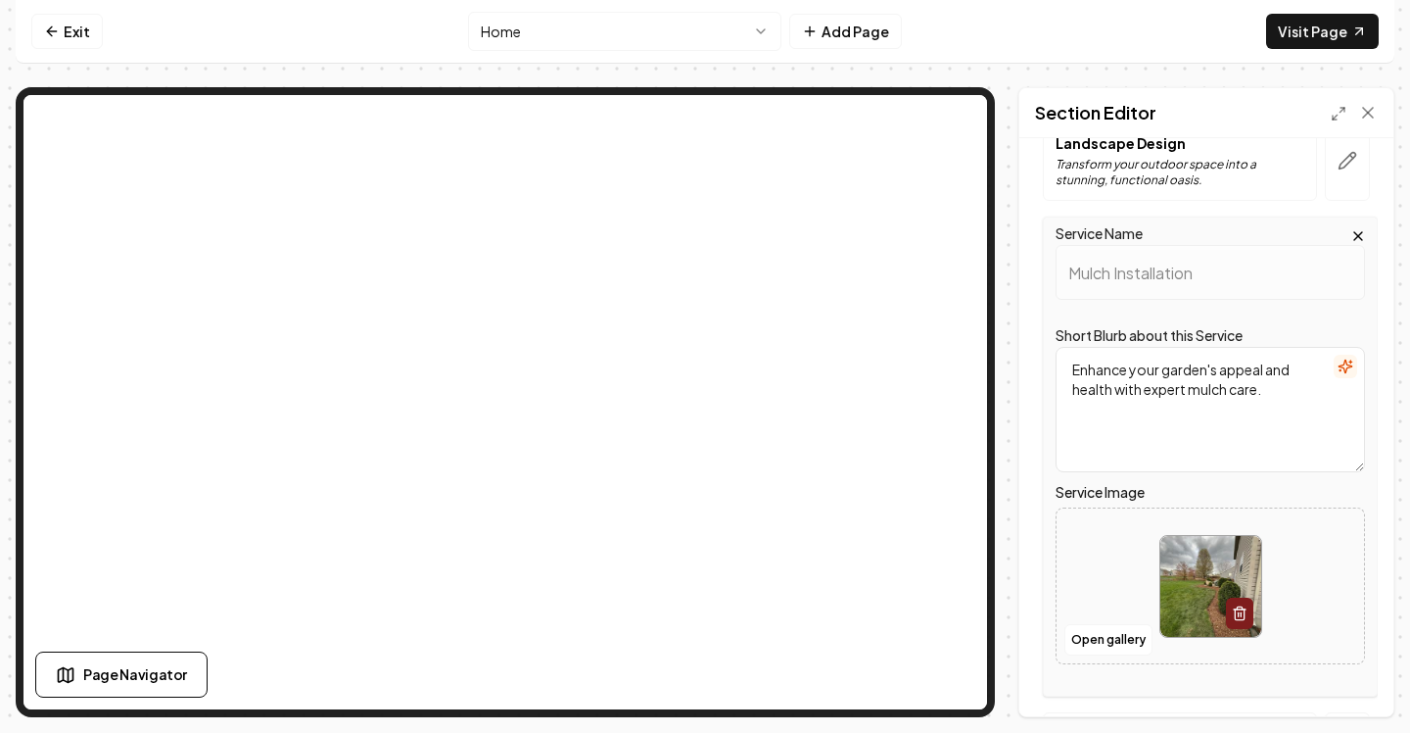
click at [1116, 614] on div at bounding box center [1211, 586] width 308 height 134
click at [1087, 634] on button "Open gallery" at bounding box center [1109, 639] width 88 height 31
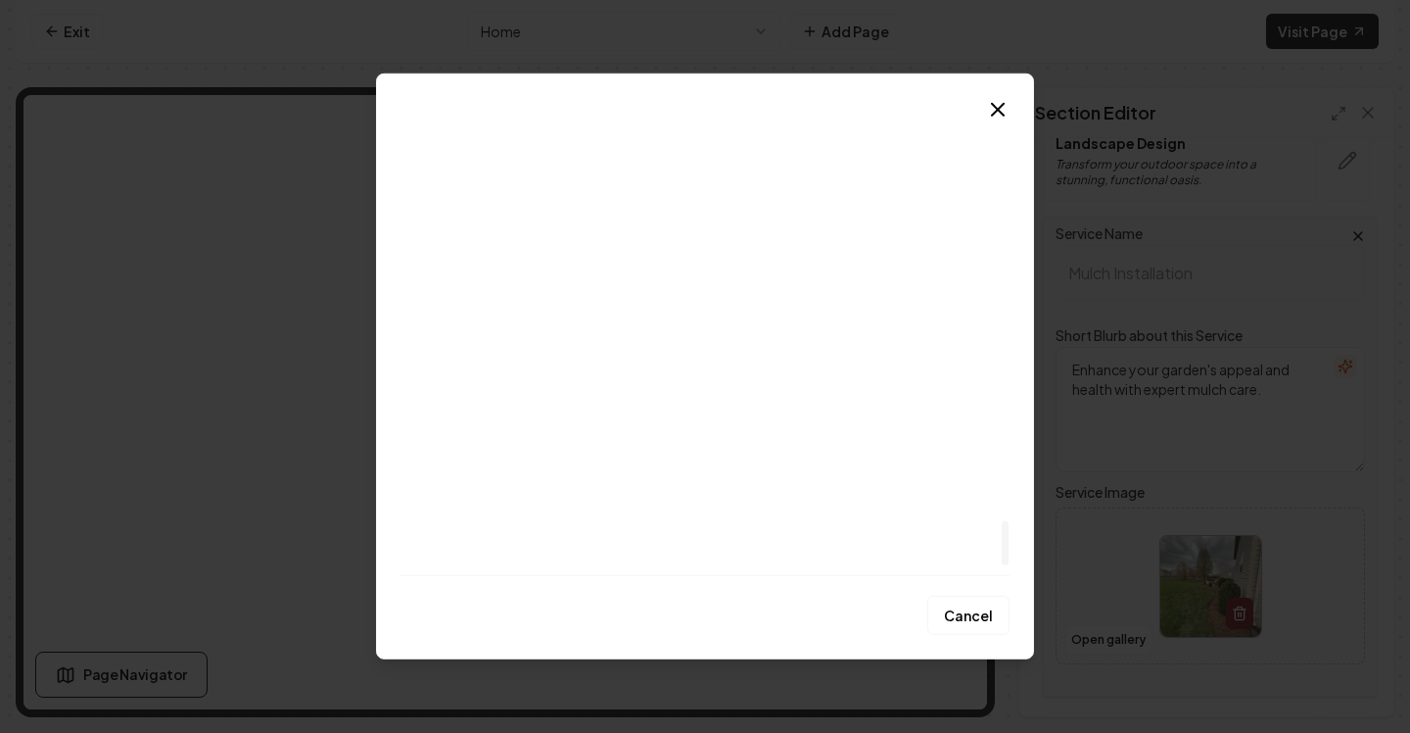
scroll to position [4294, 0]
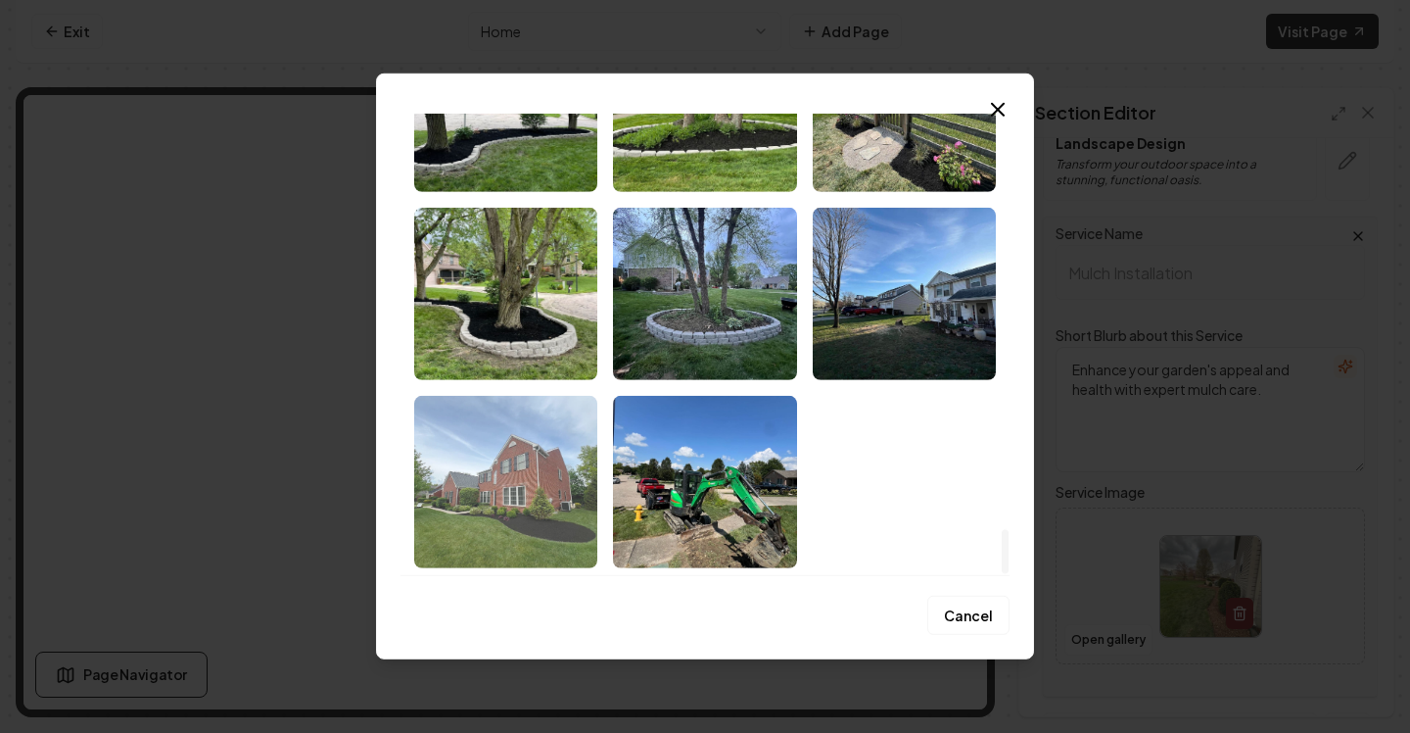
click at [509, 500] on img "Select image image_68bb239b5c7cd75eb8fee90d.jpeg" at bounding box center [505, 482] width 183 height 172
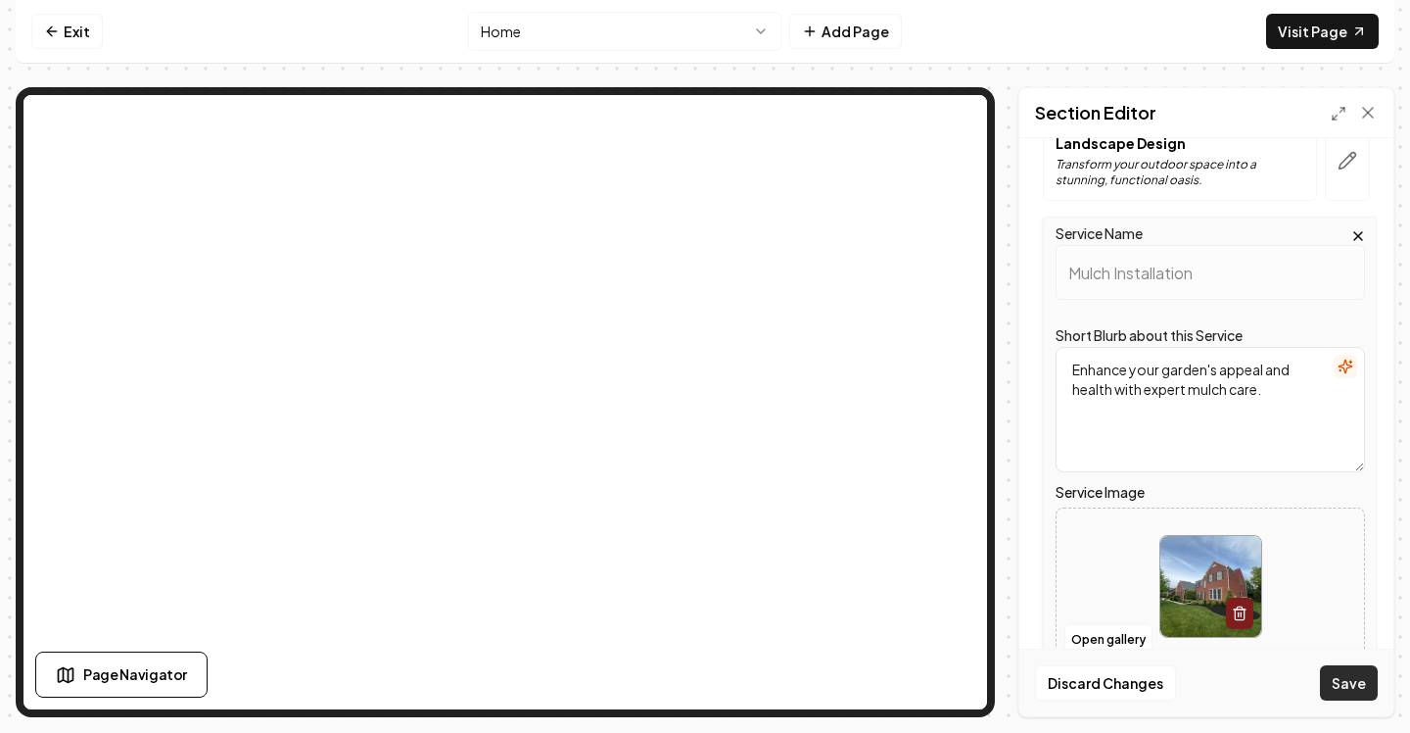
click at [1322, 677] on button "Save" at bounding box center [1349, 682] width 58 height 35
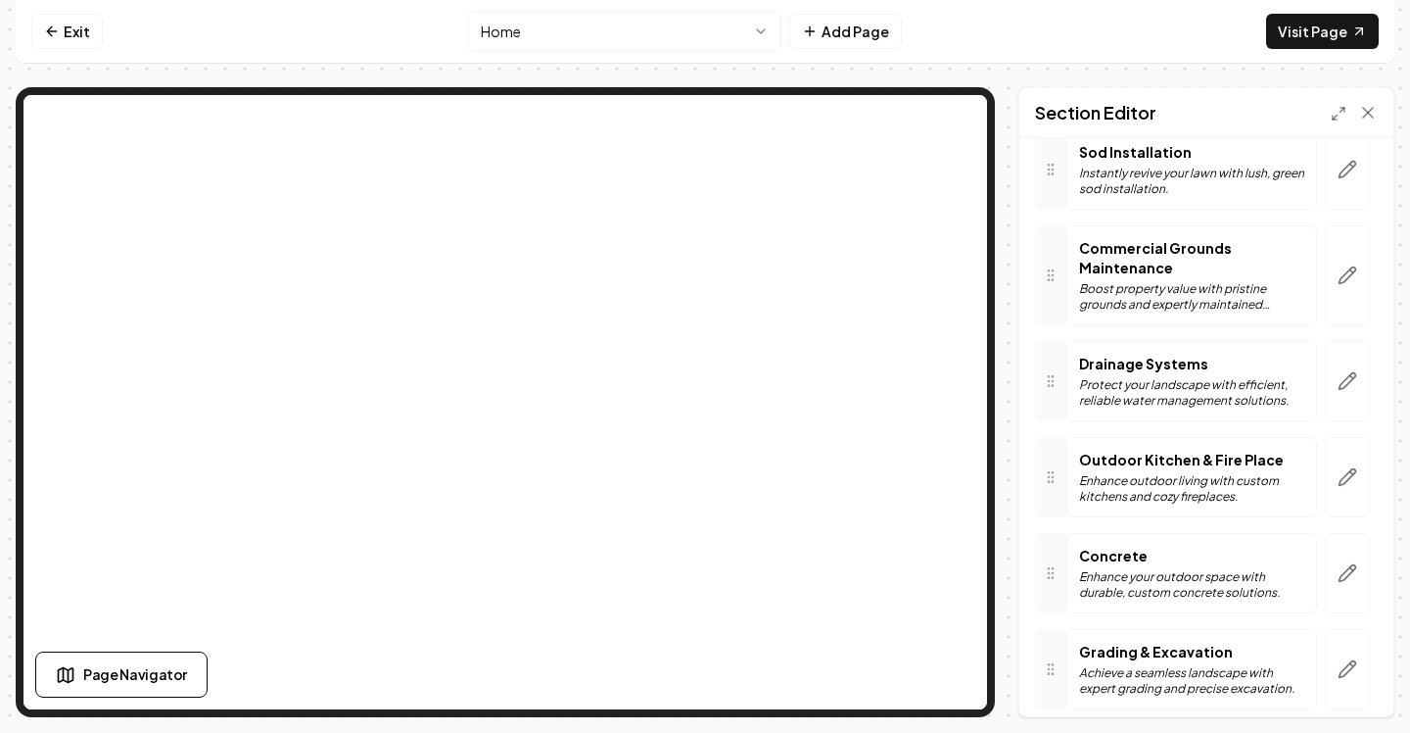
scroll to position [559, 0]
click at [1328, 667] on button "button" at bounding box center [1347, 667] width 45 height 80
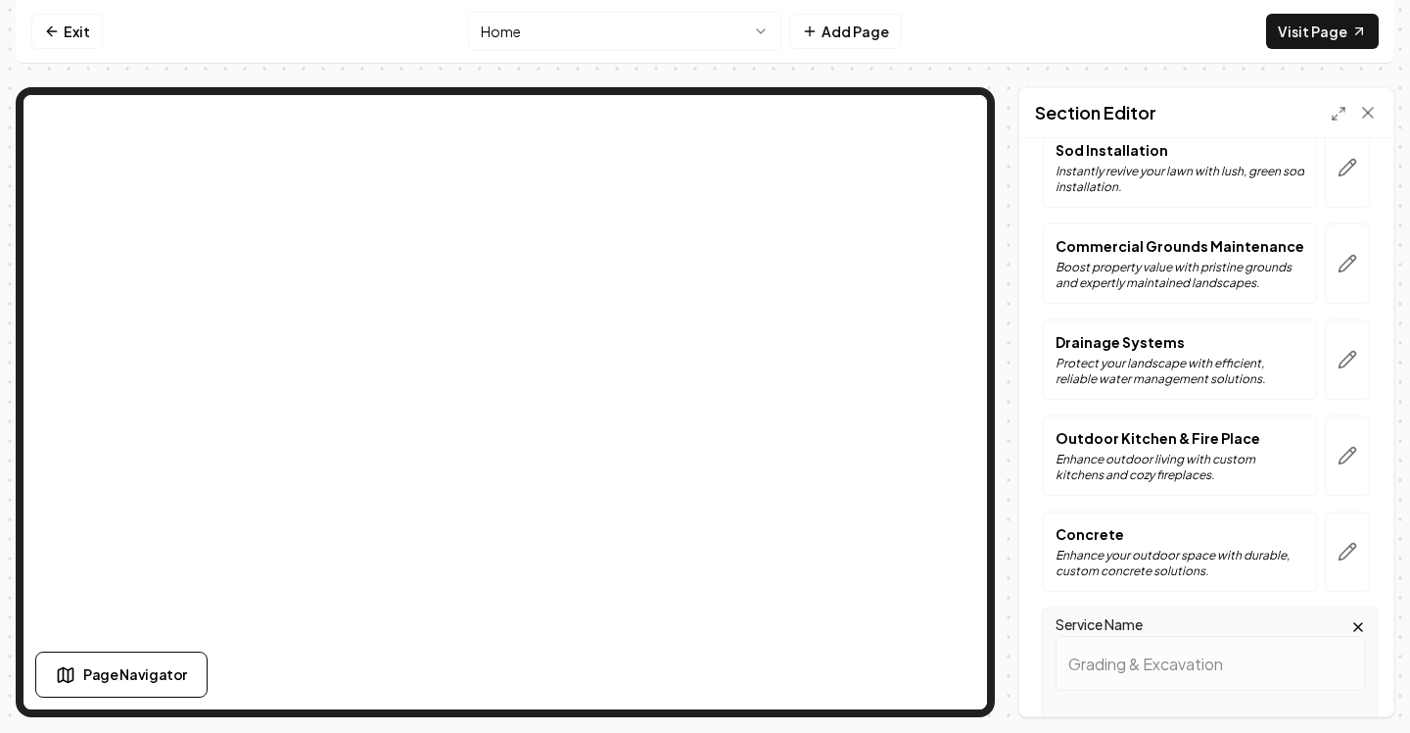
click at [1042, 496] on div "Services Paver Patios Transform your backyard with a stunning, durable paver pa…" at bounding box center [1206, 503] width 343 height 1583
click at [1359, 626] on icon "button" at bounding box center [1359, 627] width 8 height 8
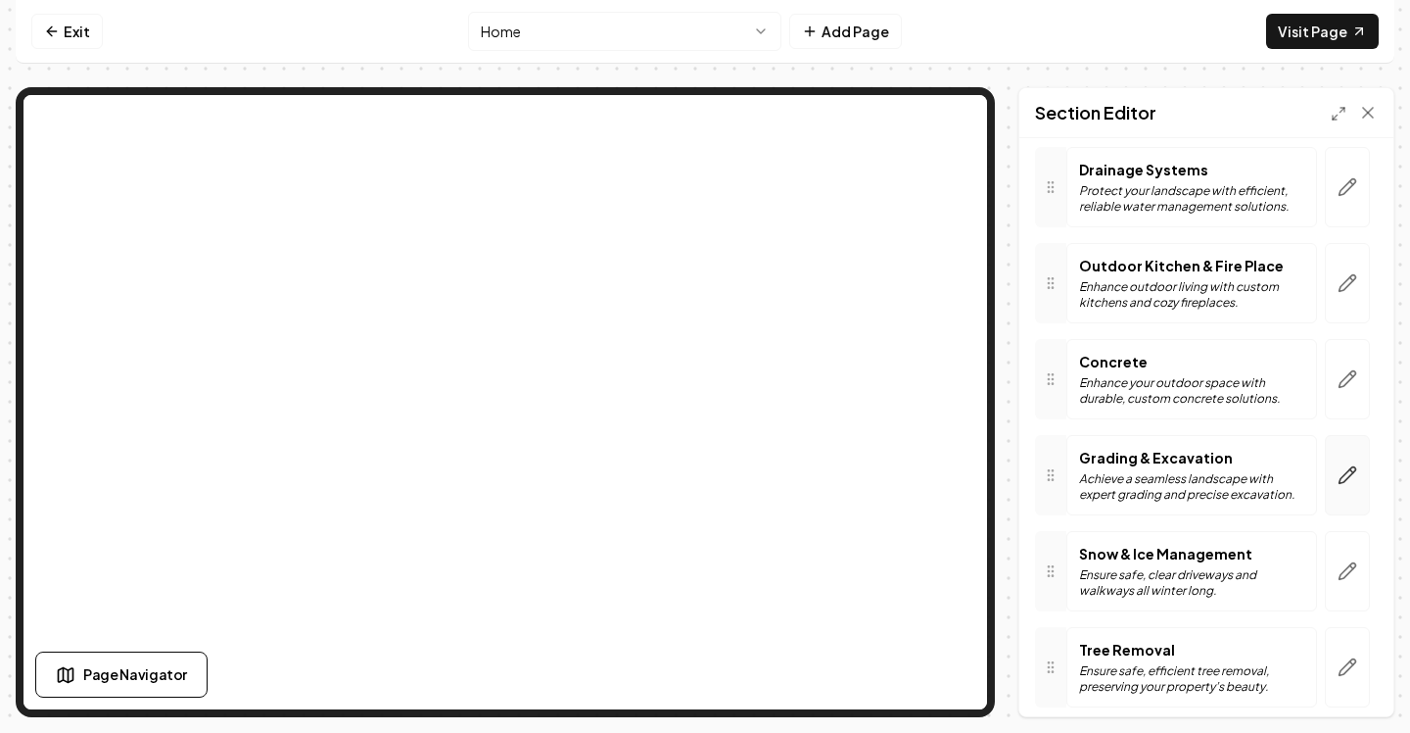
click at [1346, 476] on icon "button" at bounding box center [1348, 475] width 20 height 20
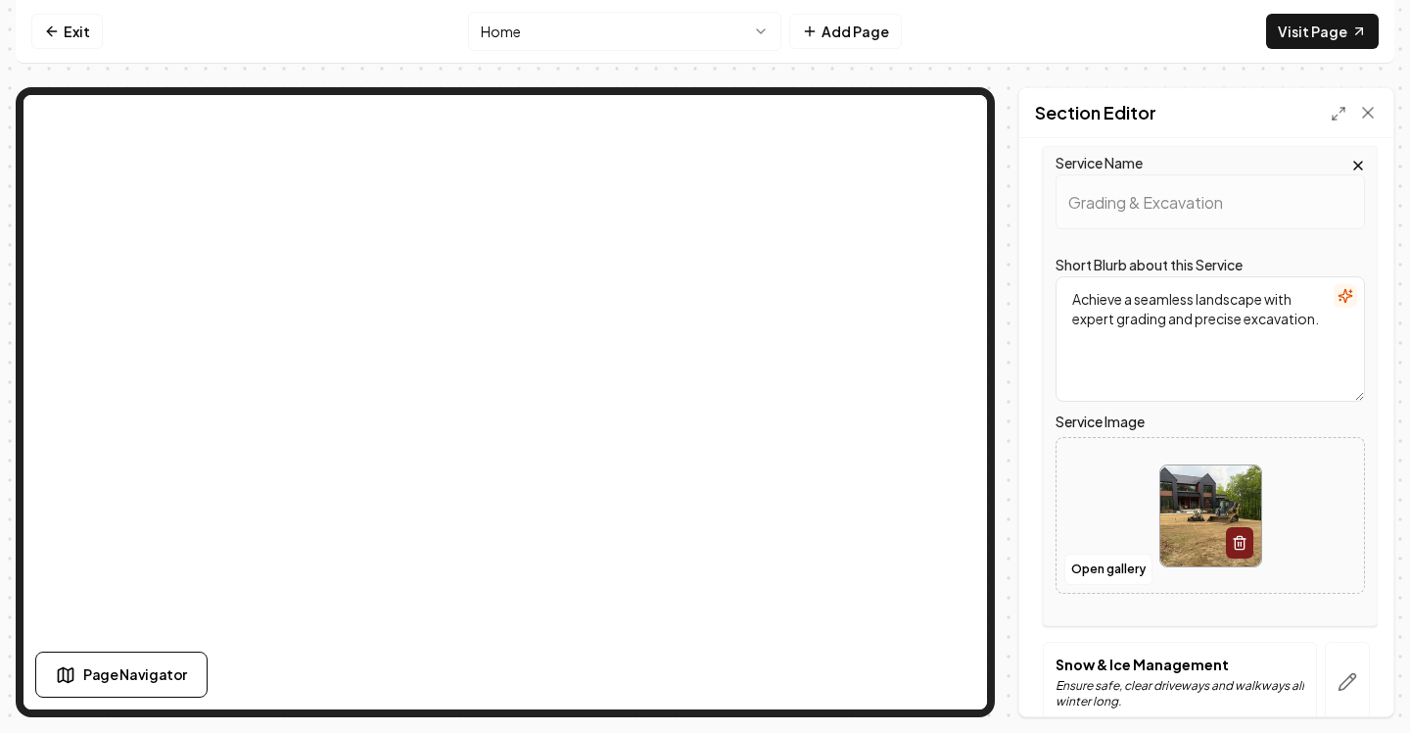
scroll to position [1038, 0]
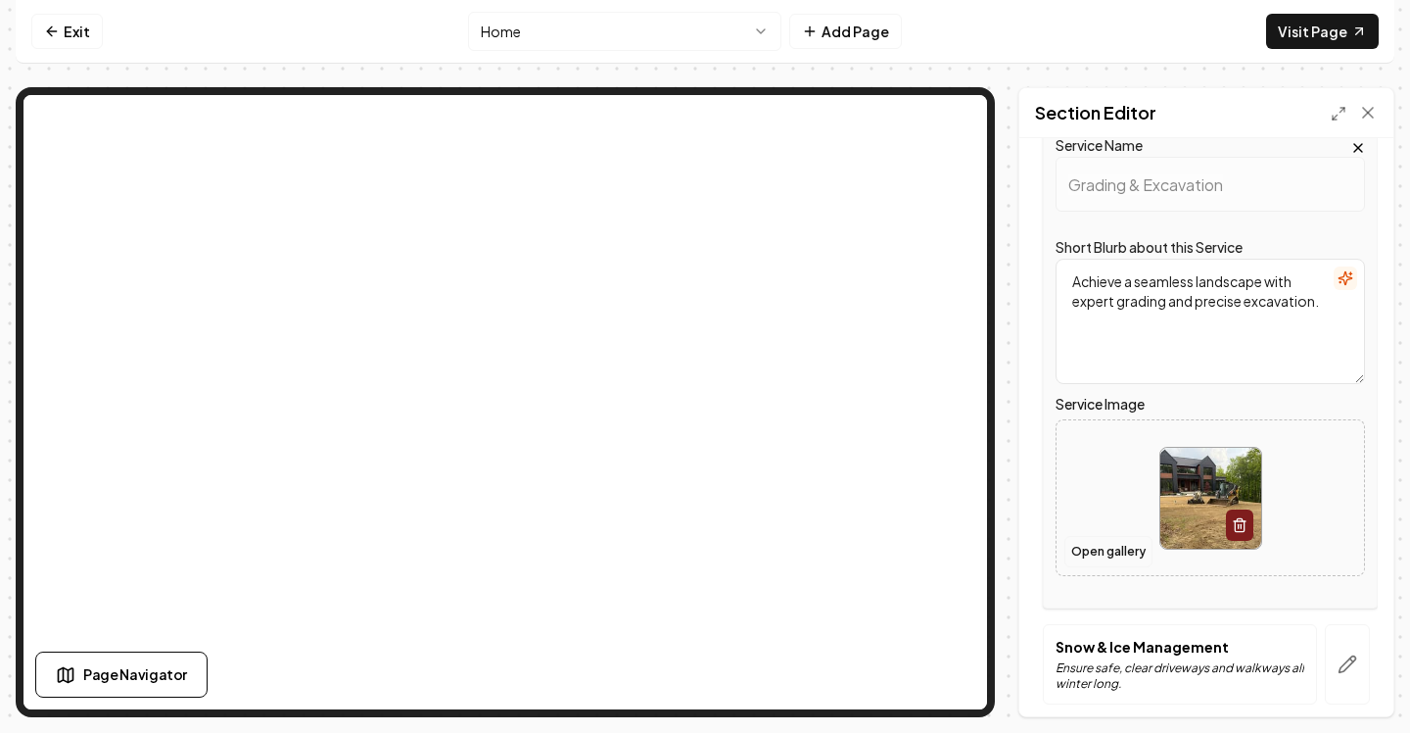
click at [1125, 561] on button "Open gallery" at bounding box center [1109, 551] width 88 height 31
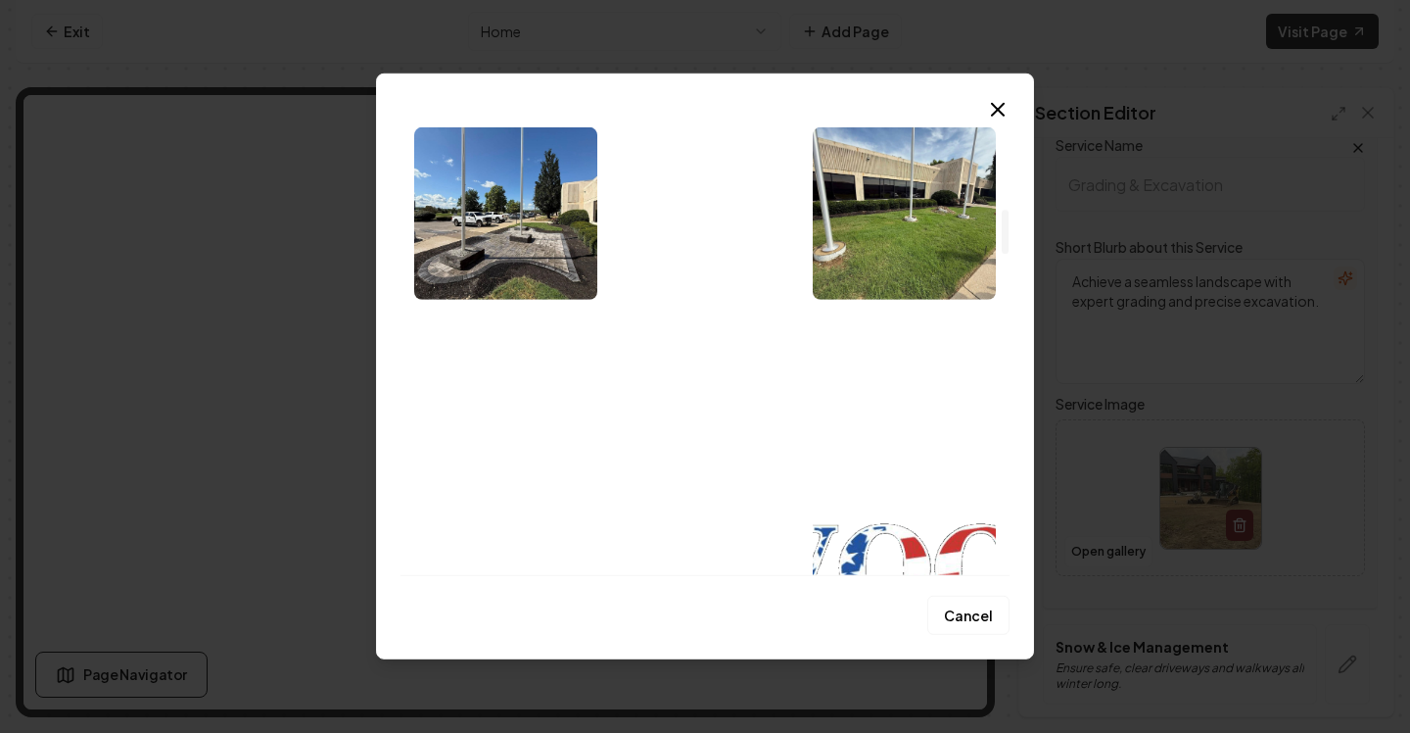
scroll to position [987, 0]
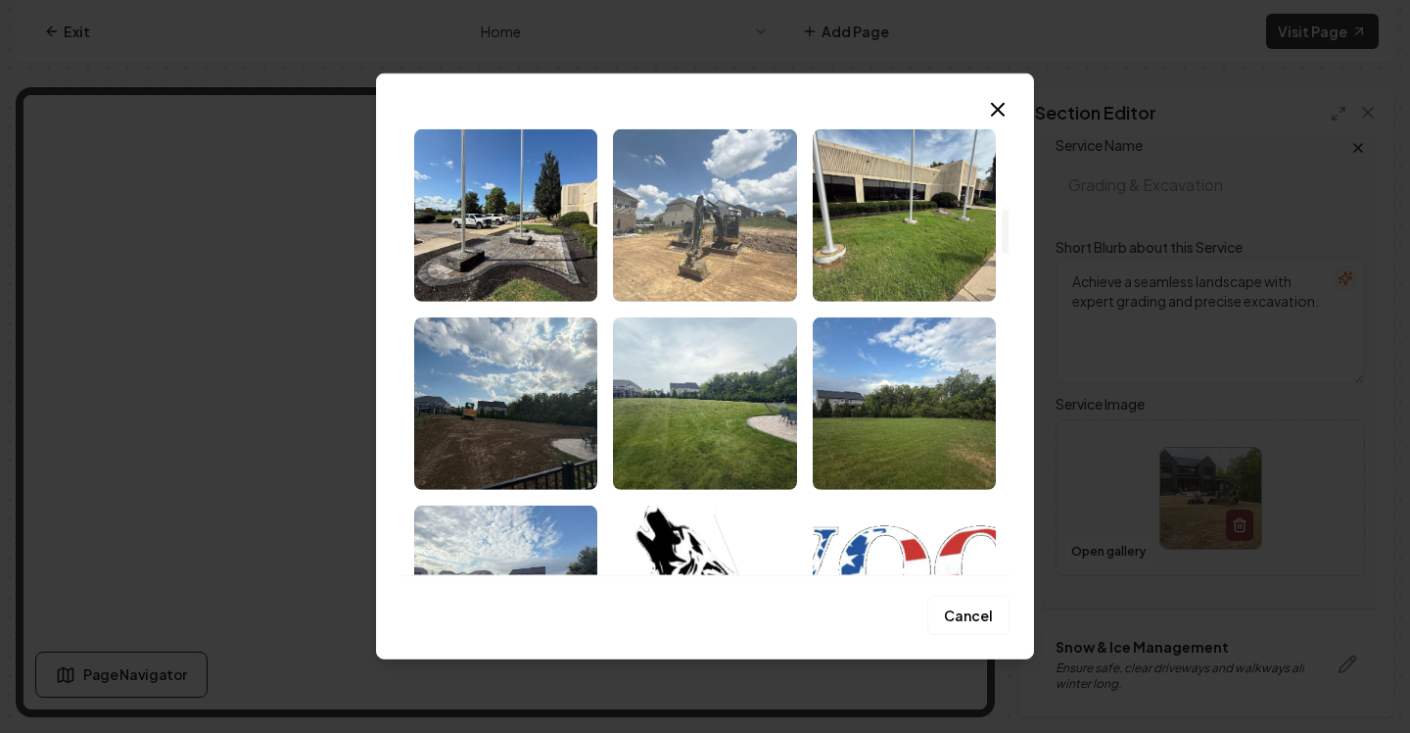
click at [765, 206] on img "Select image image_68bb24be5c7cd75eb805e6db.jpeg" at bounding box center [704, 215] width 183 height 172
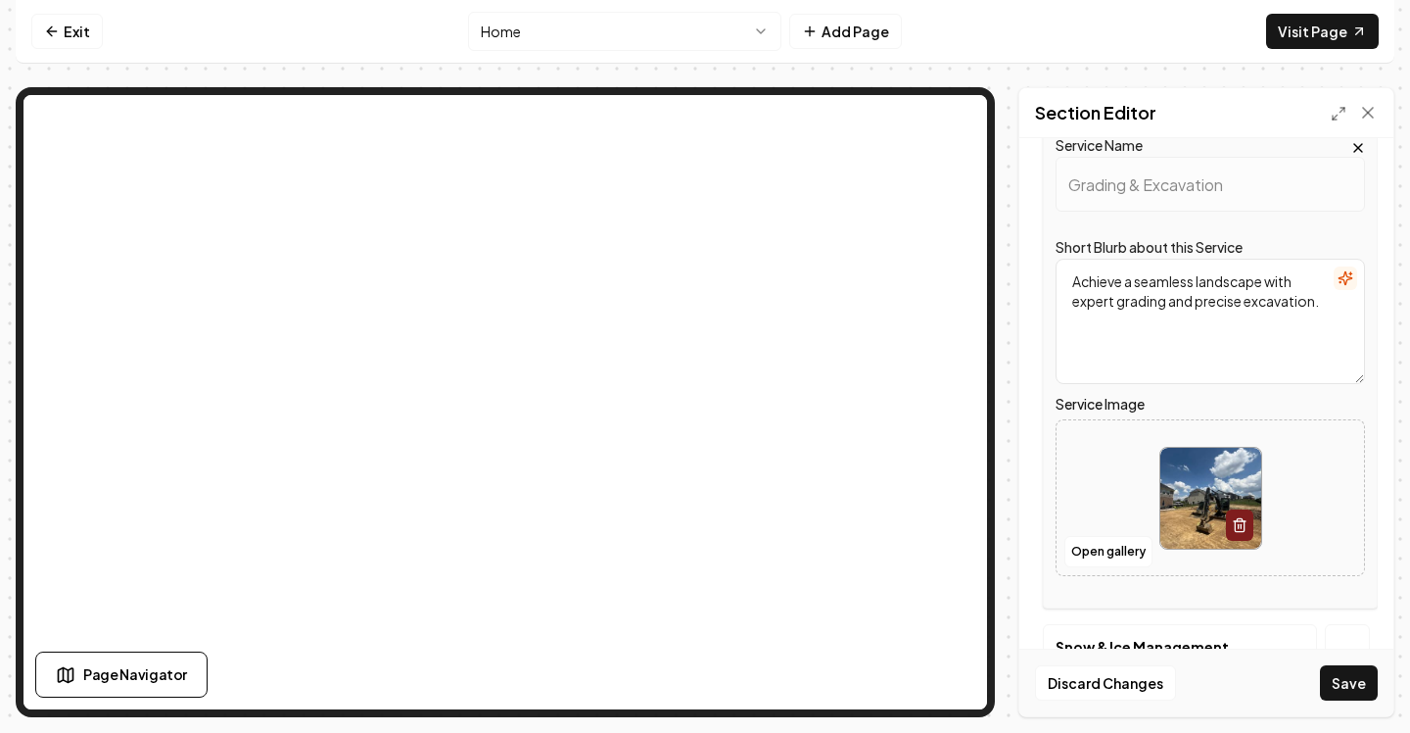
scroll to position [1213, 0]
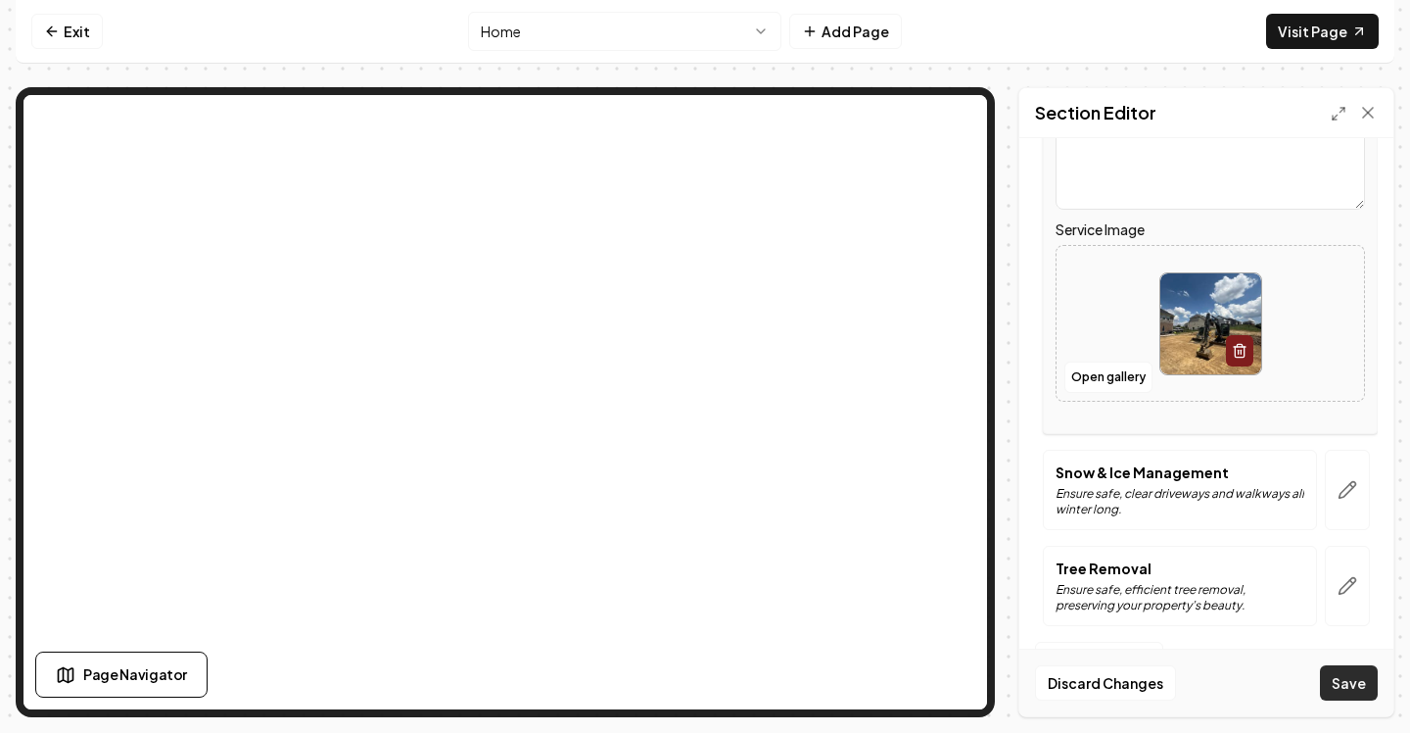
click at [1354, 676] on button "Save" at bounding box center [1349, 682] width 58 height 35
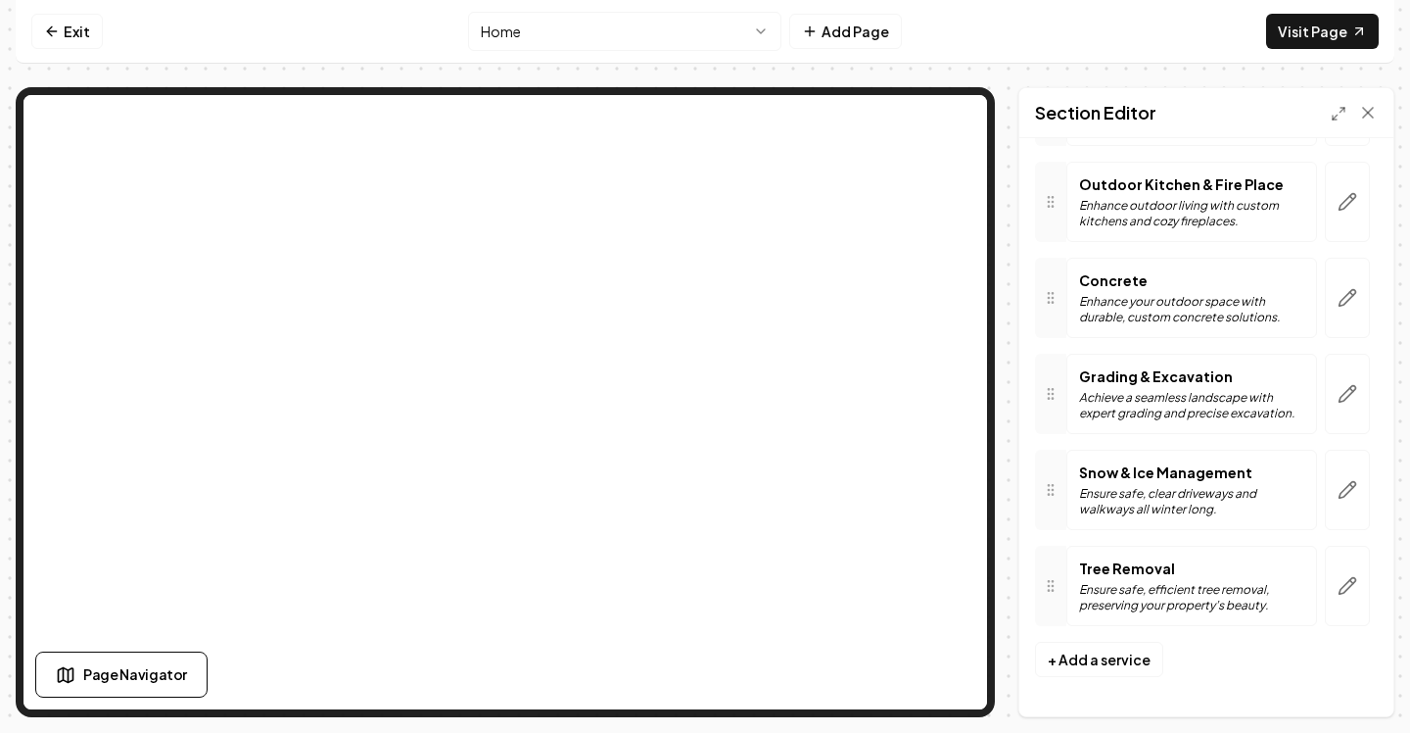
scroll to position [813, 0]
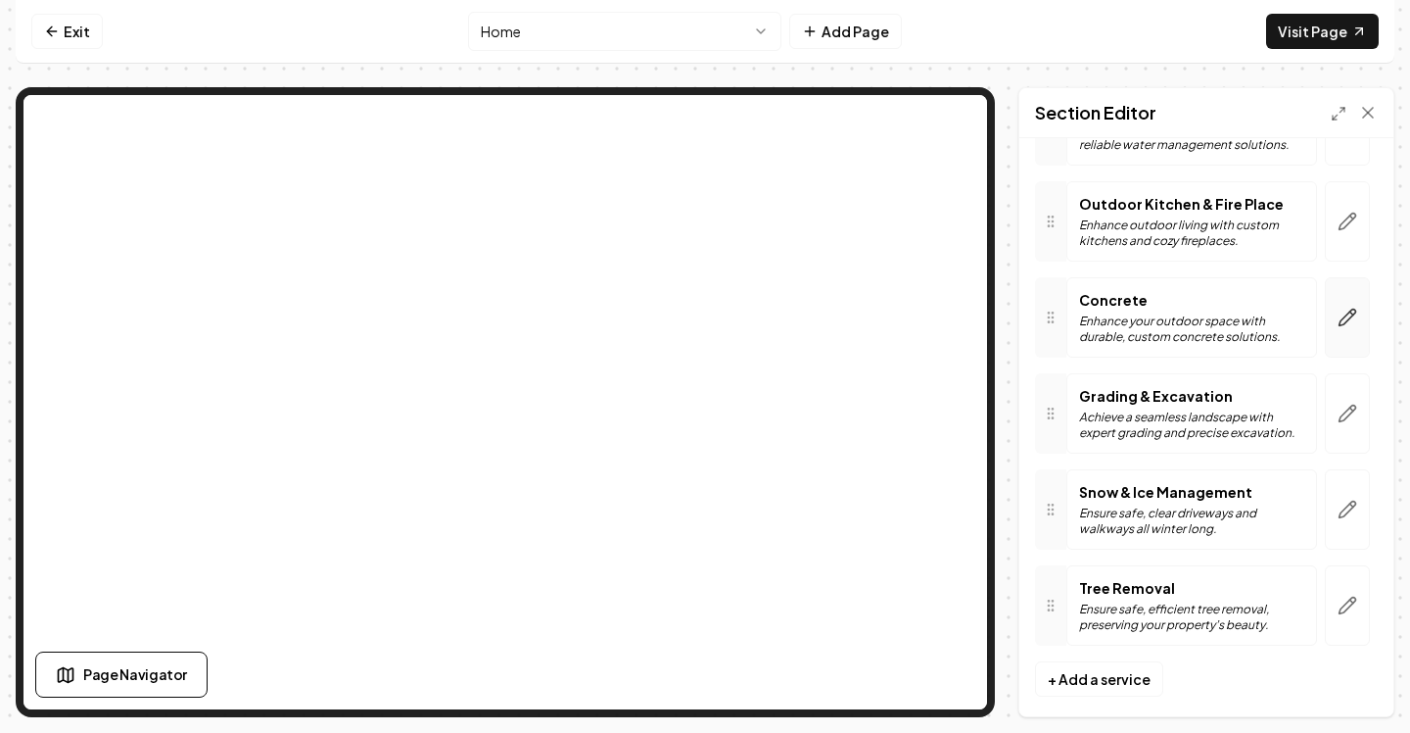
click at [1333, 323] on button "button" at bounding box center [1347, 317] width 45 height 80
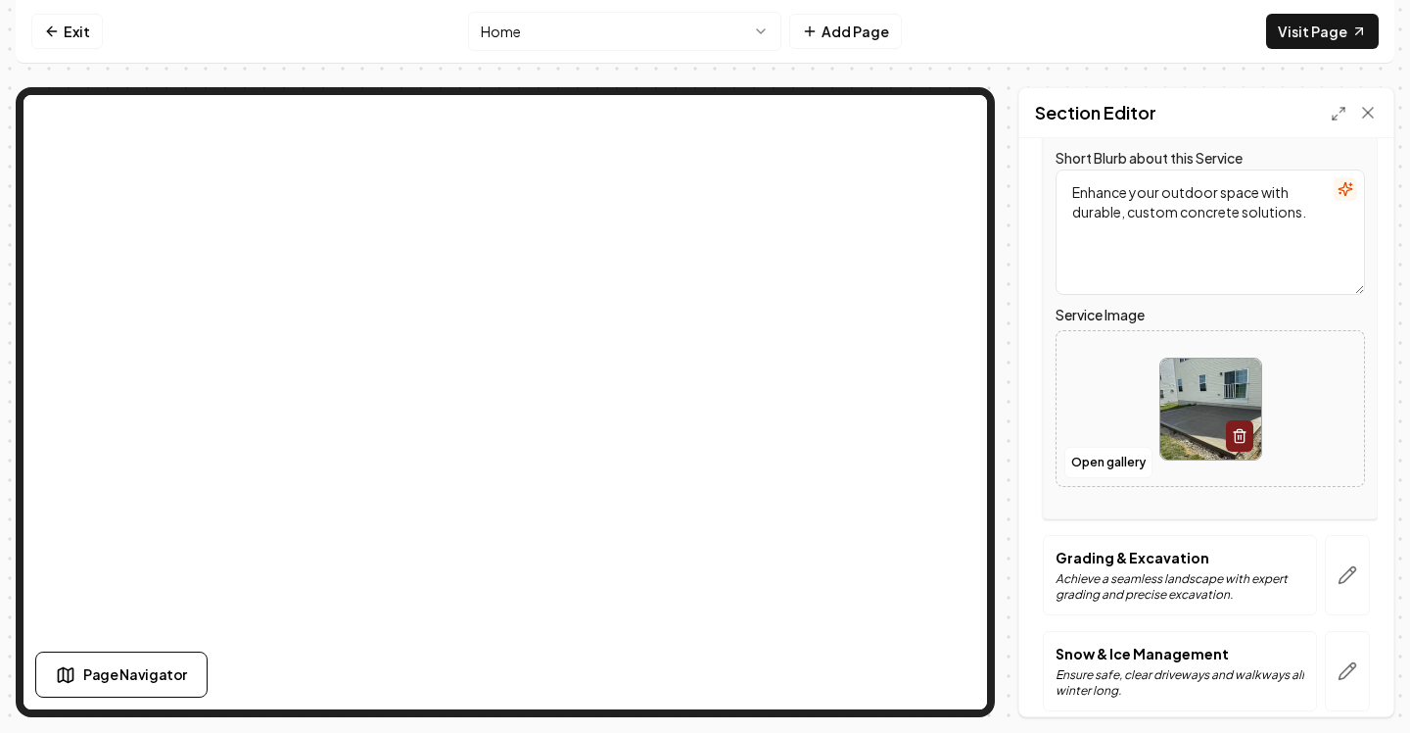
scroll to position [1051, 0]
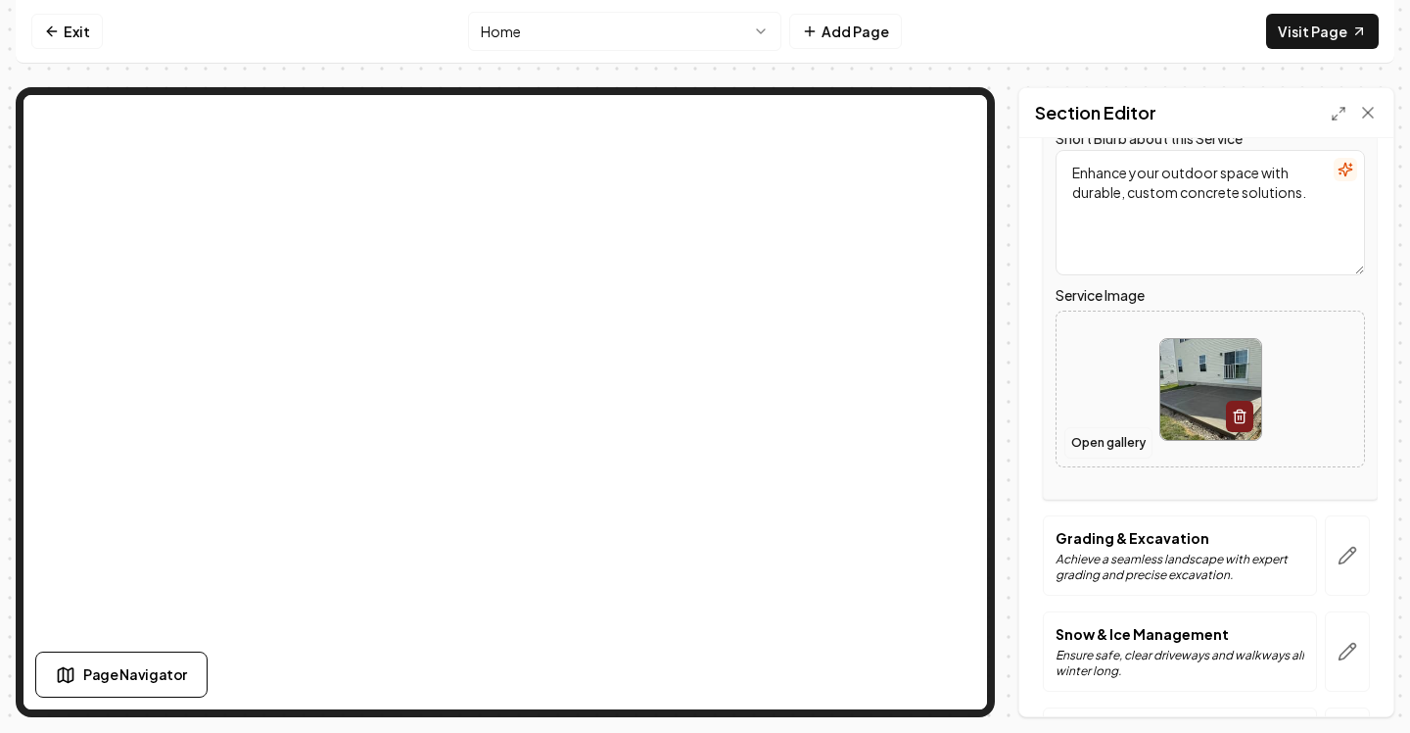
click at [1121, 452] on button "Open gallery" at bounding box center [1109, 442] width 88 height 31
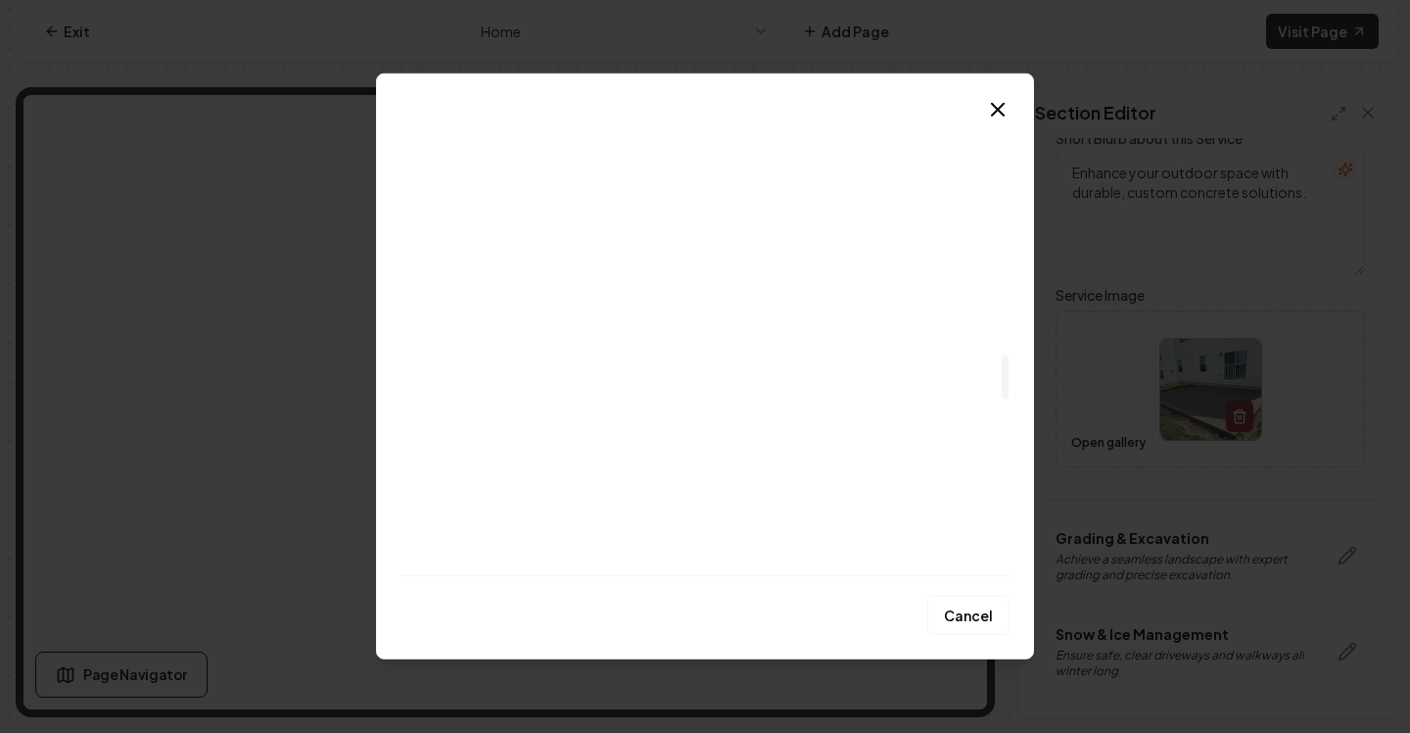
scroll to position [2559, 0]
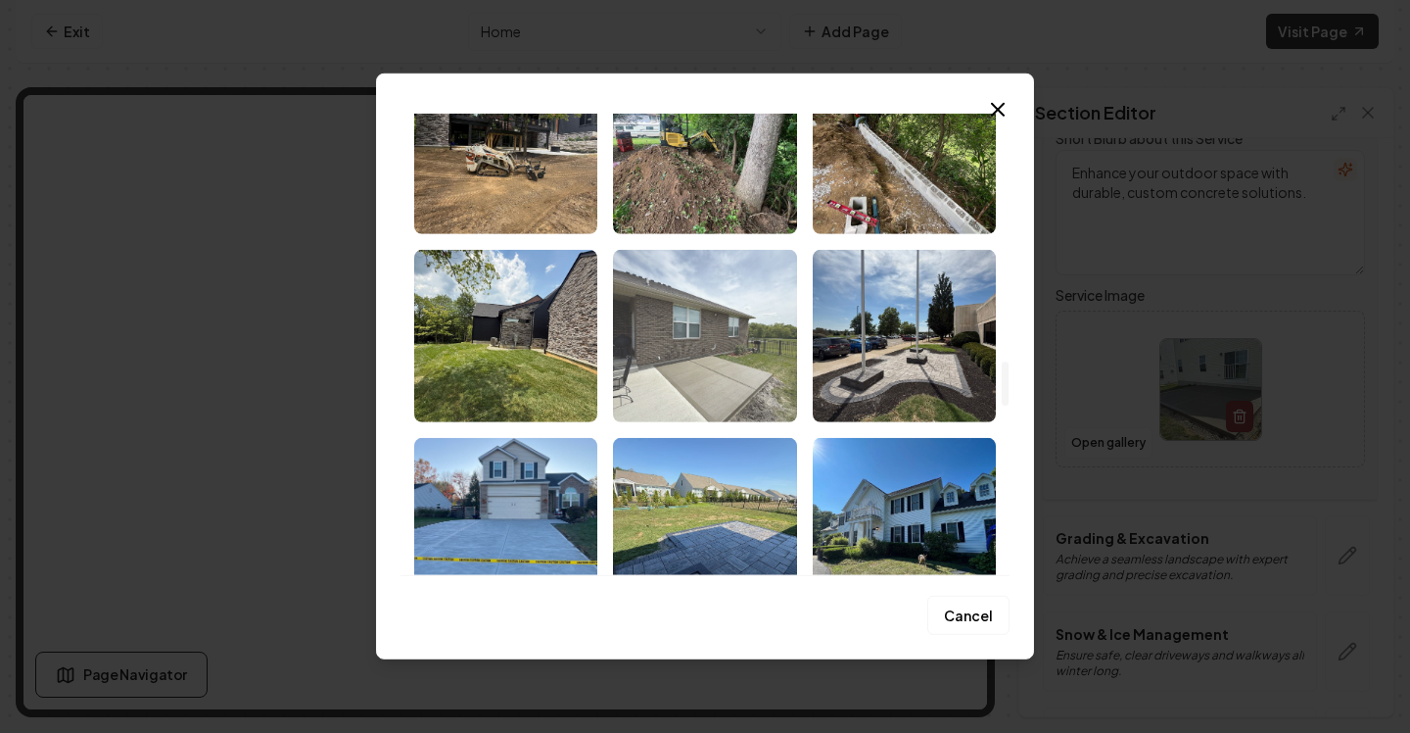
click at [754, 354] on img "Select image image_68bb239b5c7cd75eb8feed26.jpeg" at bounding box center [704, 336] width 183 height 172
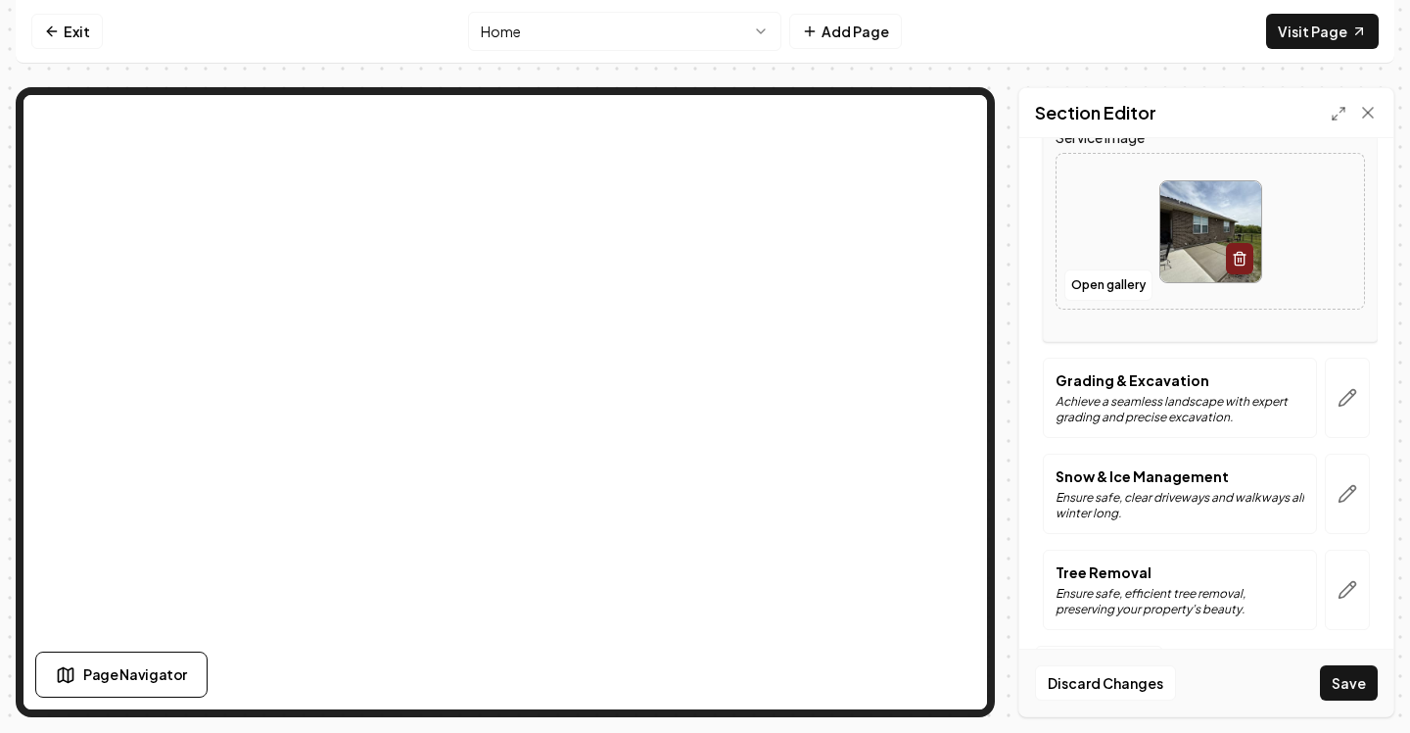
scroll to position [1213, 0]
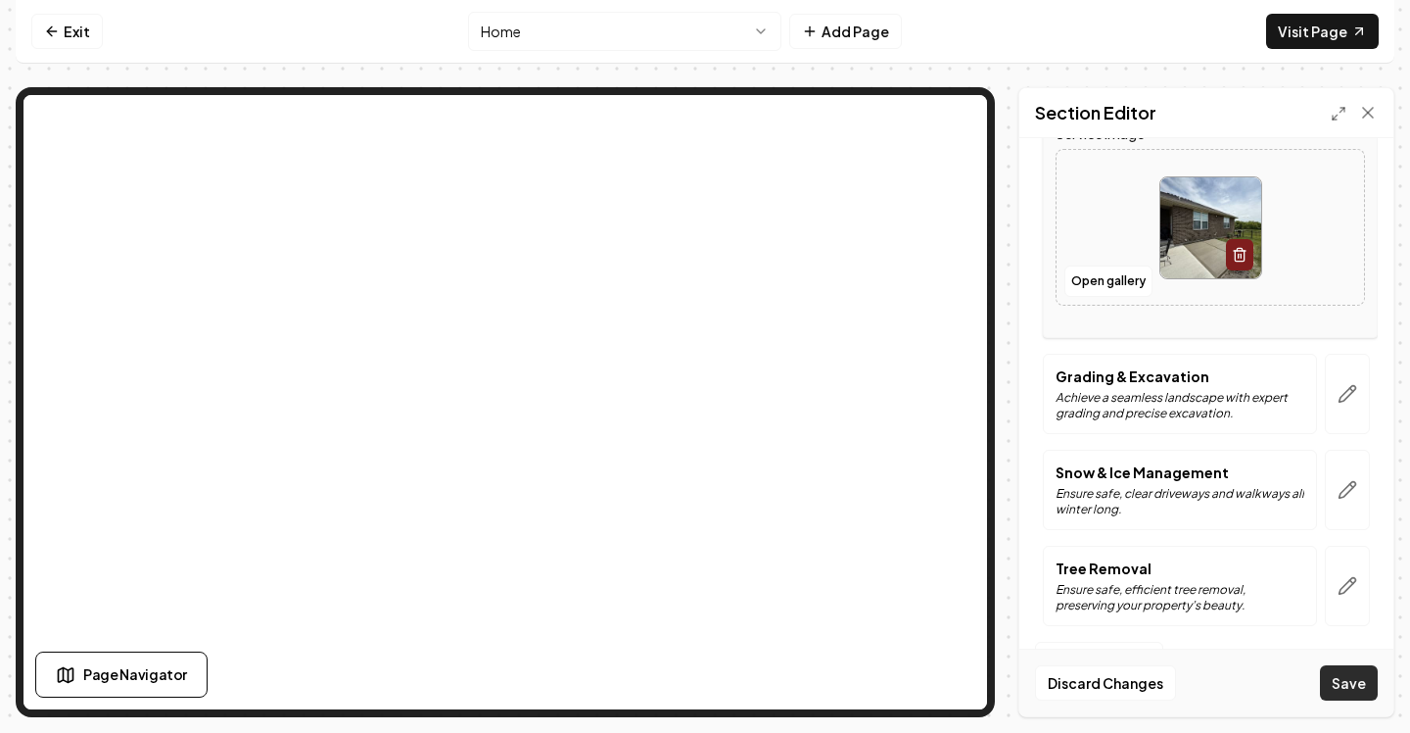
click at [1351, 684] on button "Save" at bounding box center [1349, 682] width 58 height 35
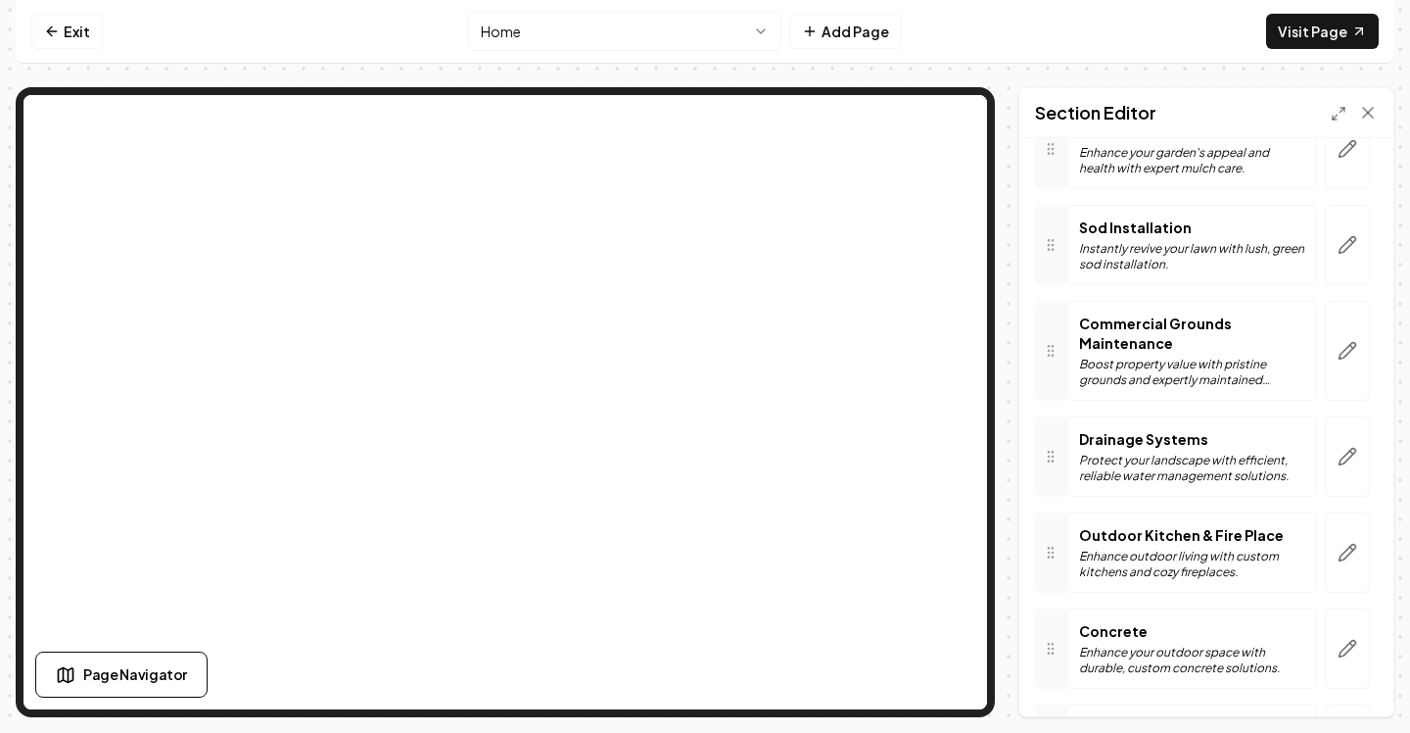
scroll to position [476, 0]
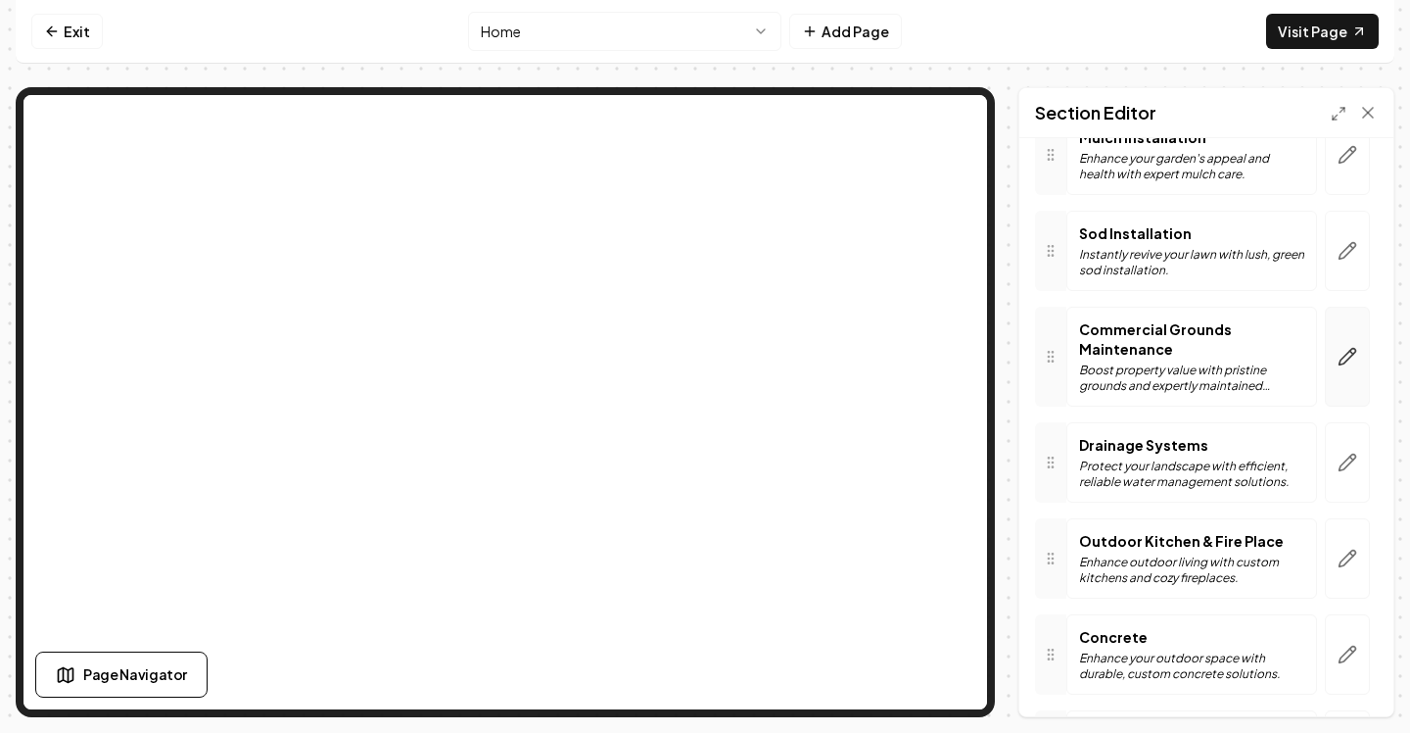
click at [1347, 354] on icon "button" at bounding box center [1348, 357] width 17 height 17
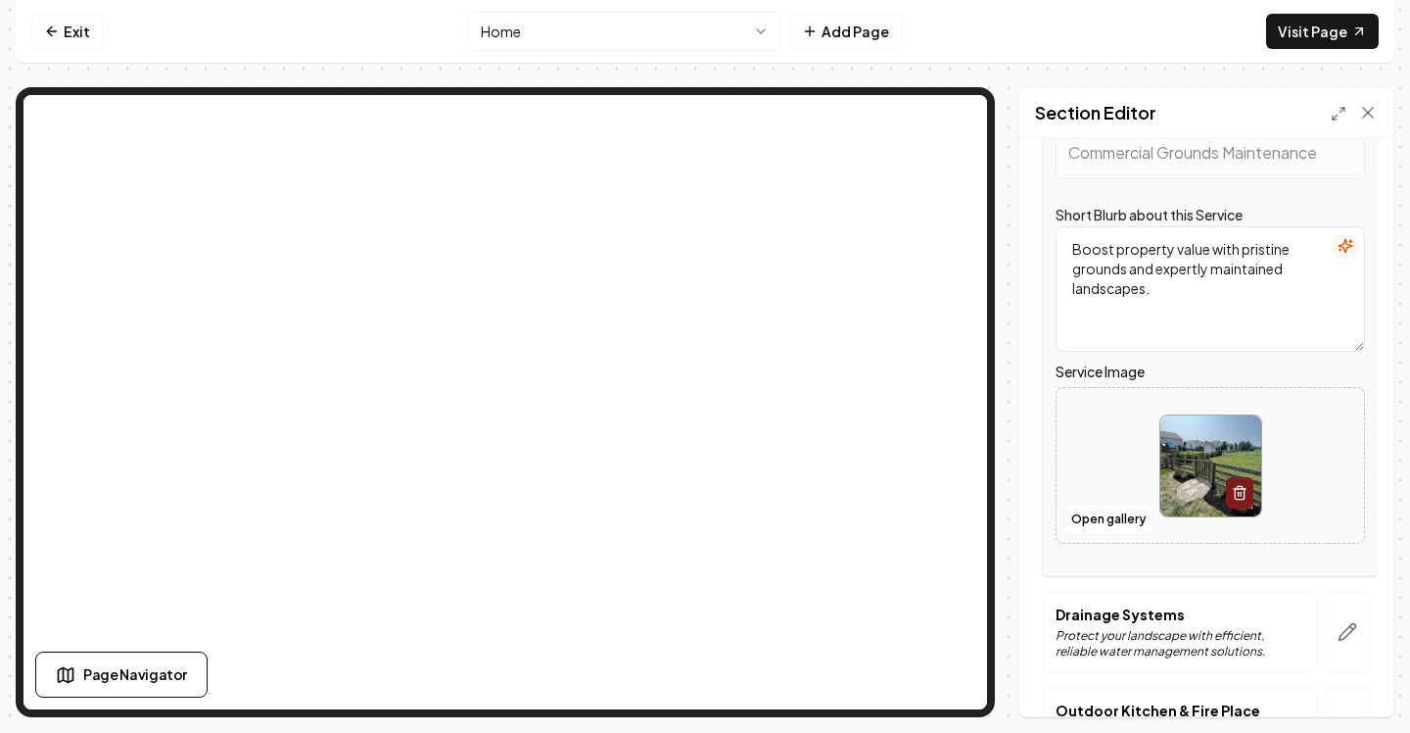
scroll to position [925, 0]
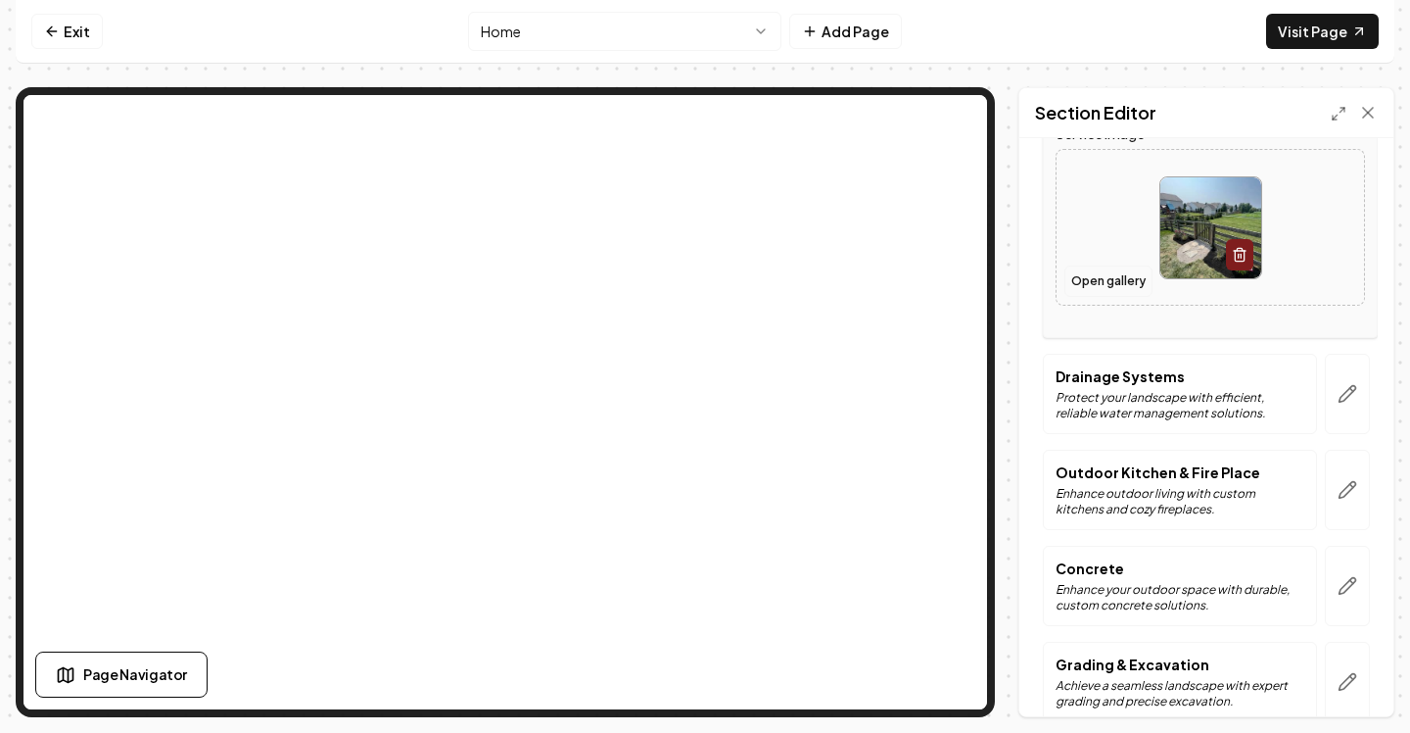
click at [1110, 292] on button "Open gallery" at bounding box center [1109, 280] width 88 height 31
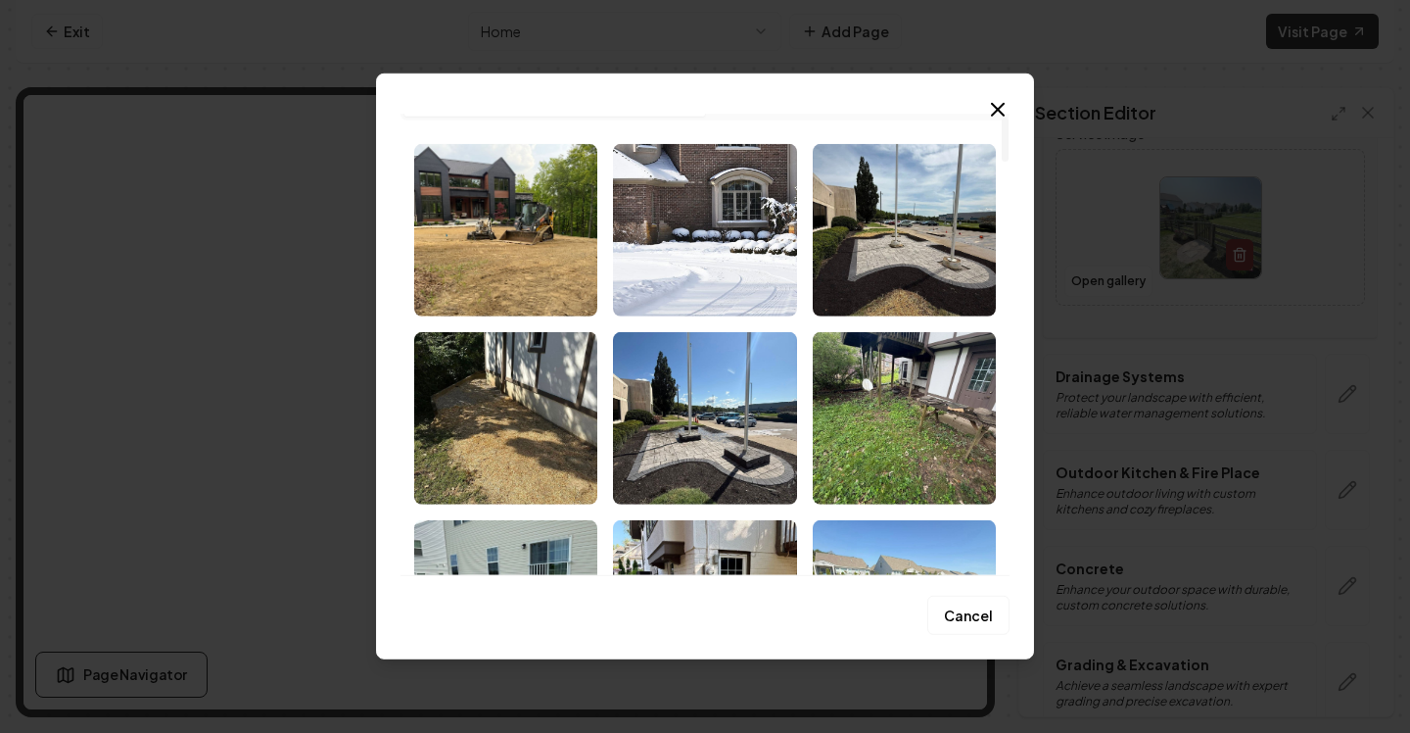
scroll to position [0, 0]
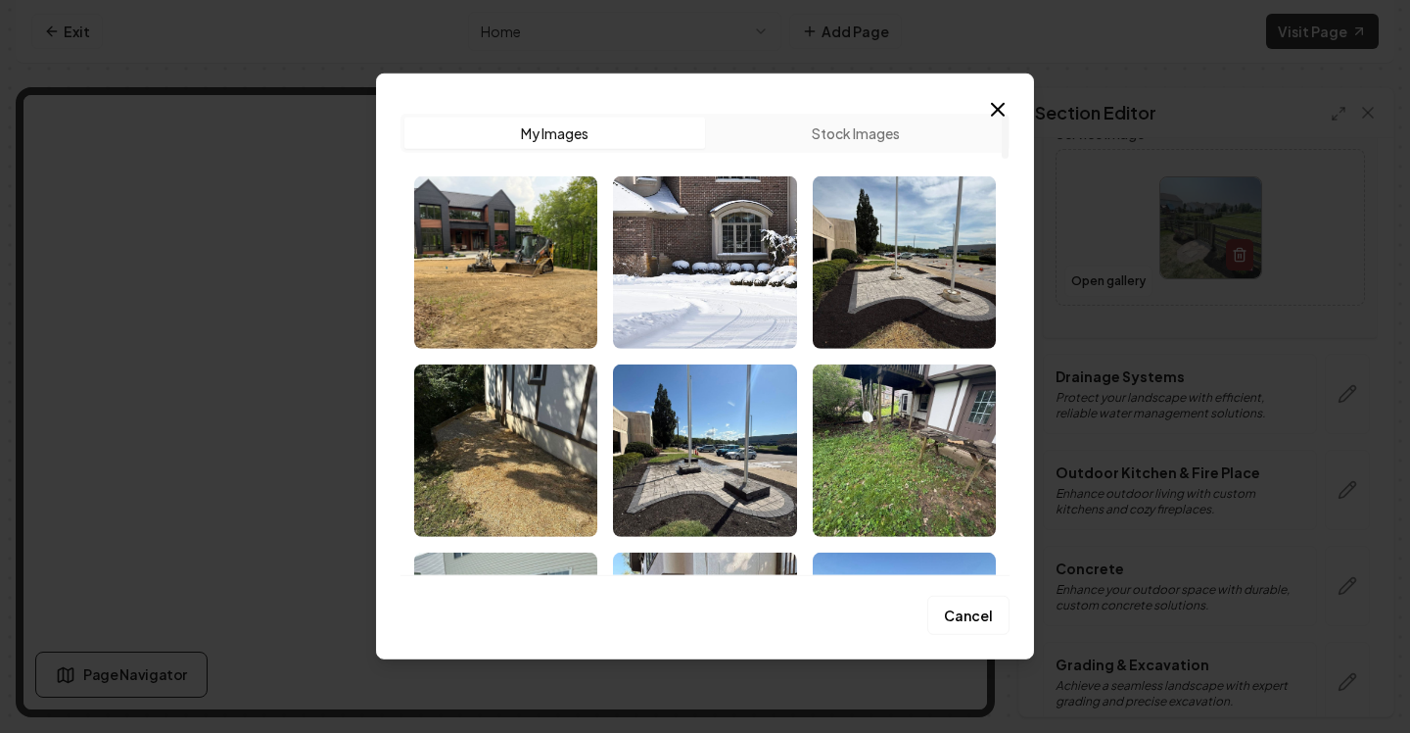
click at [993, 124] on button "Stock Images" at bounding box center [855, 133] width 301 height 31
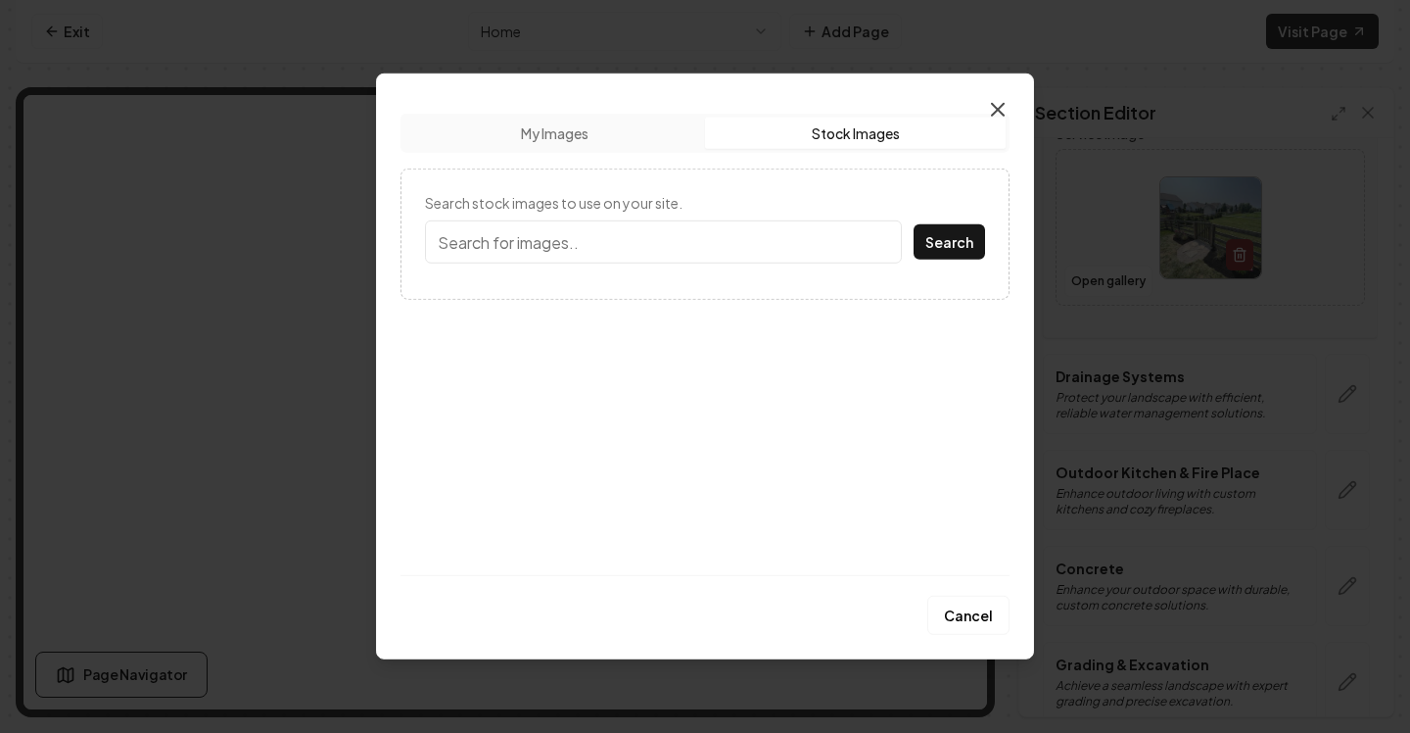
click at [999, 103] on icon "button" at bounding box center [998, 110] width 24 height 24
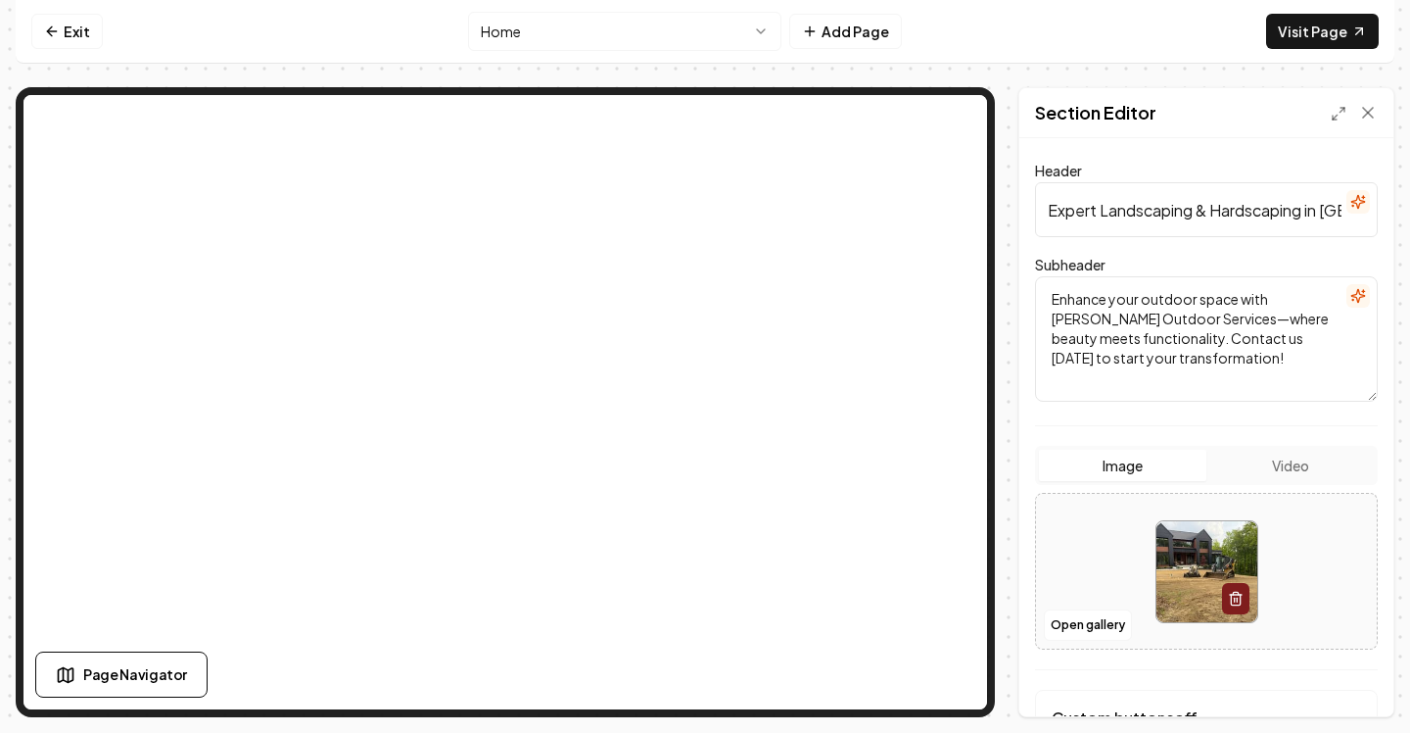
scroll to position [106, 0]
click at [1262, 437] on form "Dark mode off Using your light color palette. Header Expert Landscaping & Hards…" at bounding box center [1206, 460] width 343 height 809
click at [1262, 456] on button "Video" at bounding box center [1290, 464] width 167 height 31
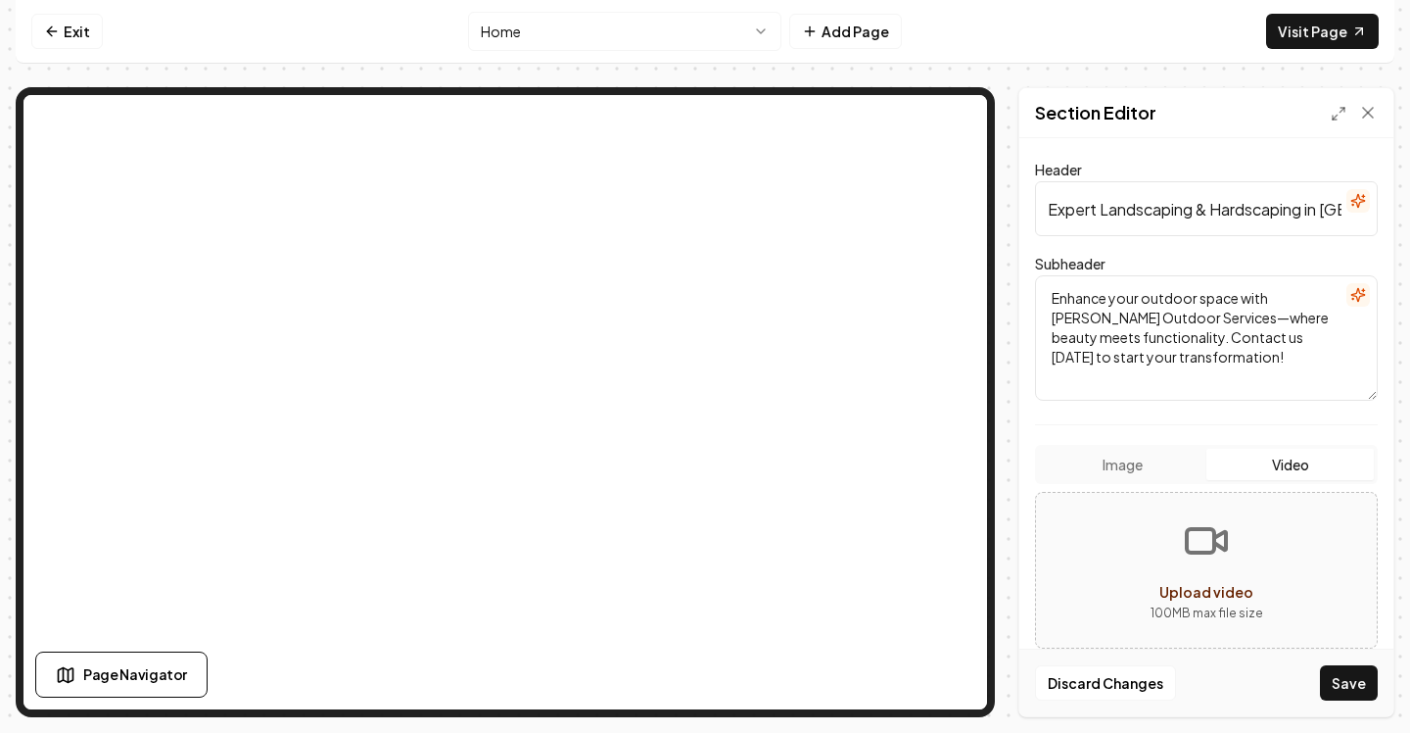
click at [1207, 523] on icon "Upload video" at bounding box center [1206, 540] width 47 height 47
type input "**********"
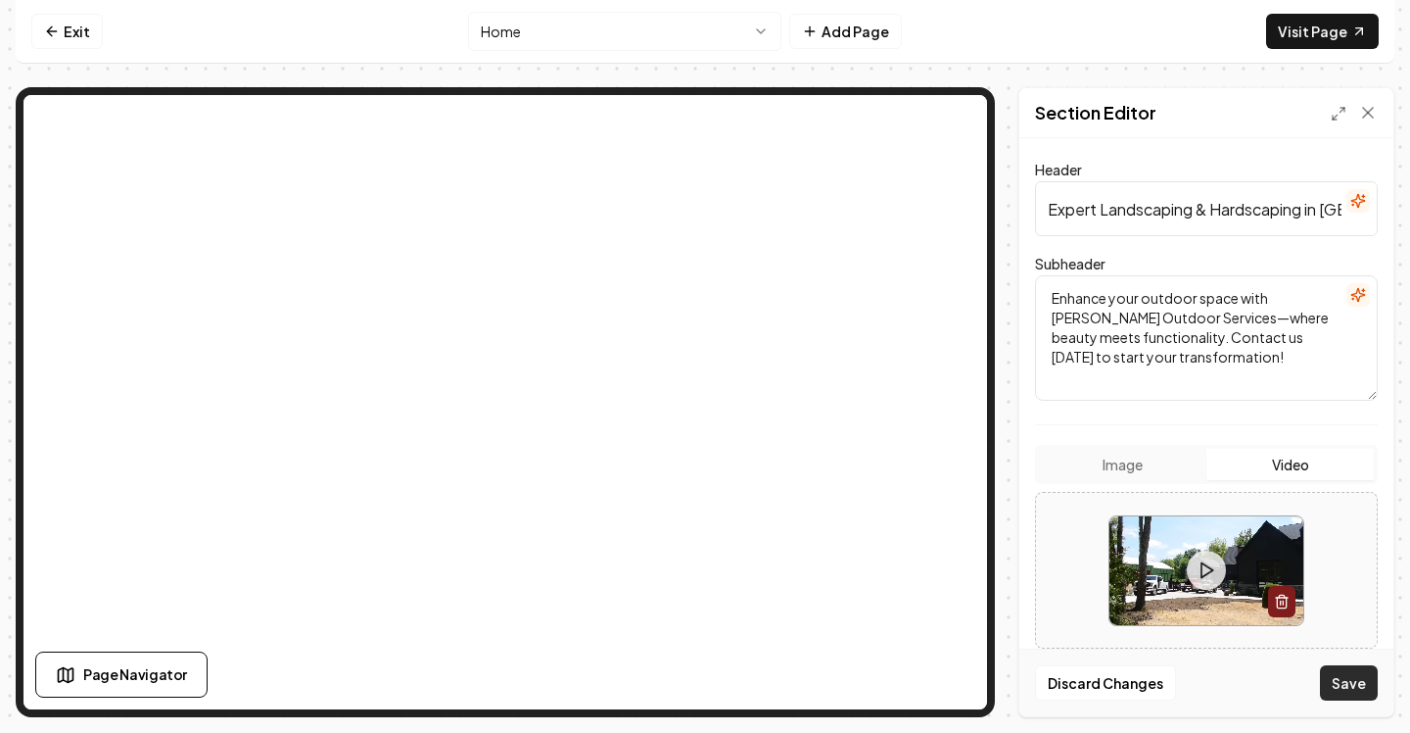
click at [1347, 666] on button "Save" at bounding box center [1349, 682] width 58 height 35
click at [529, 667] on div "Page Navigator" at bounding box center [317, 674] width 564 height 46
click at [531, 663] on div "Page Navigator" at bounding box center [317, 674] width 564 height 46
click at [534, 657] on div "Page Navigator" at bounding box center [317, 674] width 564 height 46
